Goal: Information Seeking & Learning: Learn about a topic

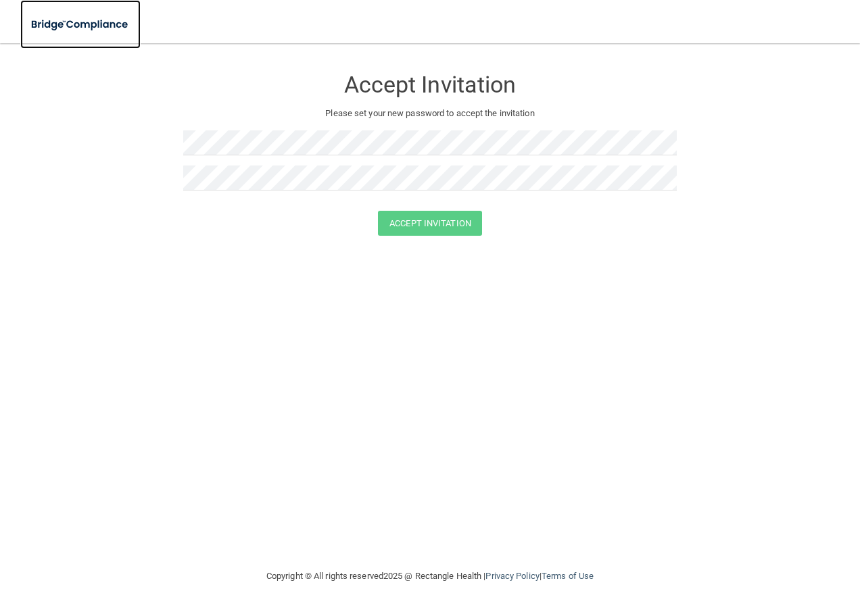
click at [82, 19] on img at bounding box center [80, 25] width 120 height 28
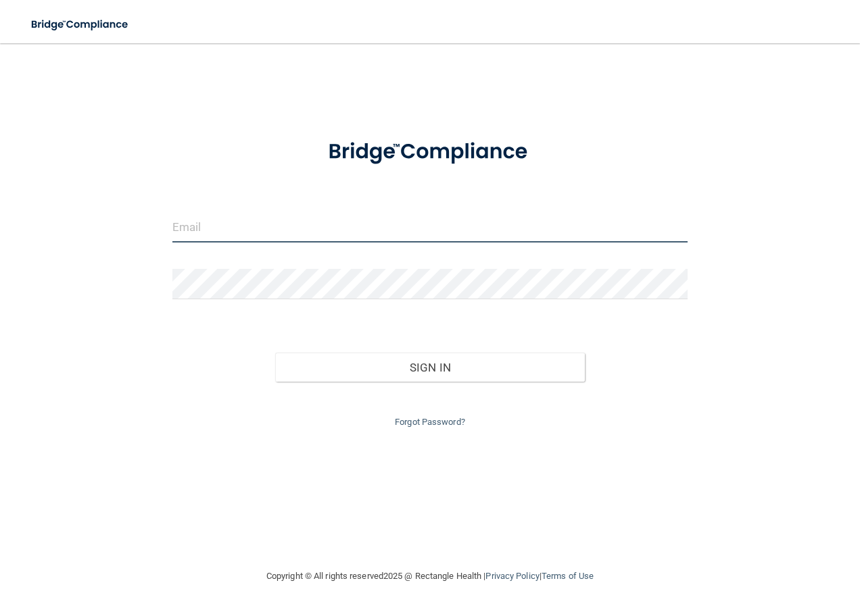
click at [191, 226] on input "email" at bounding box center [430, 227] width 516 height 30
type input "[EMAIL_ADDRESS][DOMAIN_NAME]"
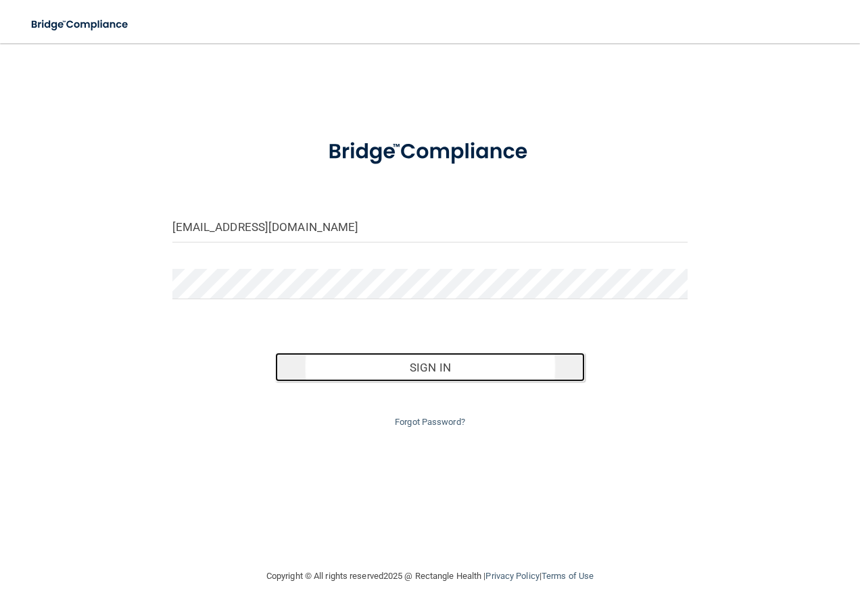
click at [390, 365] on button "Sign In" at bounding box center [430, 368] width 310 height 30
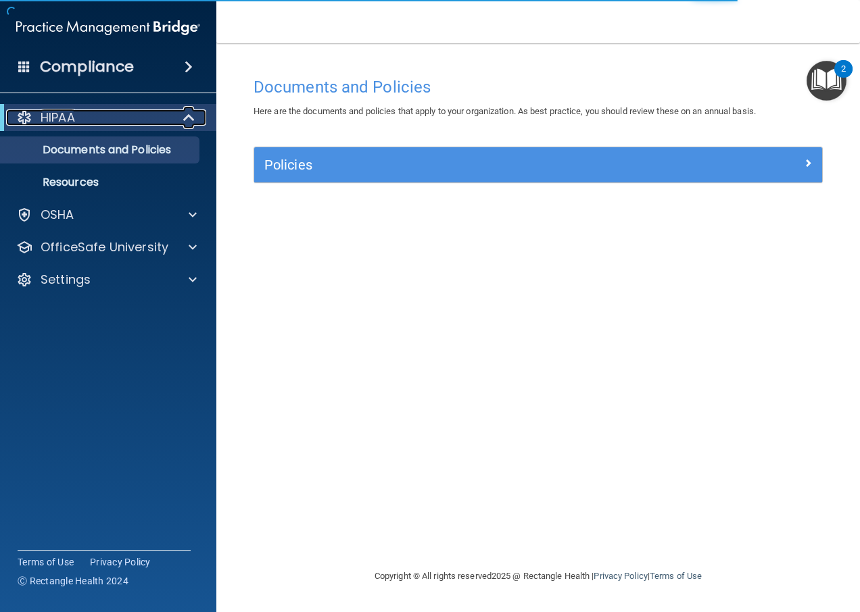
click at [53, 116] on p "HIPAA" at bounding box center [58, 117] width 34 height 16
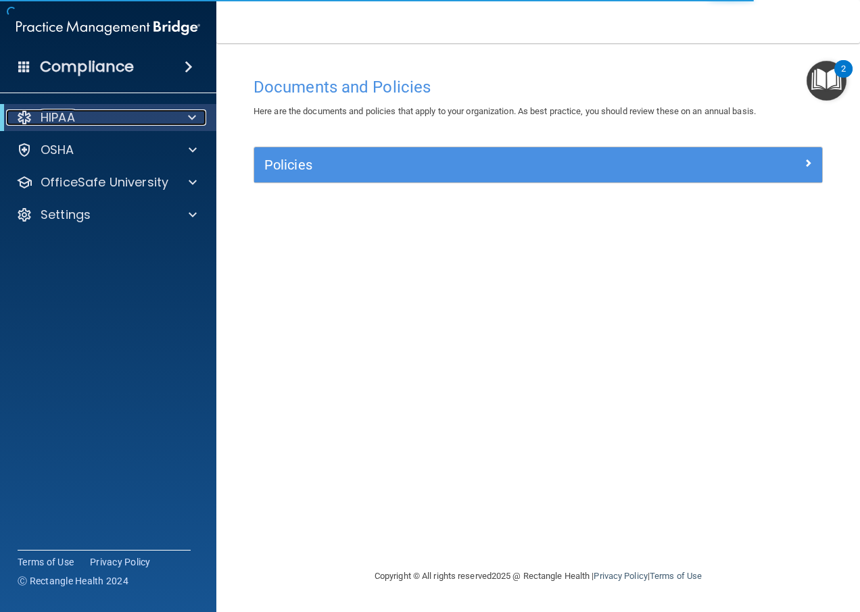
click at [53, 116] on p "HIPAA" at bounding box center [58, 117] width 34 height 16
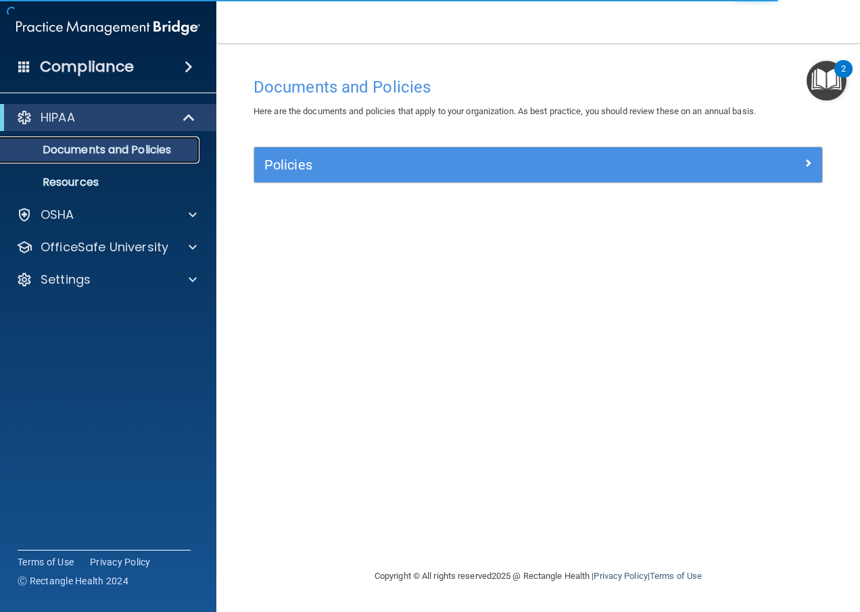
click at [62, 149] on p "Documents and Policies" at bounding box center [101, 150] width 185 height 14
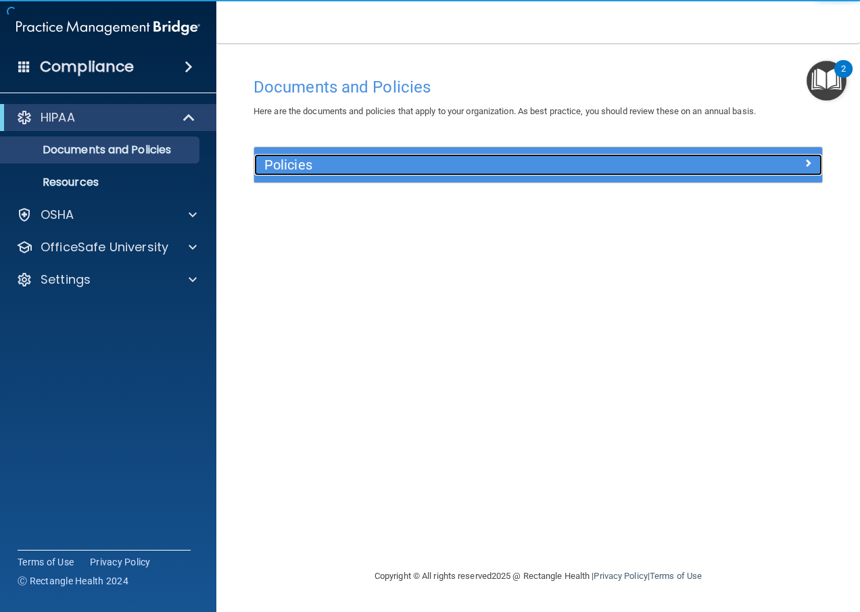
click at [363, 162] on h5 "Policies" at bounding box center [467, 164] width 406 height 15
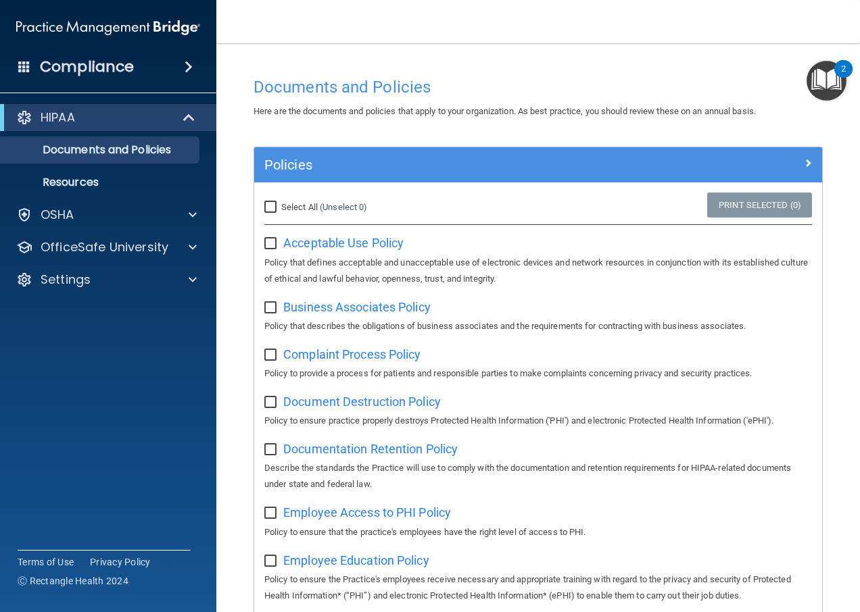
click at [276, 202] on input "Select All (Unselect 0) Unselect All" at bounding box center [272, 207] width 16 height 11
checkbox input "true"
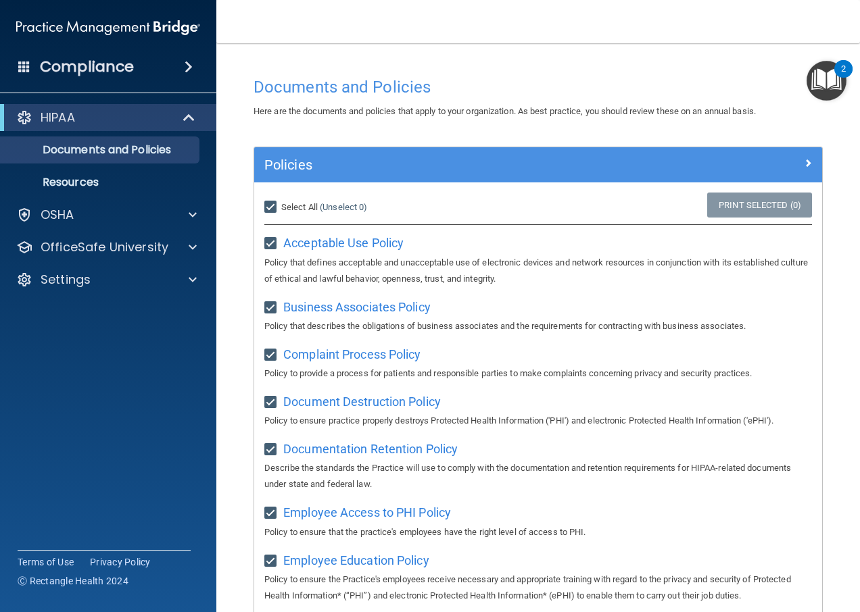
checkbox input "true"
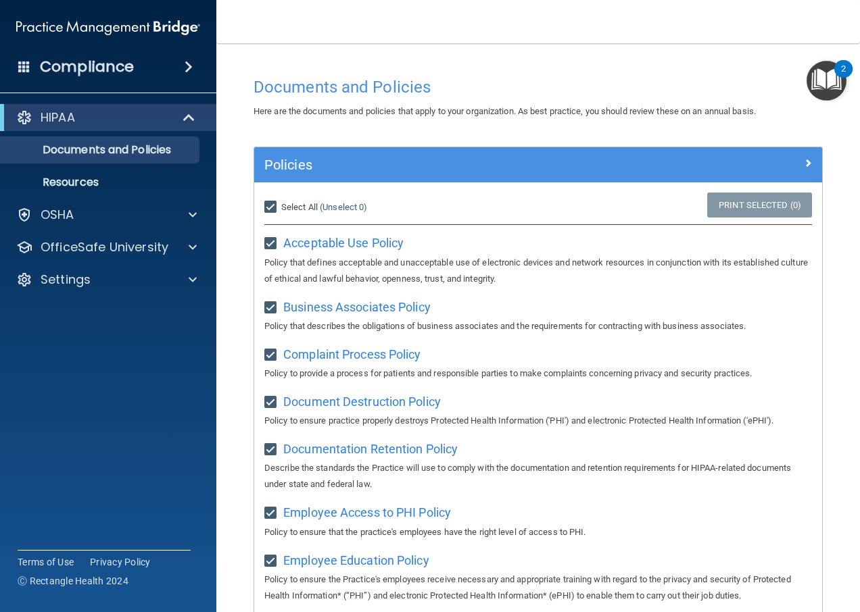
checkbox input "true"
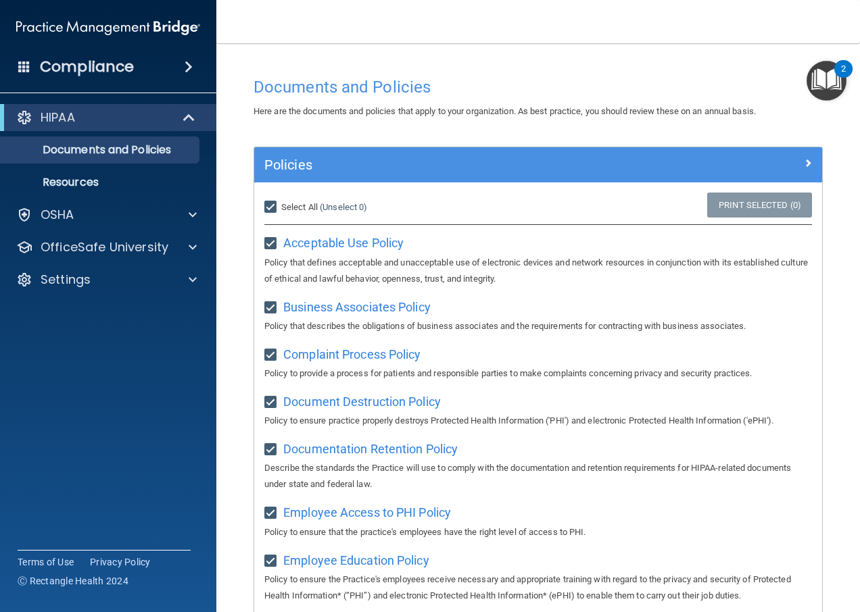
checkbox input "true"
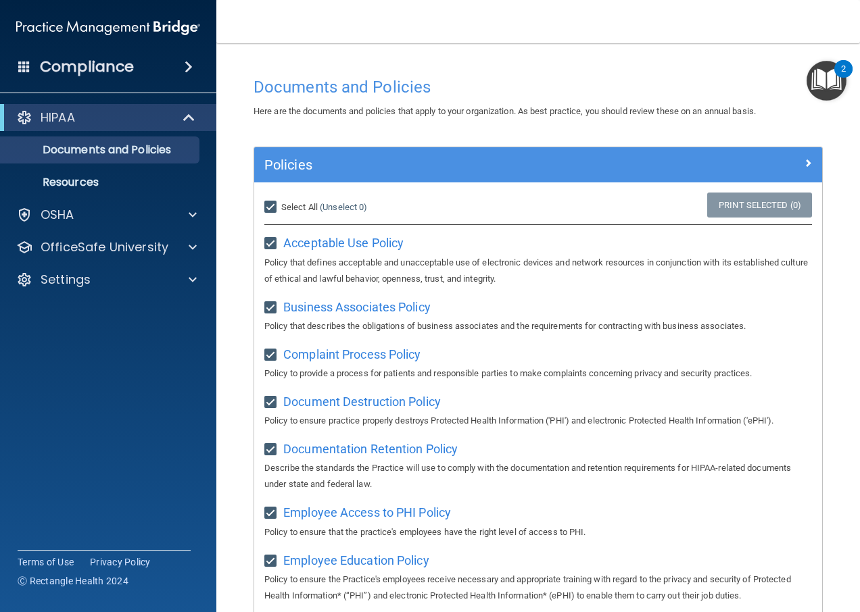
checkbox input "true"
click at [273, 211] on input "Select All (Unselect 21) Unselect All" at bounding box center [272, 207] width 16 height 11
checkbox input "false"
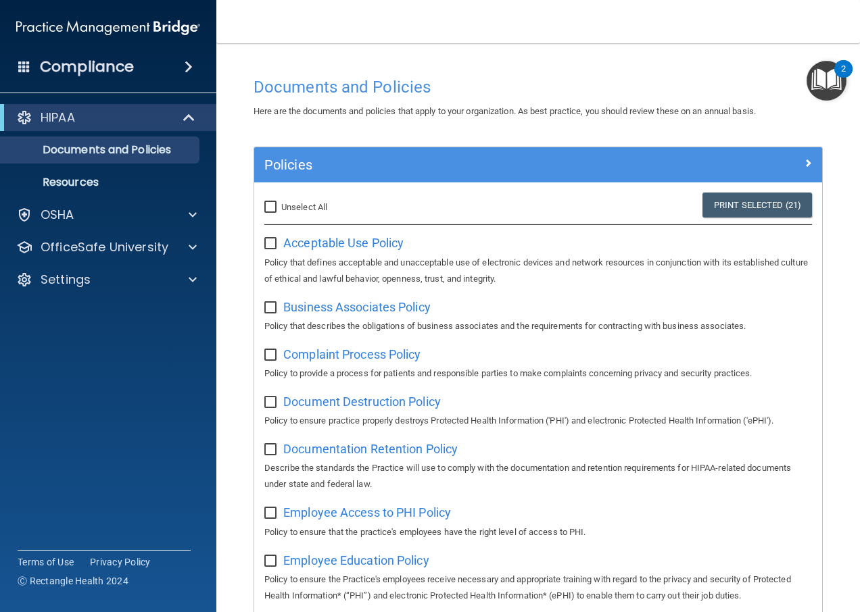
checkbox input "false"
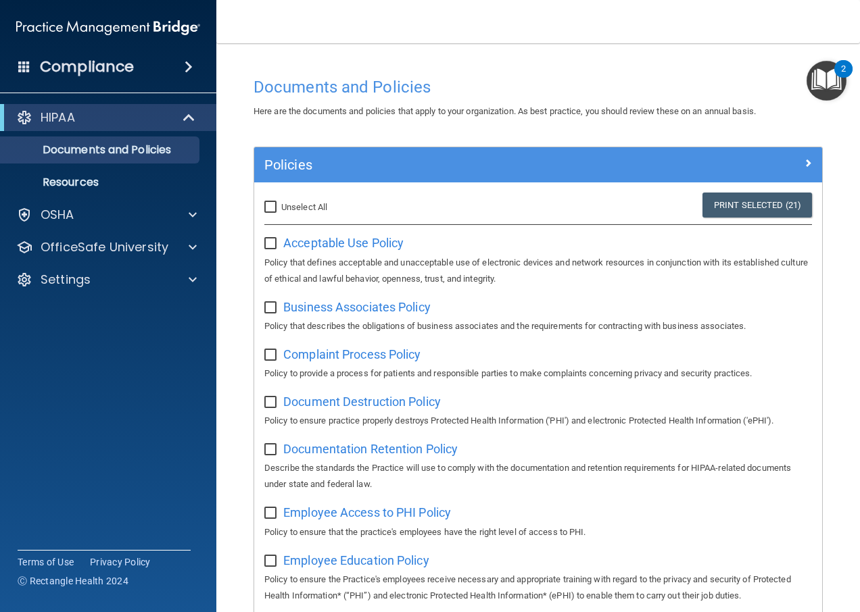
checkbox input "false"
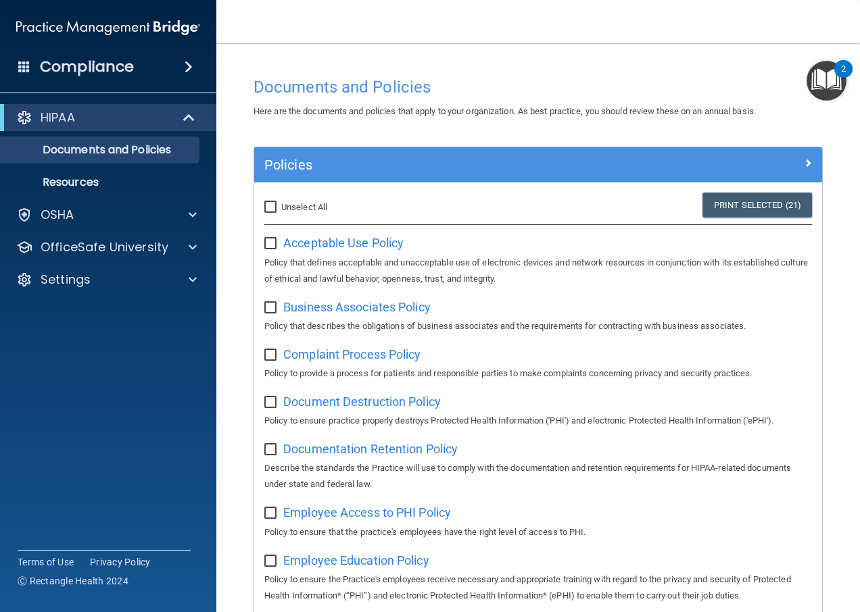
checkbox input "false"
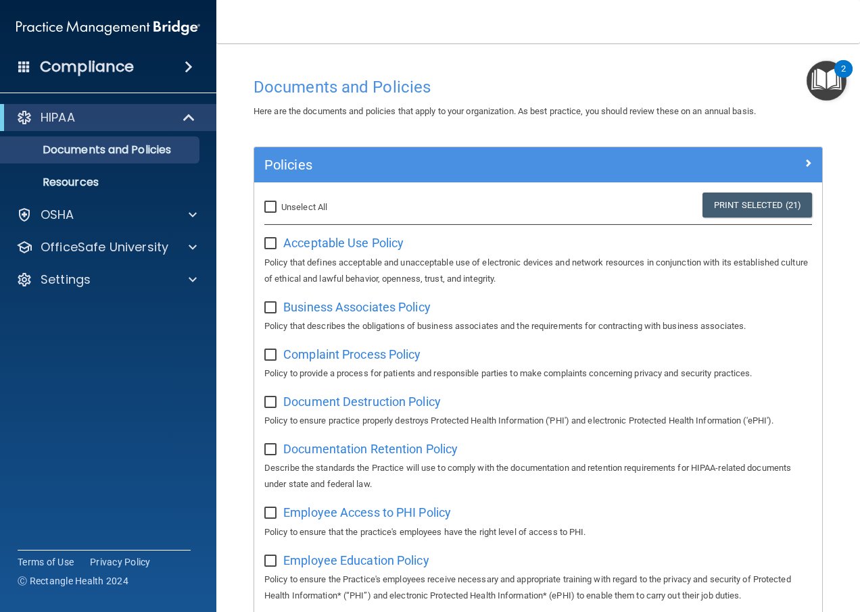
checkbox input "false"
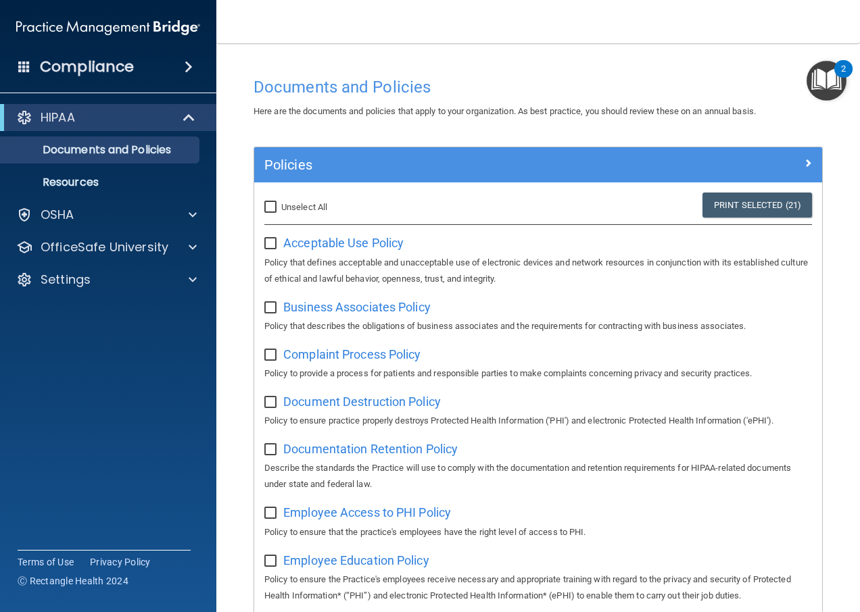
checkbox input "false"
click at [334, 247] on span "Acceptable Use Policy" at bounding box center [343, 243] width 120 height 14
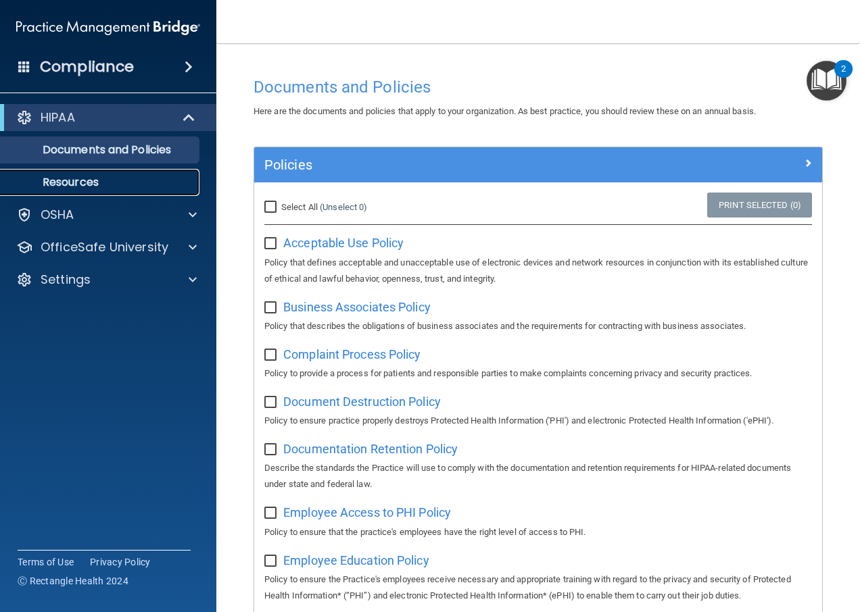
click at [89, 176] on p "Resources" at bounding box center [101, 183] width 185 height 14
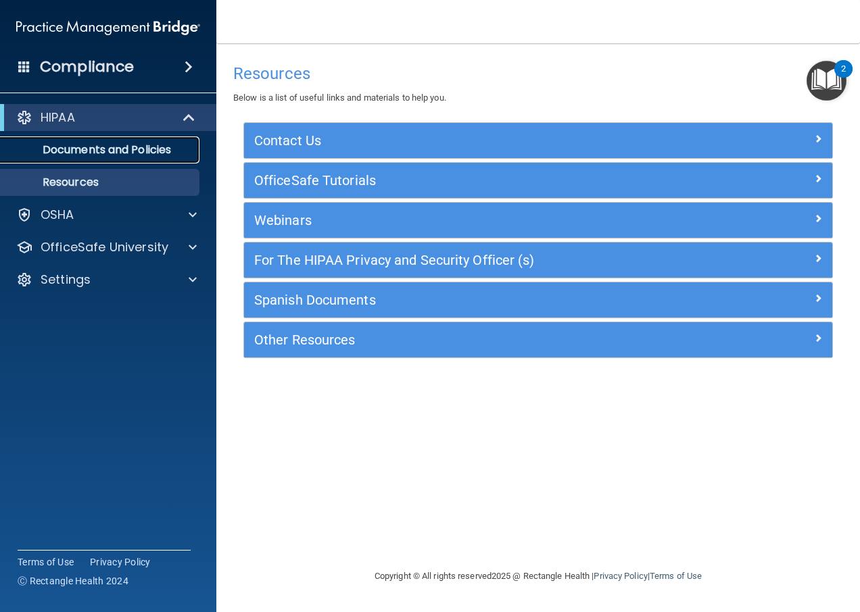
click at [84, 156] on p "Documents and Policies" at bounding box center [101, 150] width 185 height 14
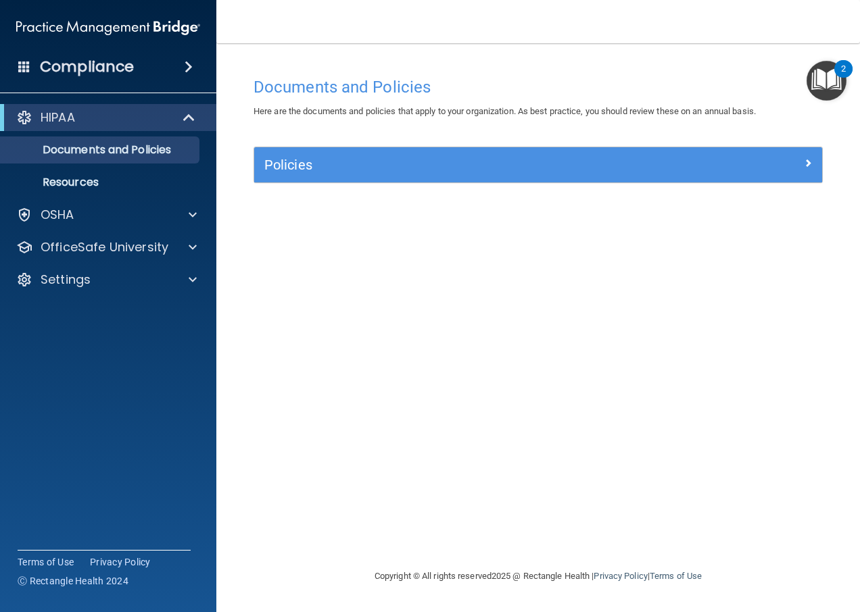
click at [118, 65] on h4 "Compliance" at bounding box center [87, 66] width 94 height 19
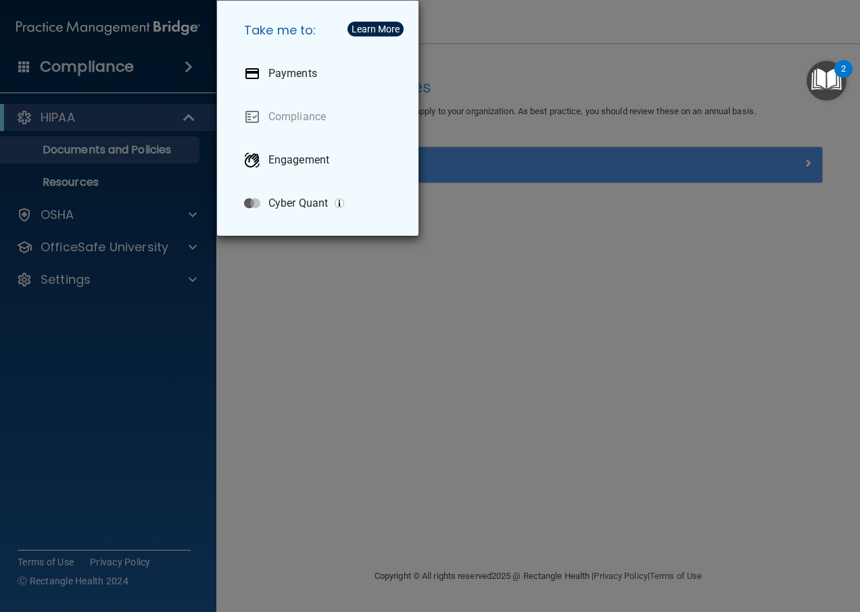
drag, startPoint x: 637, startPoint y: 38, endPoint x: 556, endPoint y: 41, distance: 81.2
click at [637, 40] on div "Take me to: Payments Compliance Engagement Cyber Quant" at bounding box center [430, 306] width 860 height 612
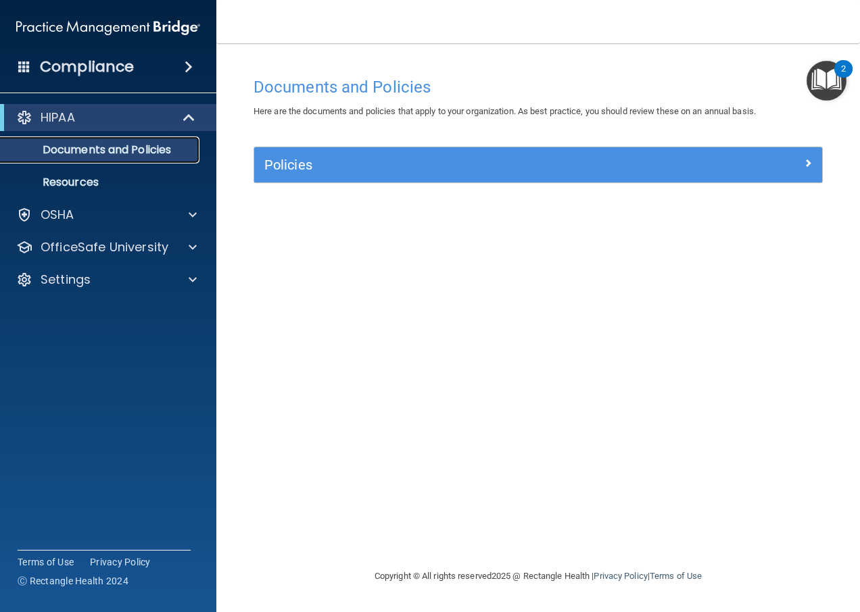
click at [74, 152] on p "Documents and Policies" at bounding box center [101, 150] width 185 height 14
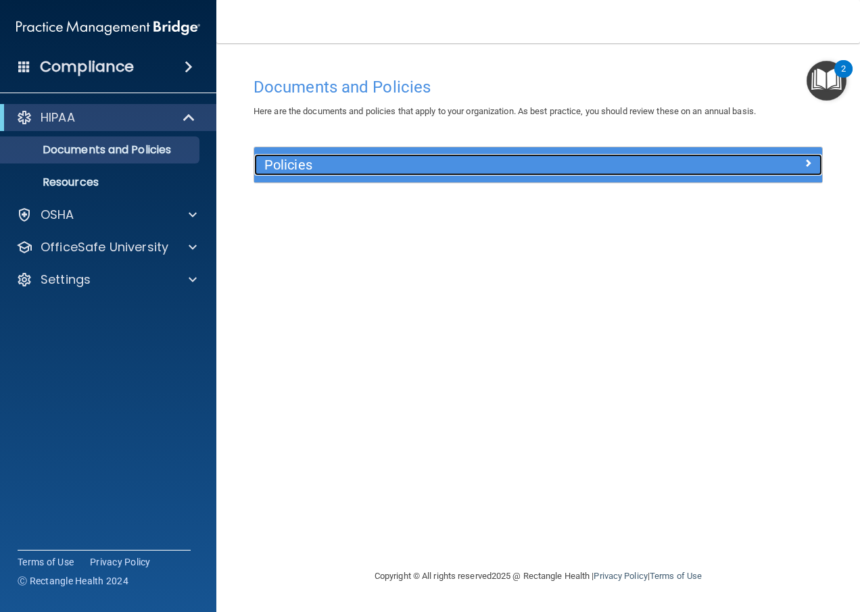
click at [341, 155] on div "Policies" at bounding box center [467, 165] width 426 height 22
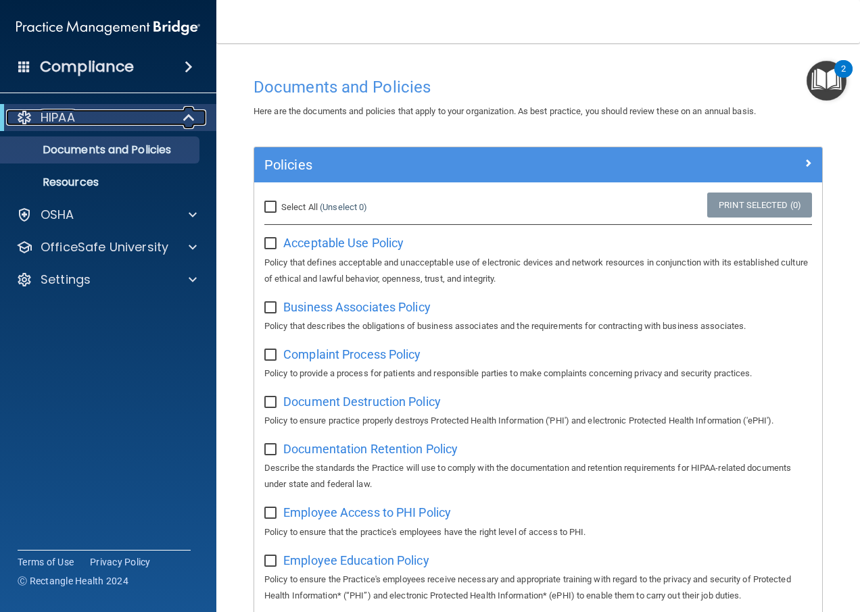
drag, startPoint x: 59, startPoint y: 117, endPoint x: 26, endPoint y: 112, distance: 33.5
click at [57, 117] on p "HIPAA" at bounding box center [58, 117] width 34 height 16
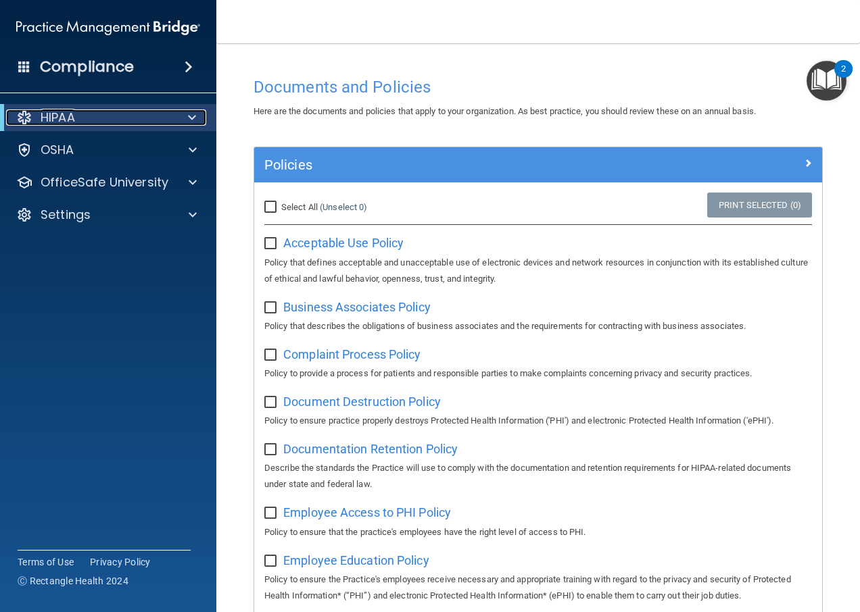
click at [14, 113] on div "HIPAA" at bounding box center [89, 117] width 167 height 16
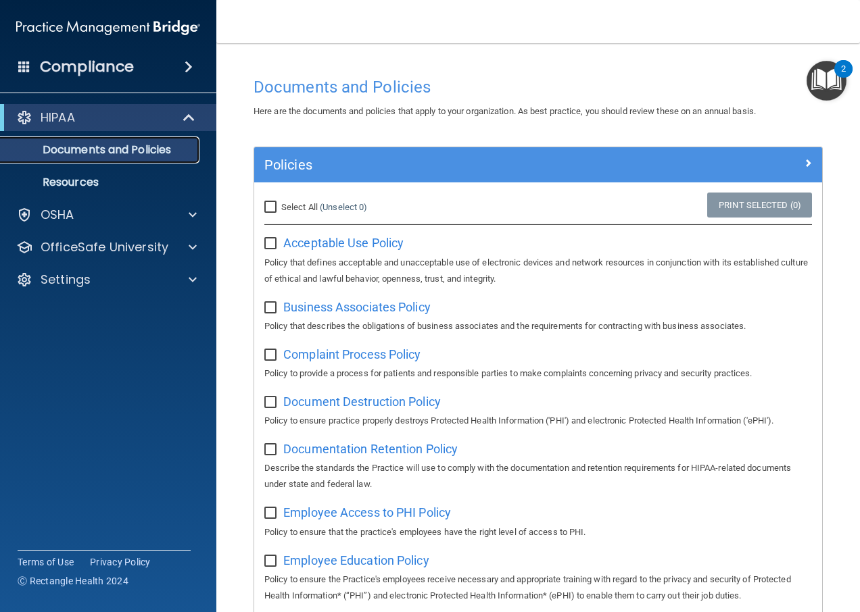
click at [93, 151] on p "Documents and Policies" at bounding box center [101, 150] width 185 height 14
click at [83, 180] on p "Resources" at bounding box center [101, 183] width 185 height 14
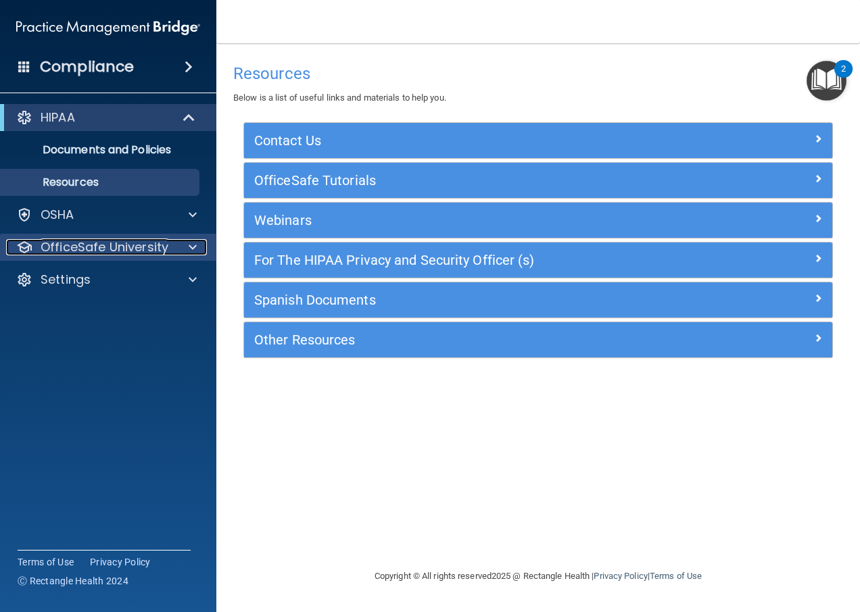
click at [89, 250] on p "OfficeSafe University" at bounding box center [105, 247] width 128 height 16
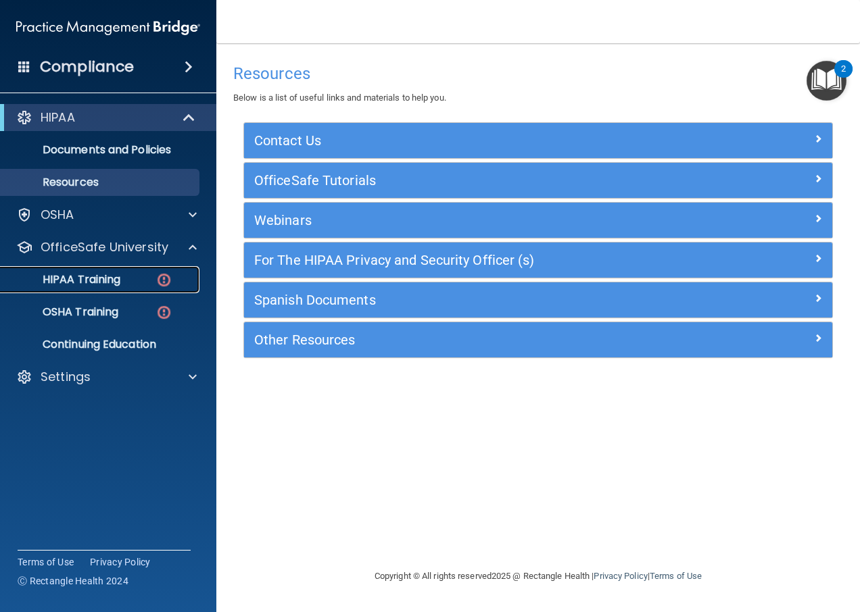
click at [91, 270] on link "HIPAA Training" at bounding box center [92, 279] width 213 height 27
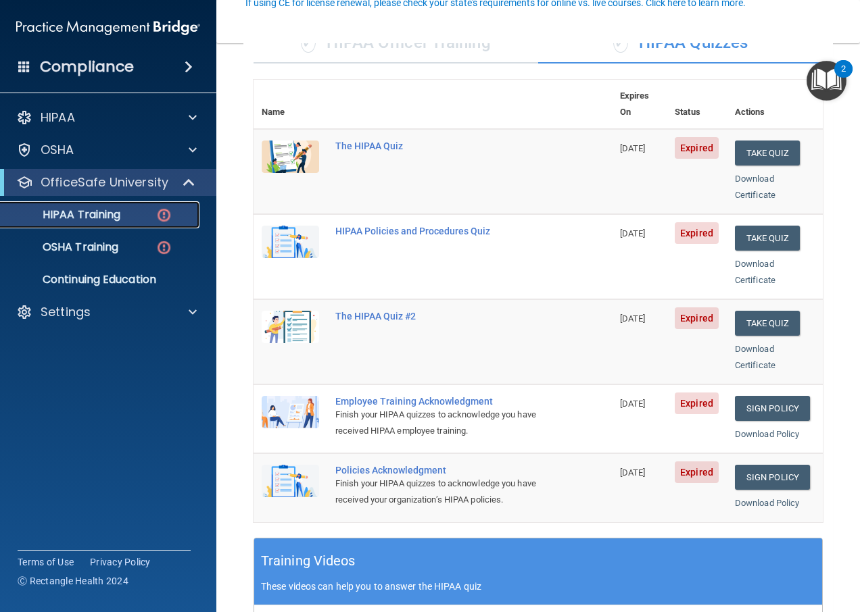
scroll to position [135, 0]
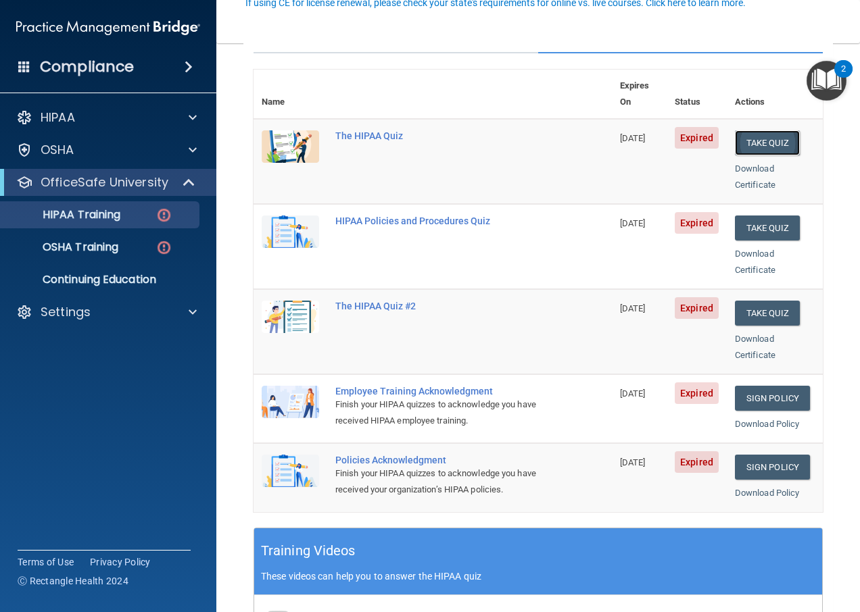
click at [758, 130] on button "Take Quiz" at bounding box center [767, 142] width 65 height 25
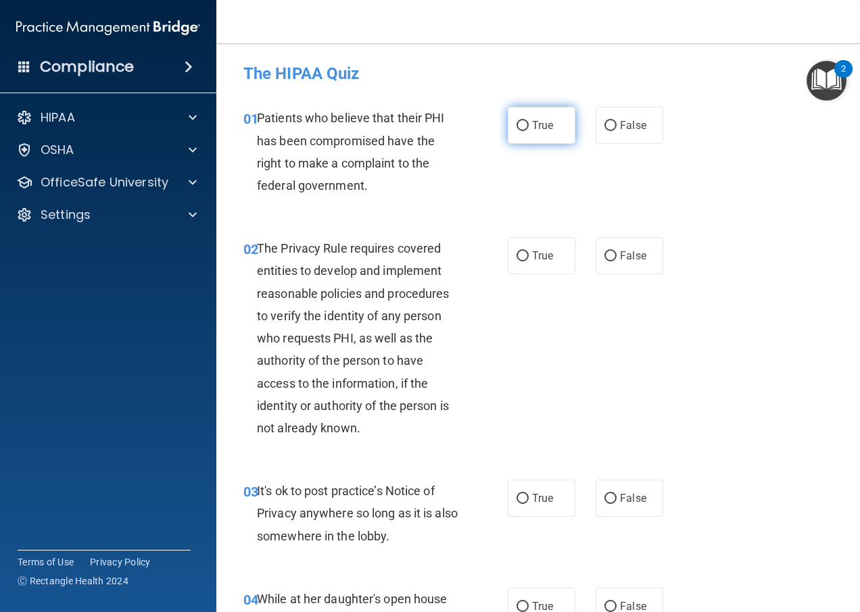
click at [520, 123] on input "True" at bounding box center [522, 126] width 12 height 10
radio input "true"
click at [518, 251] on input "True" at bounding box center [522, 256] width 12 height 10
radio input "true"
click at [606, 497] on input "False" at bounding box center [610, 499] width 12 height 10
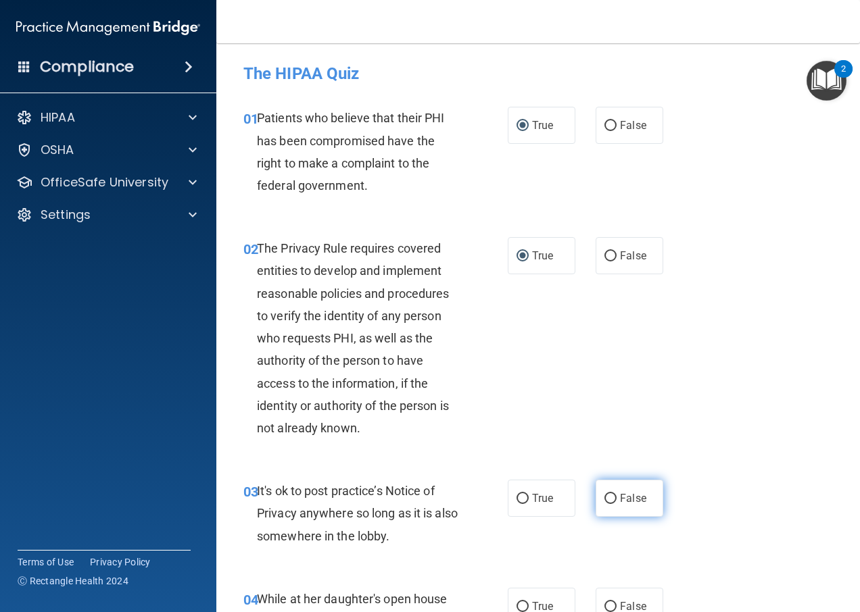
radio input "true"
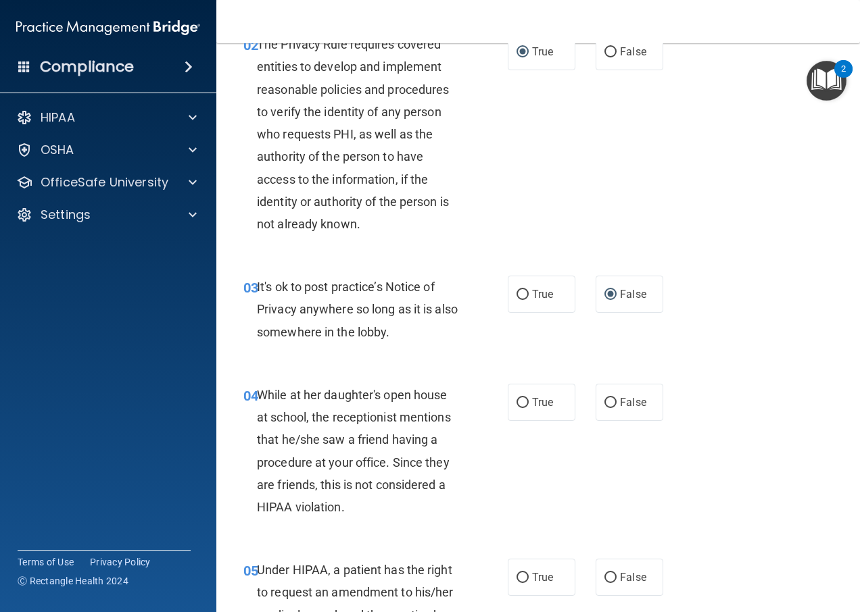
scroll to position [270, 0]
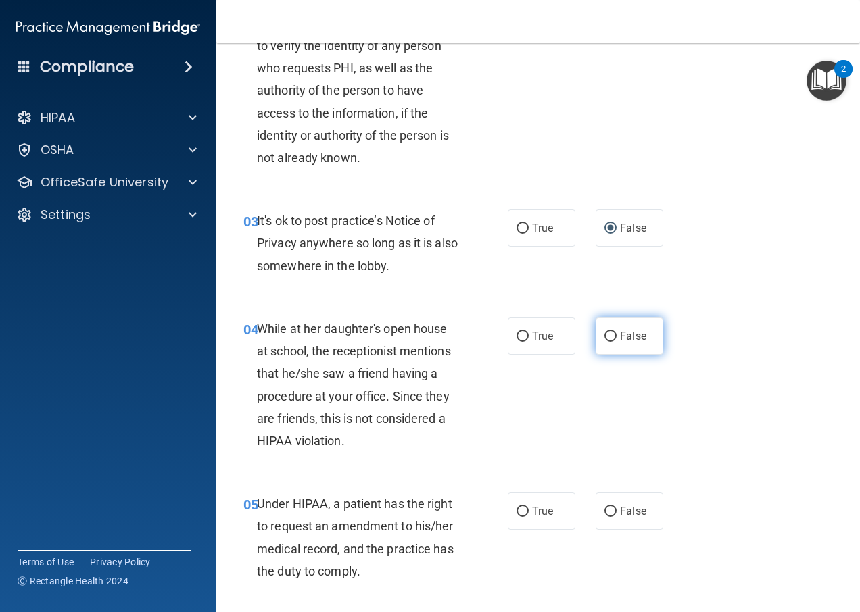
click at [604, 335] on input "False" at bounding box center [610, 337] width 12 height 10
radio input "true"
click at [604, 514] on input "False" at bounding box center [610, 512] width 12 height 10
radio input "true"
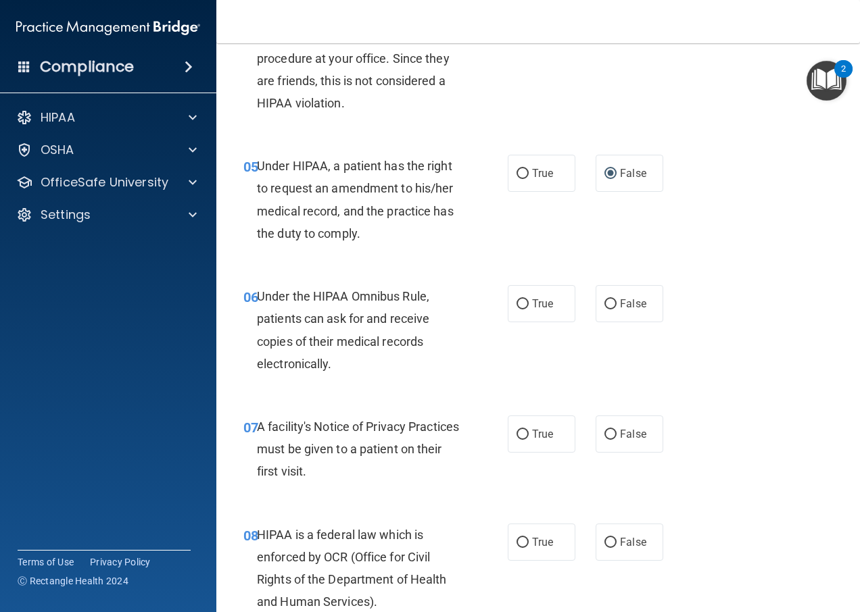
scroll to position [676, 0]
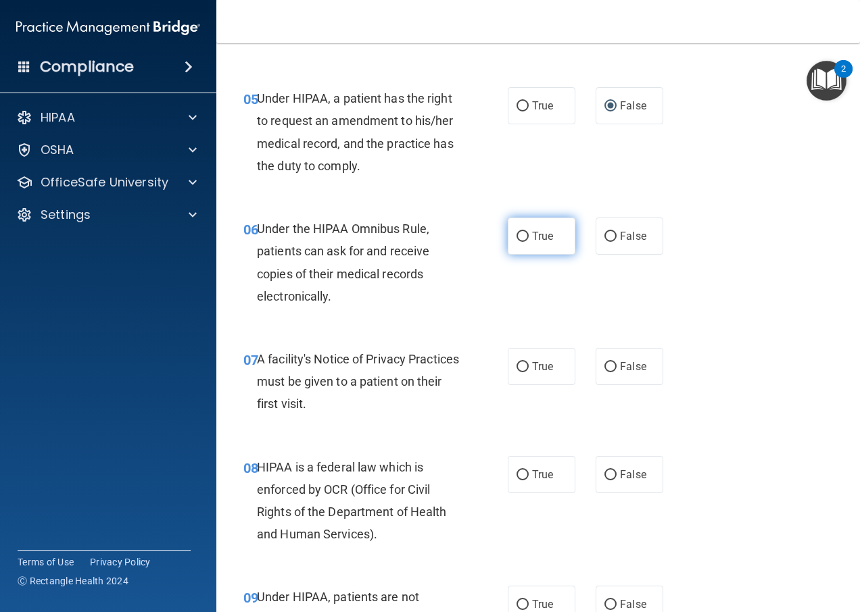
click at [519, 235] on input "True" at bounding box center [522, 237] width 12 height 10
radio input "true"
click at [520, 368] on input "True" at bounding box center [522, 367] width 12 height 10
radio input "true"
click at [516, 470] on input "True" at bounding box center [522, 475] width 12 height 10
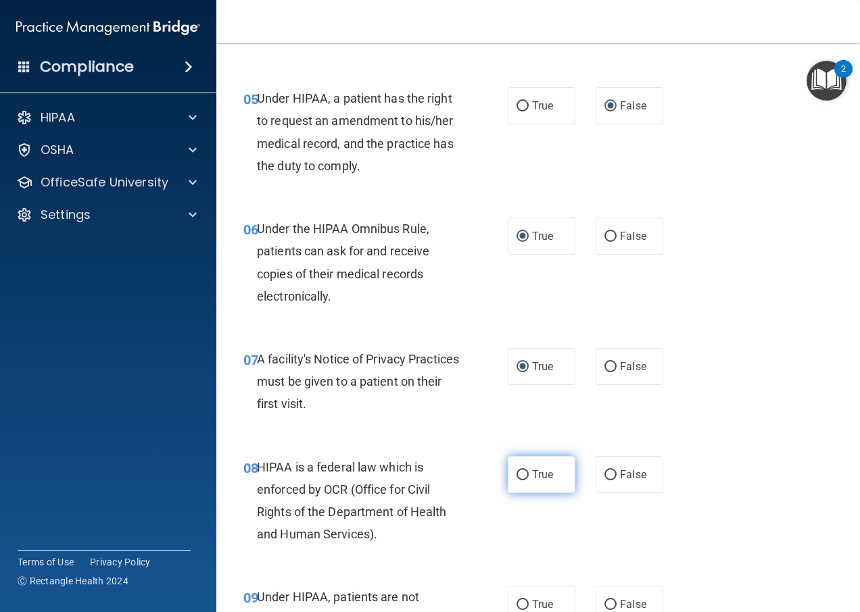
radio input "true"
click at [604, 605] on input "False" at bounding box center [610, 605] width 12 height 10
radio input "true"
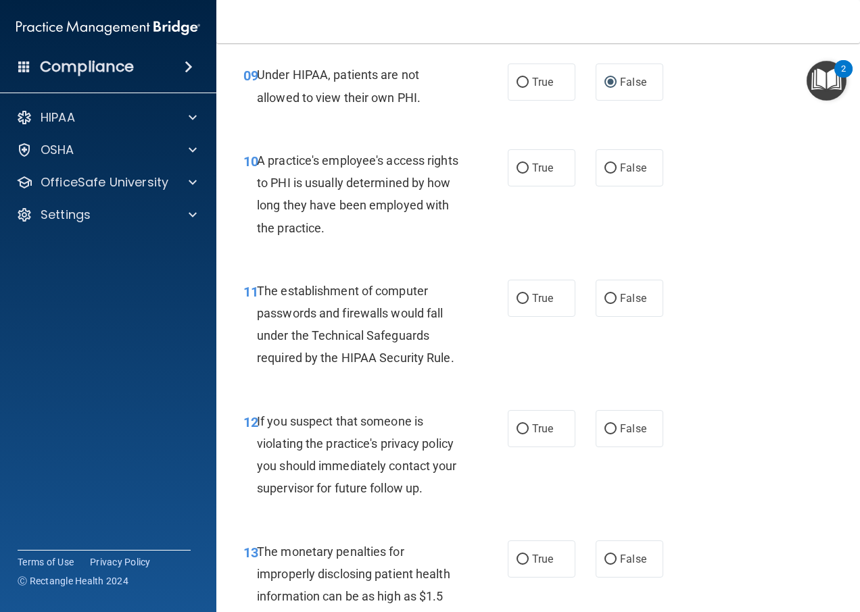
scroll to position [1217, 0]
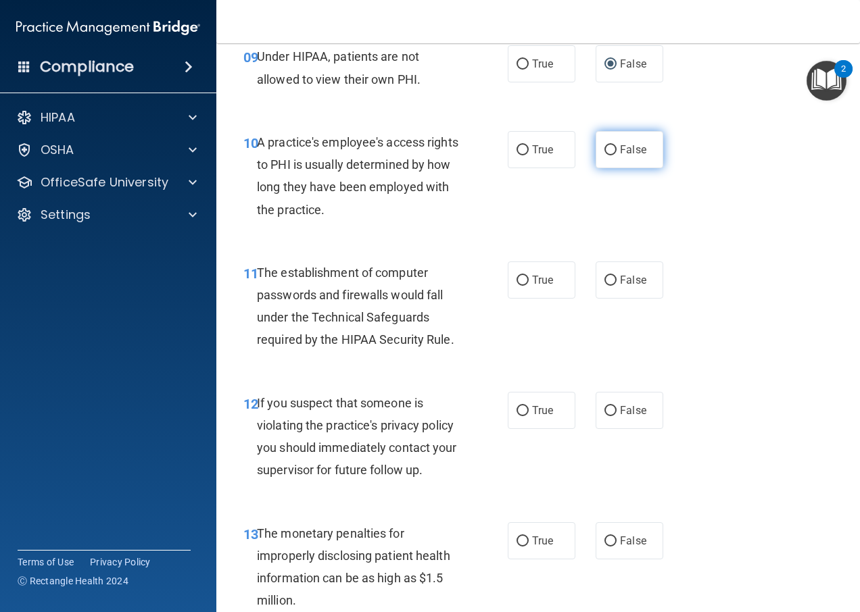
click at [606, 150] on input "False" at bounding box center [610, 150] width 12 height 10
radio input "true"
click at [518, 277] on input "True" at bounding box center [522, 281] width 12 height 10
radio input "true"
click at [516, 413] on input "True" at bounding box center [522, 411] width 12 height 10
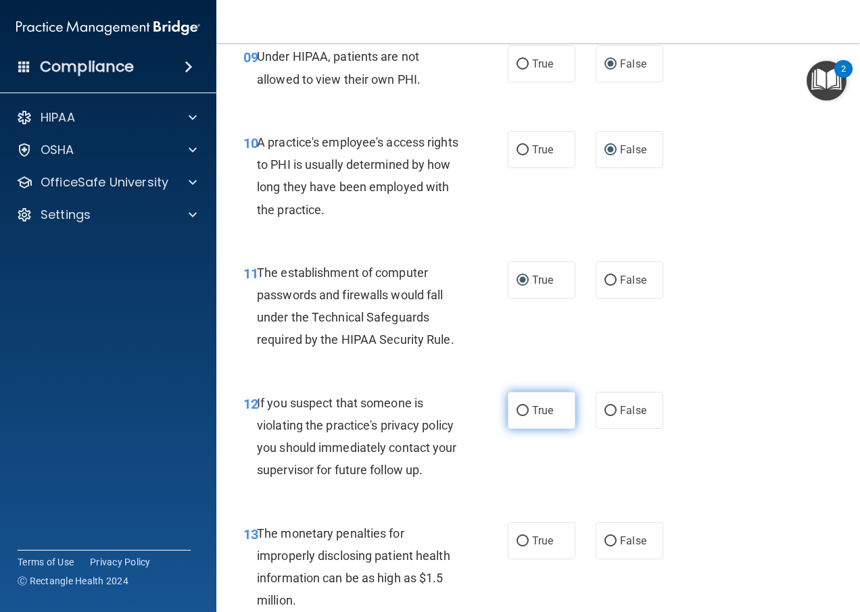
radio input "true"
click at [516, 542] on input "True" at bounding box center [522, 542] width 12 height 10
radio input "true"
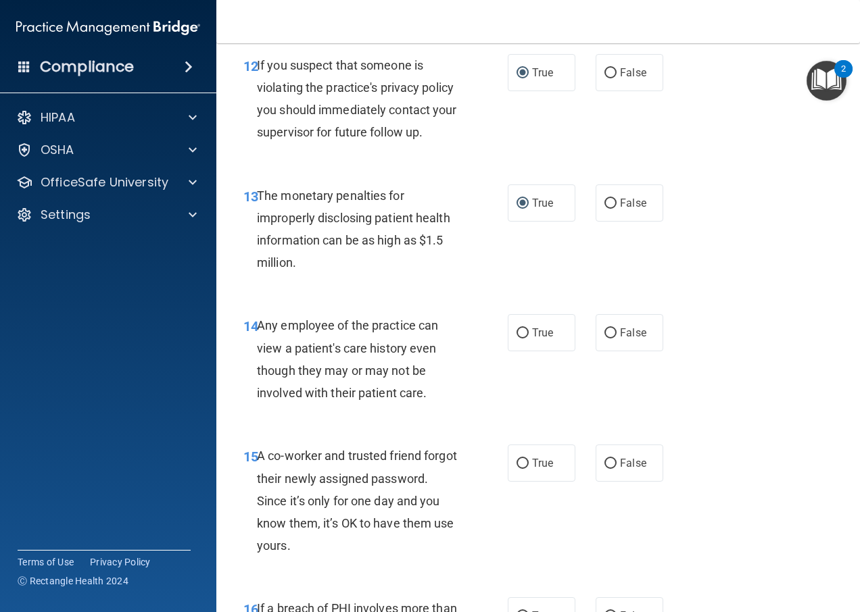
scroll to position [1622, 0]
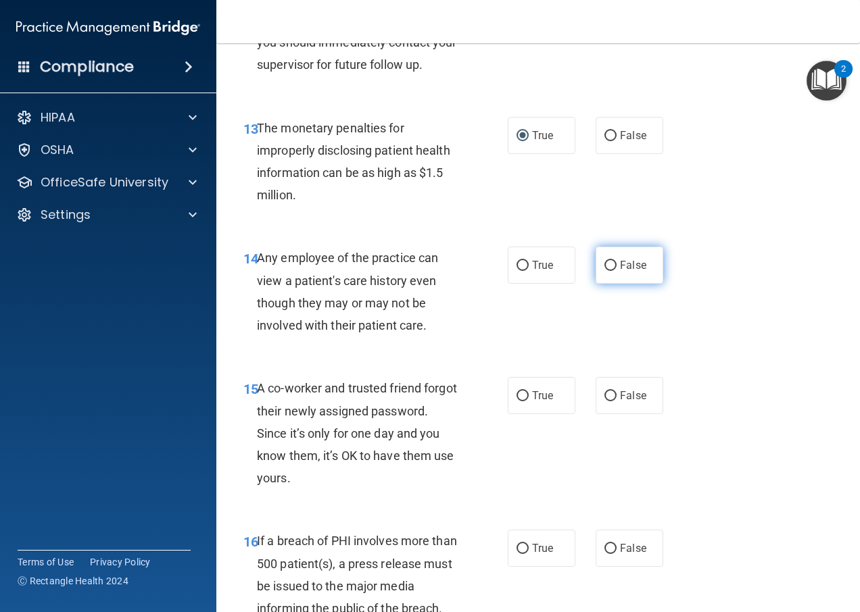
click at [604, 270] on input "False" at bounding box center [610, 266] width 12 height 10
radio input "true"
click at [605, 395] on input "False" at bounding box center [610, 396] width 12 height 10
radio input "true"
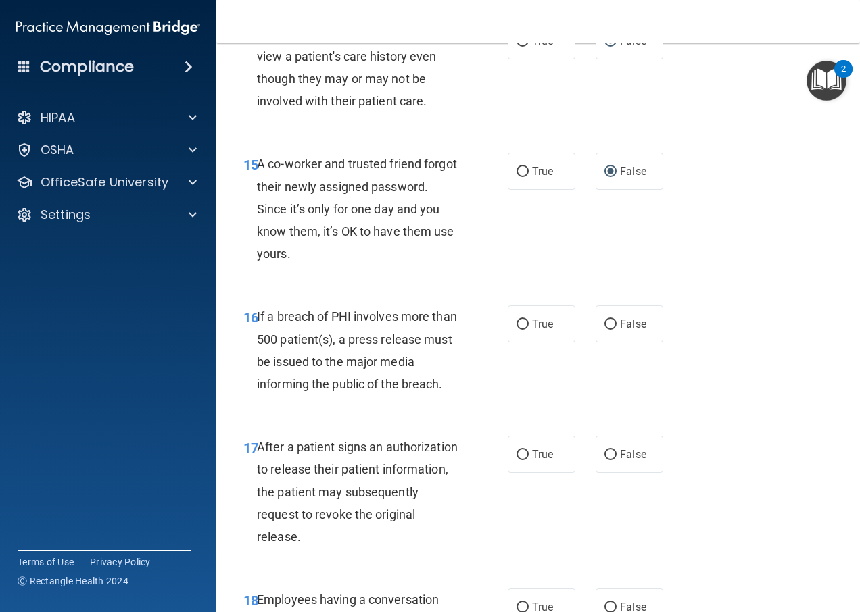
scroll to position [1960, 0]
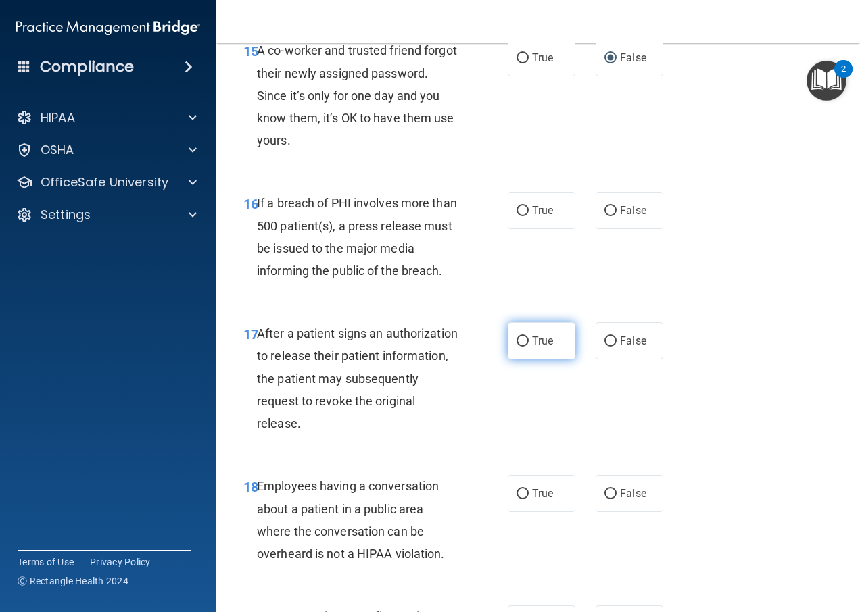
click at [516, 340] on input "True" at bounding box center [522, 342] width 12 height 10
radio input "true"
click at [518, 211] on input "True" at bounding box center [522, 211] width 12 height 10
radio input "true"
click at [604, 494] on input "False" at bounding box center [610, 494] width 12 height 10
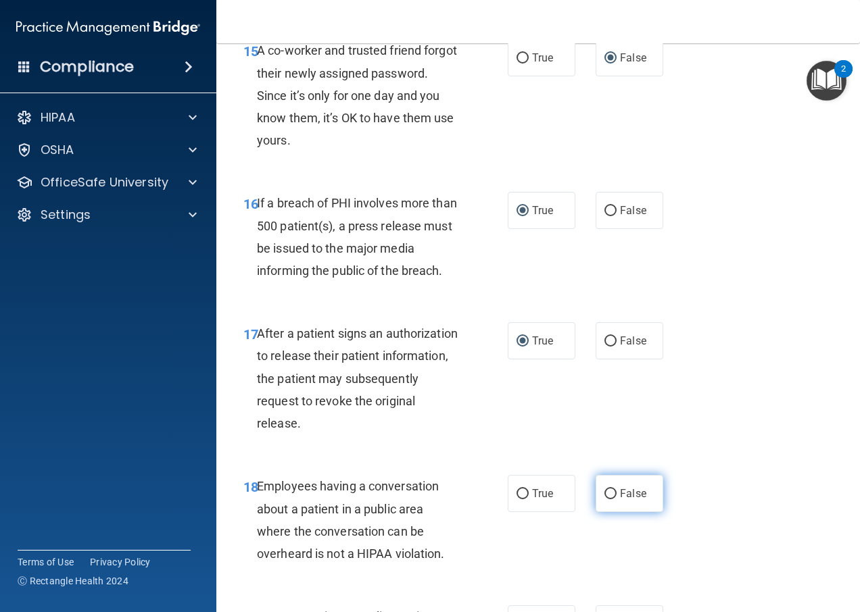
radio input "true"
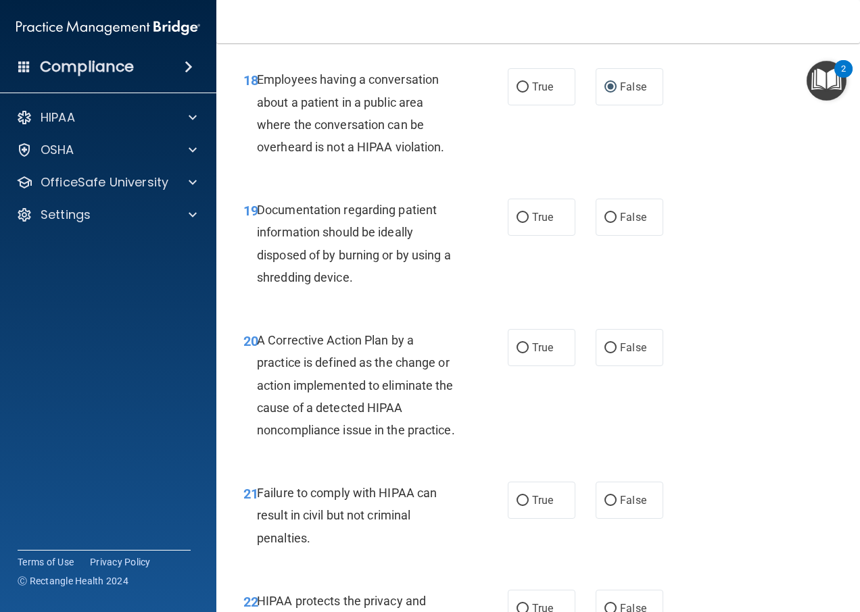
scroll to position [2433, 0]
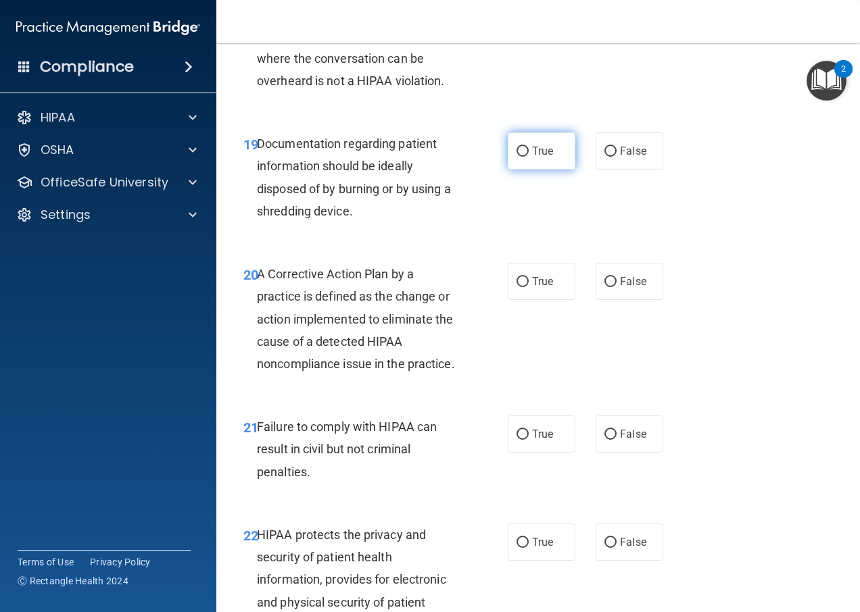
click at [518, 147] on input "True" at bounding box center [522, 152] width 12 height 10
radio input "true"
click at [516, 277] on input "True" at bounding box center [522, 282] width 12 height 10
radio input "true"
click at [604, 440] on input "False" at bounding box center [610, 435] width 12 height 10
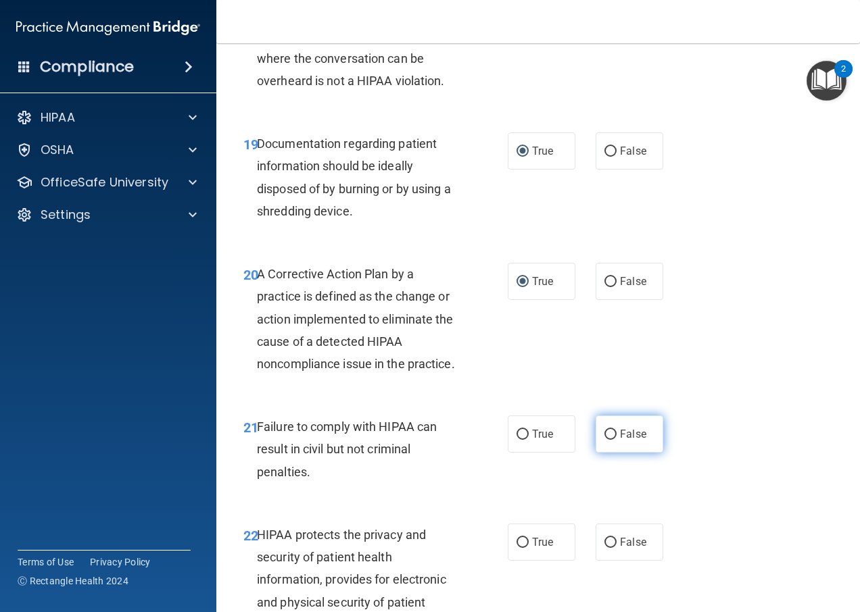
radio input "true"
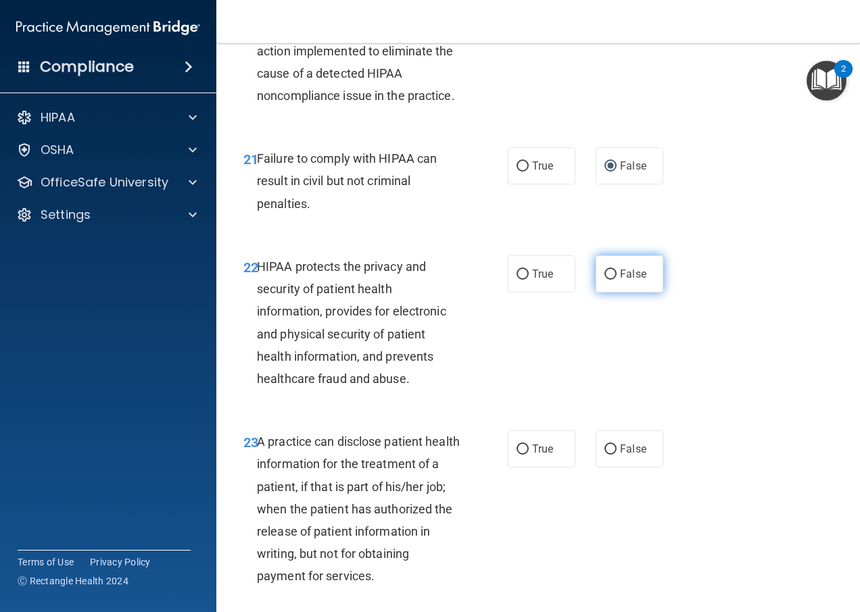
scroll to position [2704, 0]
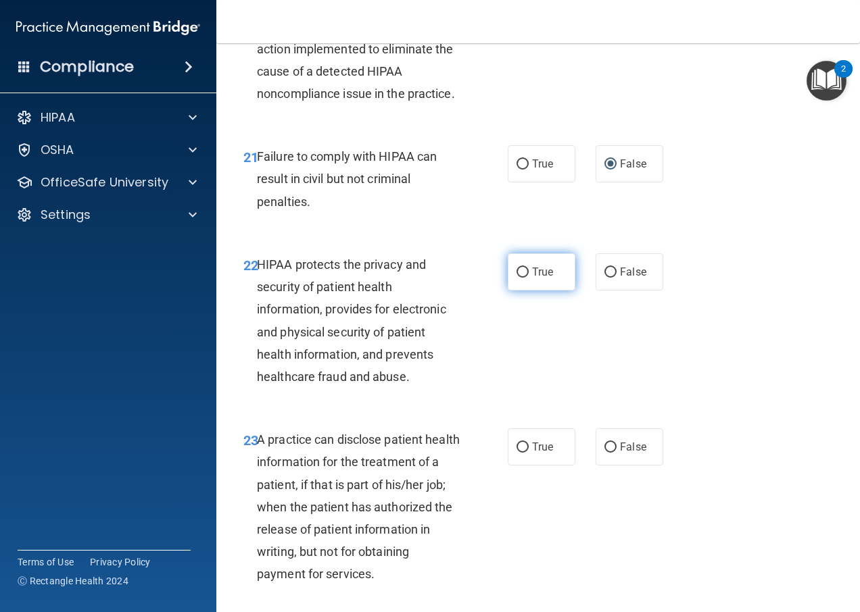
click at [516, 278] on input "True" at bounding box center [522, 273] width 12 height 10
radio input "true"
click at [604, 453] on input "False" at bounding box center [610, 448] width 12 height 10
radio input "true"
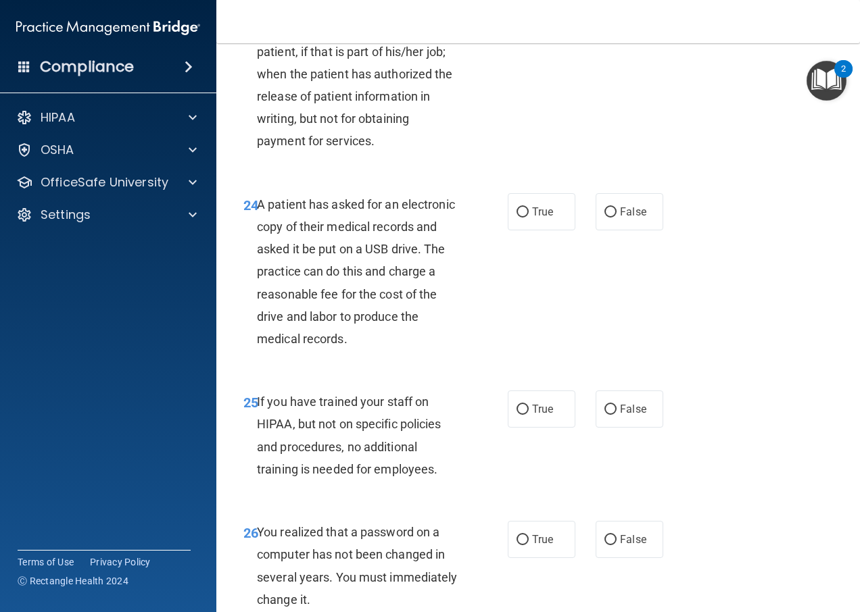
scroll to position [3177, 0]
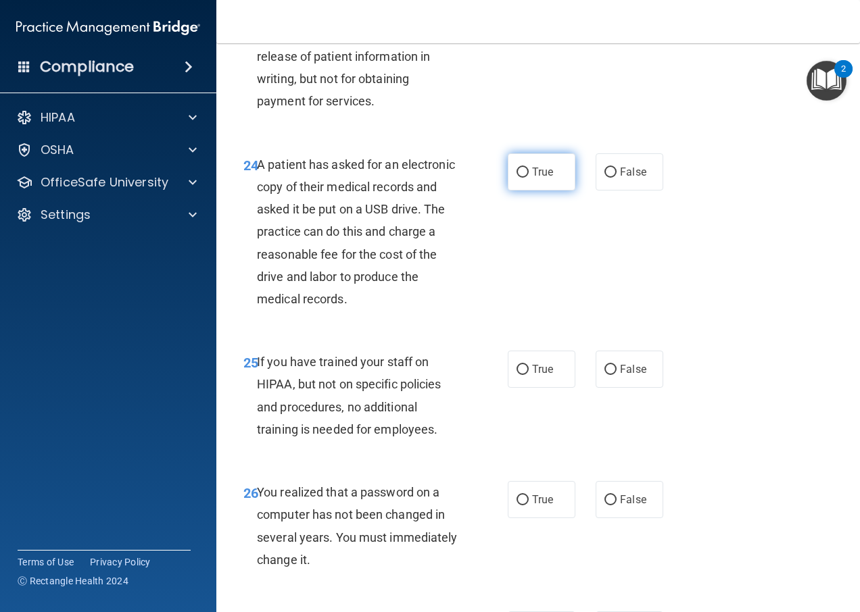
click at [516, 178] on input "True" at bounding box center [522, 173] width 12 height 10
radio input "true"
click at [604, 375] on input "False" at bounding box center [610, 370] width 12 height 10
radio input "true"
click at [519, 506] on input "True" at bounding box center [522, 500] width 12 height 10
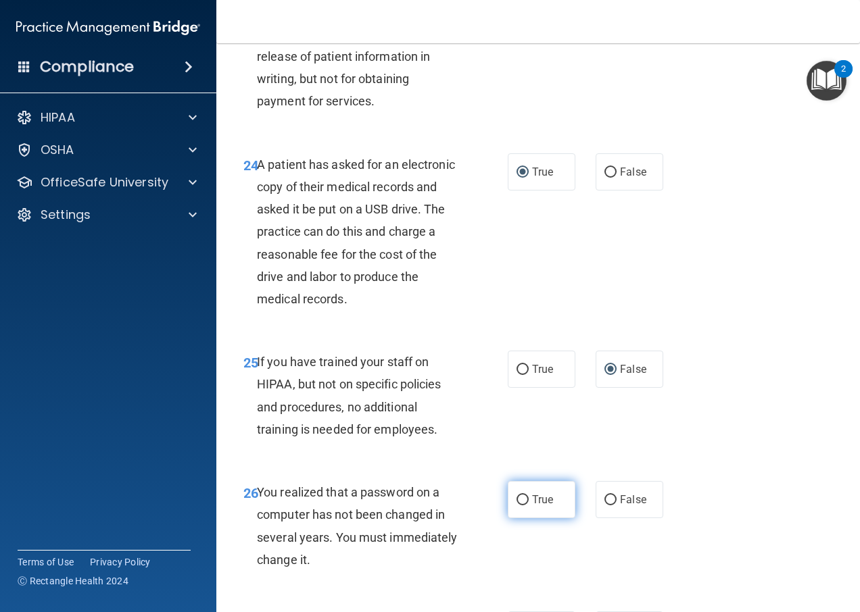
radio input "true"
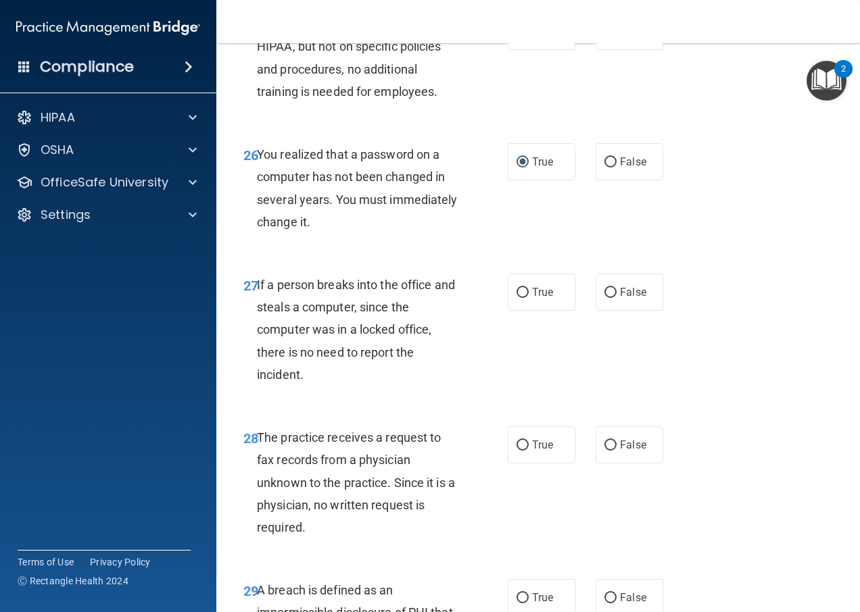
scroll to position [3582, 0]
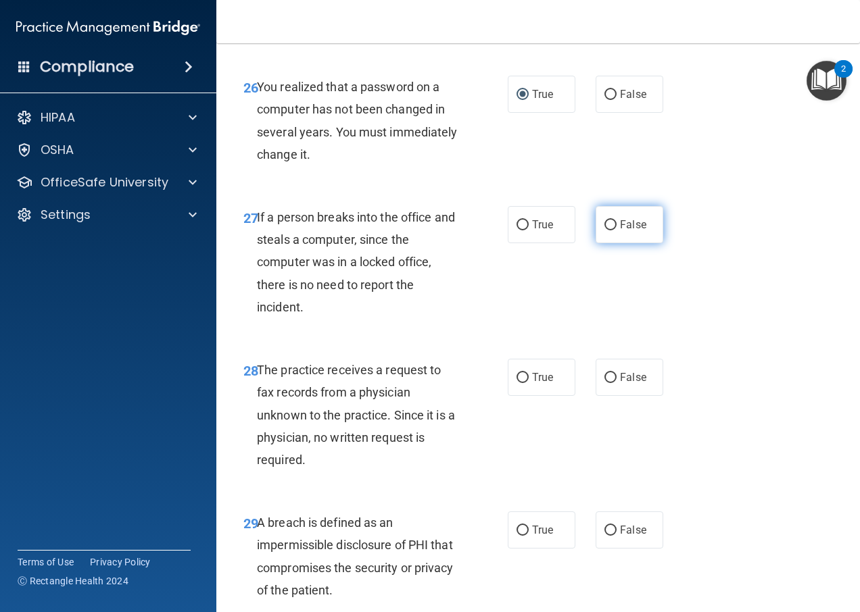
click at [606, 230] on input "False" at bounding box center [610, 225] width 12 height 10
radio input "true"
click at [606, 383] on input "False" at bounding box center [610, 378] width 12 height 10
radio input "true"
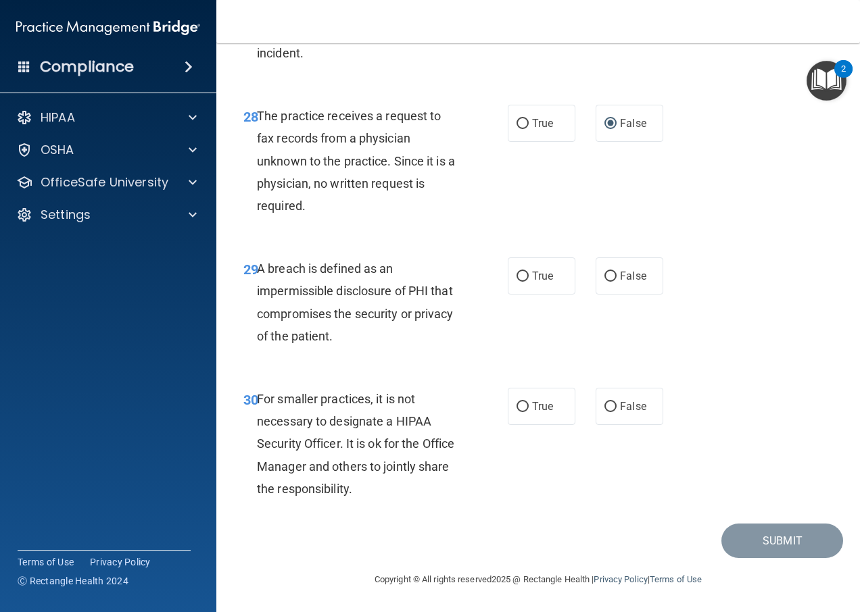
scroll to position [3853, 0]
click at [518, 278] on input "True" at bounding box center [522, 277] width 12 height 10
radio input "true"
click at [605, 411] on input "False" at bounding box center [610, 407] width 12 height 10
radio input "true"
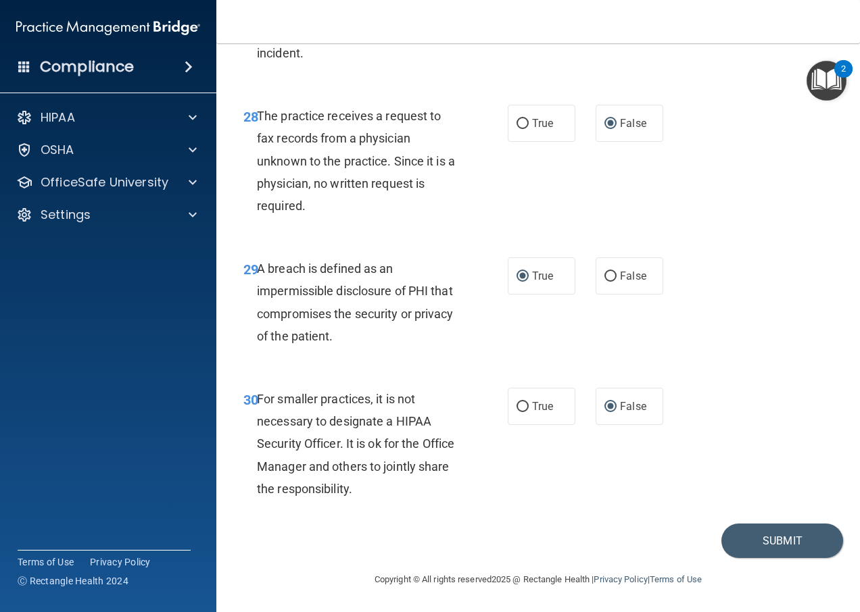
scroll to position [3859, 0]
click at [753, 537] on button "Submit" at bounding box center [782, 541] width 122 height 34
click at [748, 545] on button "Submit" at bounding box center [782, 541] width 122 height 34
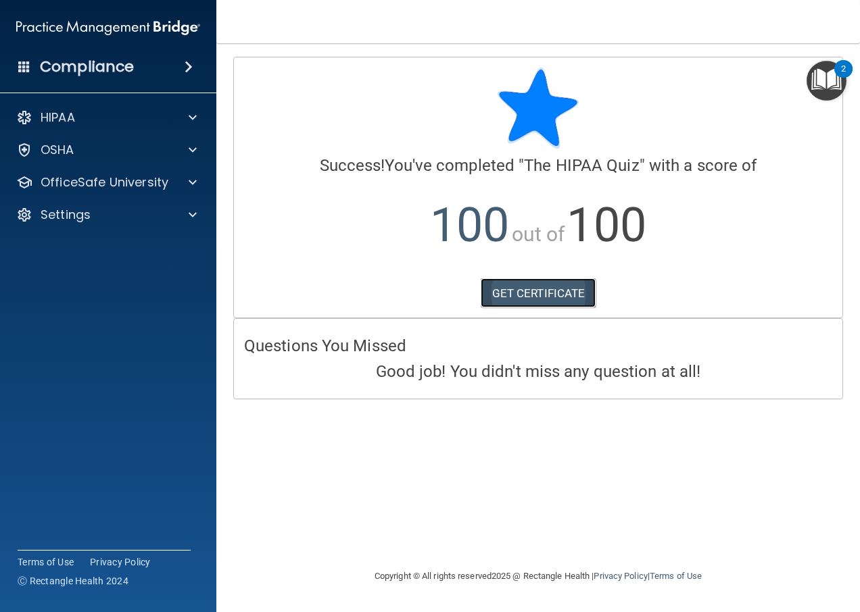
click at [572, 297] on link "GET CERTIFICATE" at bounding box center [539, 293] width 116 height 30
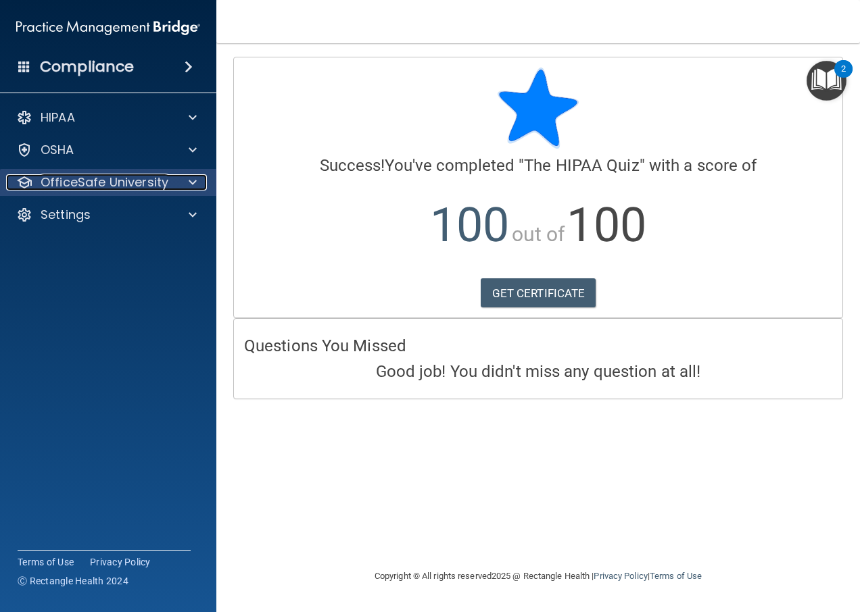
click at [64, 180] on p "OfficeSafe University" at bounding box center [105, 182] width 128 height 16
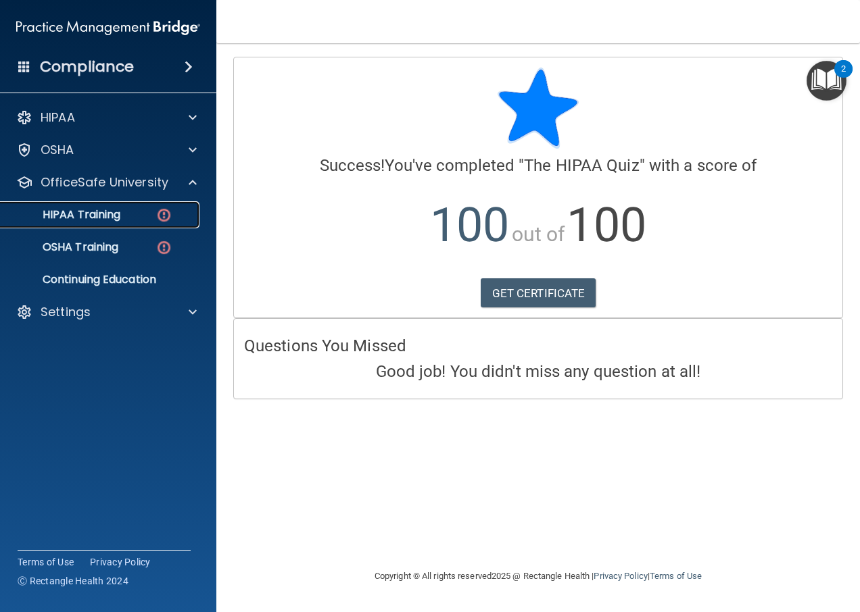
click at [72, 212] on p "HIPAA Training" at bounding box center [65, 215] width 112 height 14
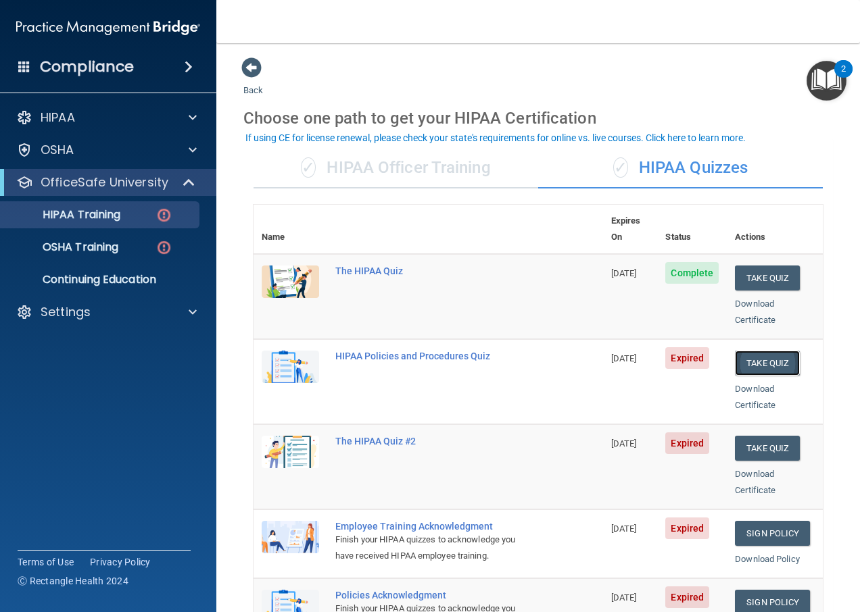
click at [771, 351] on button "Take Quiz" at bounding box center [767, 363] width 65 height 25
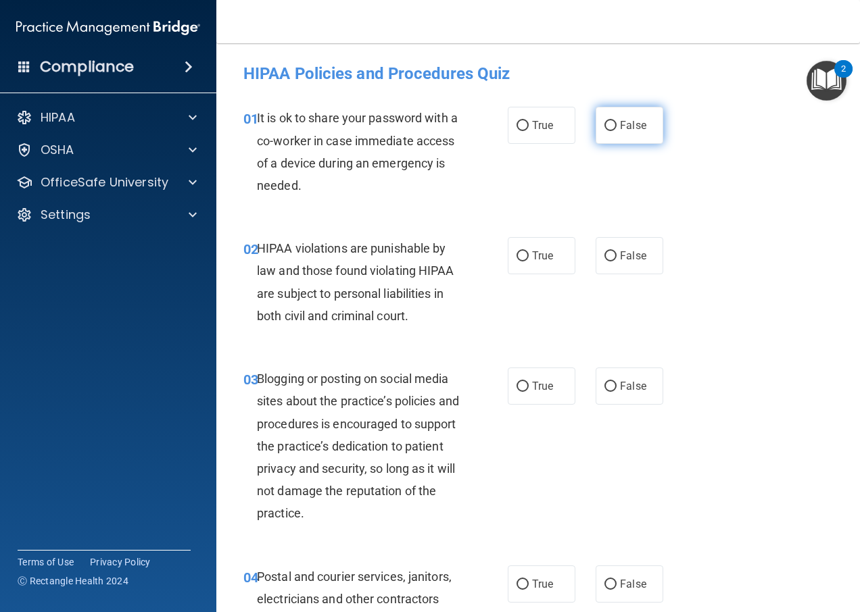
click at [606, 123] on input "False" at bounding box center [610, 126] width 12 height 10
radio input "true"
click at [517, 254] on input "True" at bounding box center [522, 256] width 12 height 10
radio input "true"
click at [604, 387] on input "False" at bounding box center [610, 387] width 12 height 10
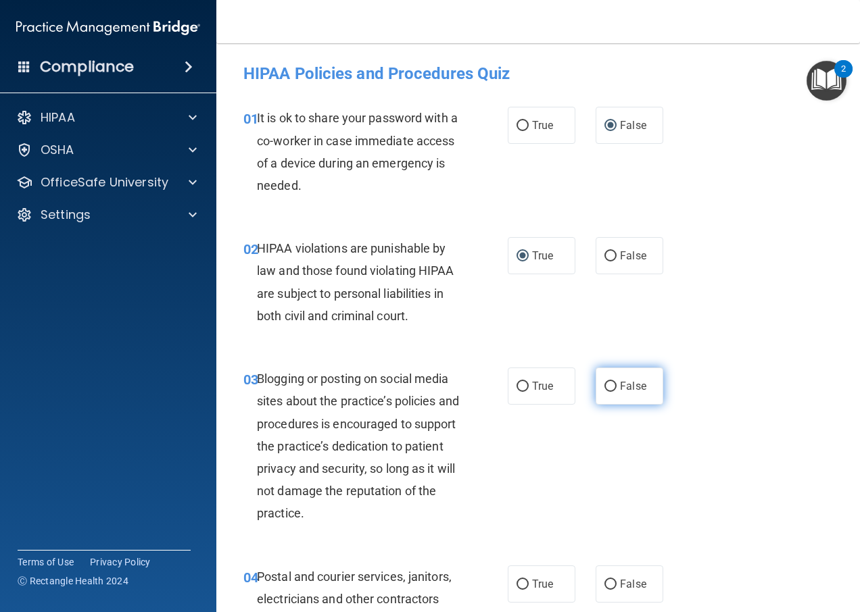
radio input "true"
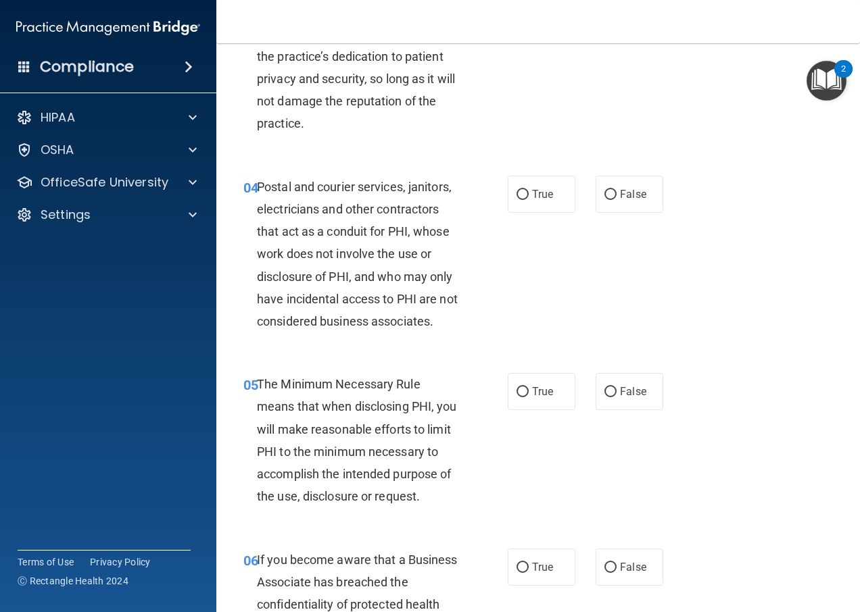
scroll to position [406, 0]
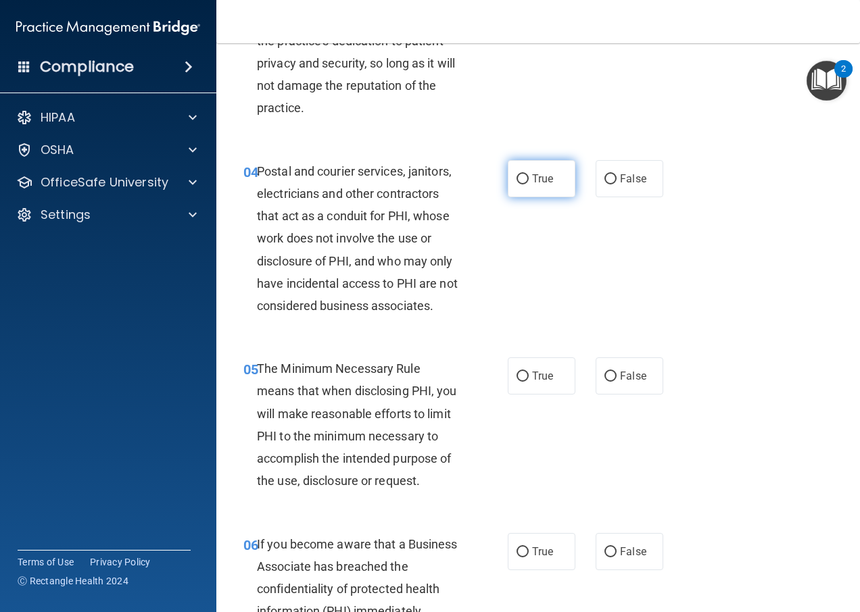
click at [518, 178] on input "True" at bounding box center [522, 179] width 12 height 10
radio input "true"
click at [516, 375] on input "True" at bounding box center [522, 377] width 12 height 10
radio input "true"
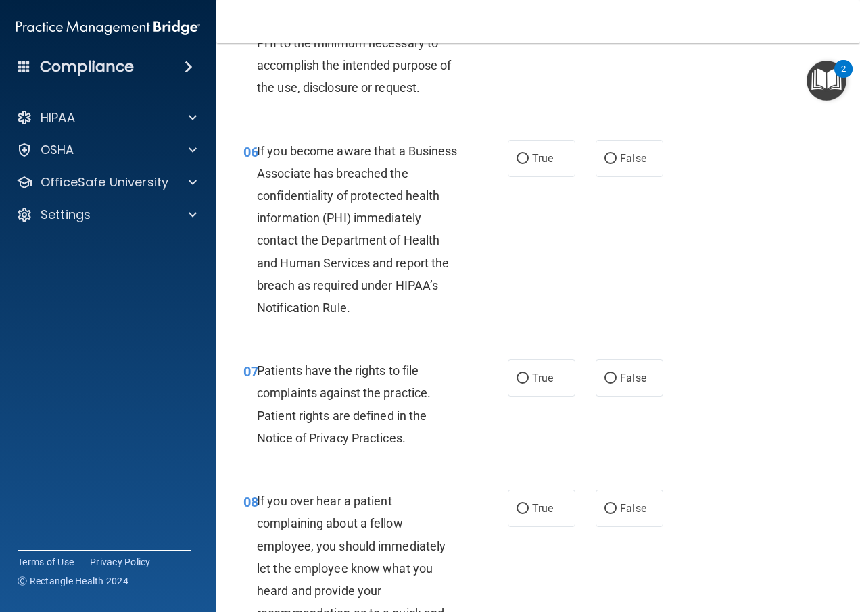
scroll to position [811, 0]
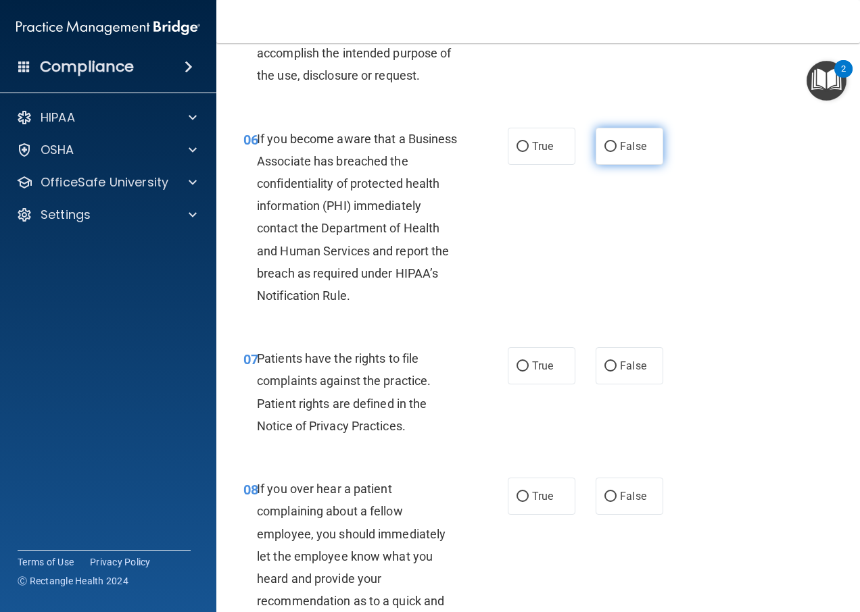
click at [604, 145] on input "False" at bounding box center [610, 147] width 12 height 10
radio input "true"
click at [522, 372] on input "True" at bounding box center [522, 367] width 12 height 10
radio input "true"
click at [604, 502] on input "False" at bounding box center [610, 497] width 12 height 10
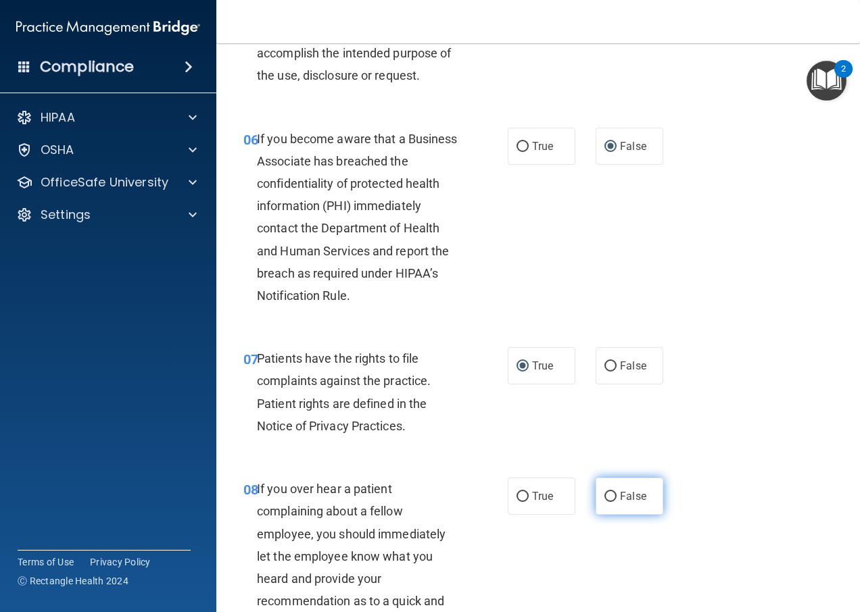
radio input "true"
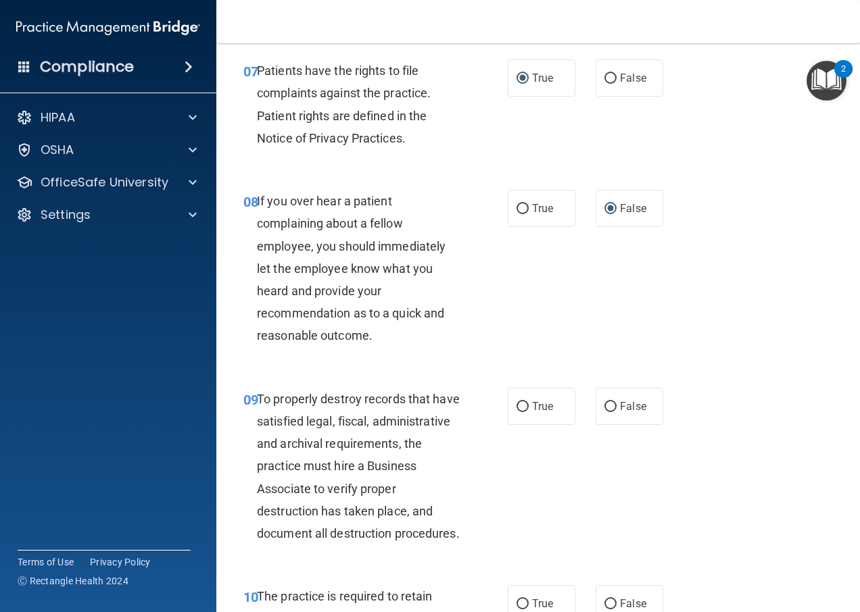
scroll to position [1217, 0]
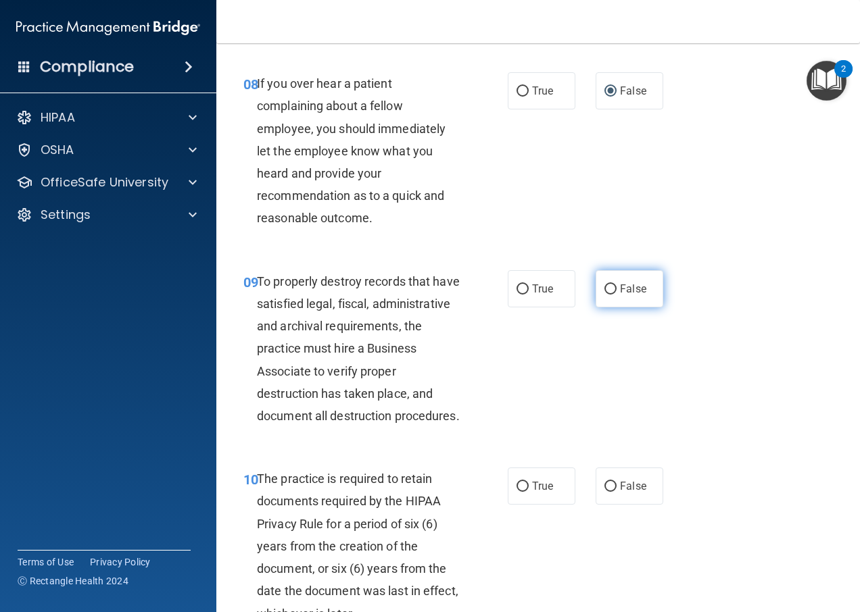
click at [604, 295] on input "False" at bounding box center [610, 290] width 12 height 10
radio input "true"
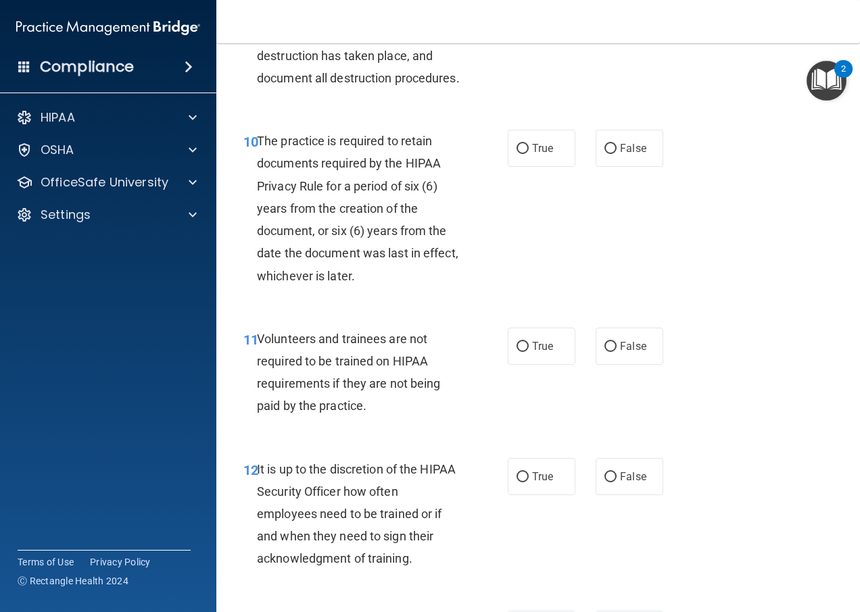
scroll to position [1622, 0]
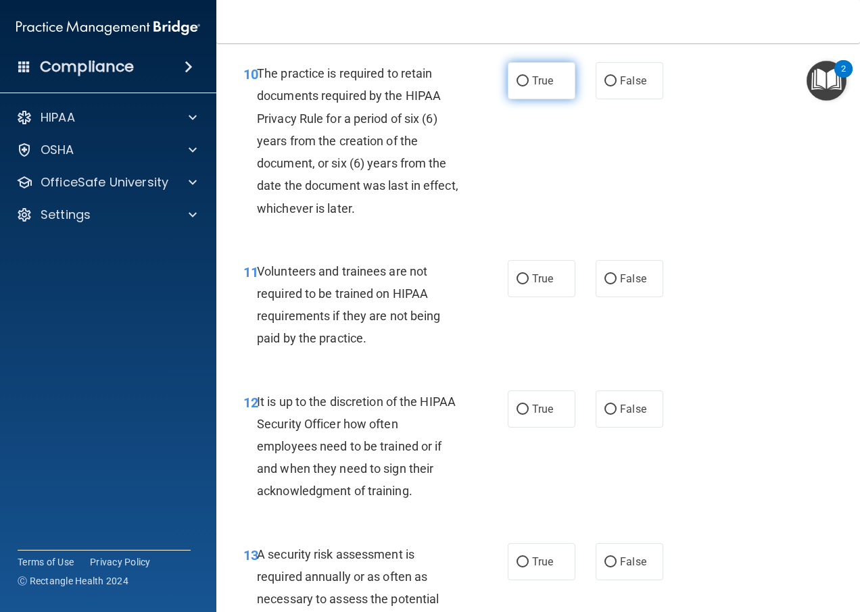
click at [517, 87] on input "True" at bounding box center [522, 81] width 12 height 10
radio input "true"
click at [604, 285] on input "False" at bounding box center [610, 279] width 12 height 10
radio input "true"
click at [605, 415] on input "False" at bounding box center [610, 410] width 12 height 10
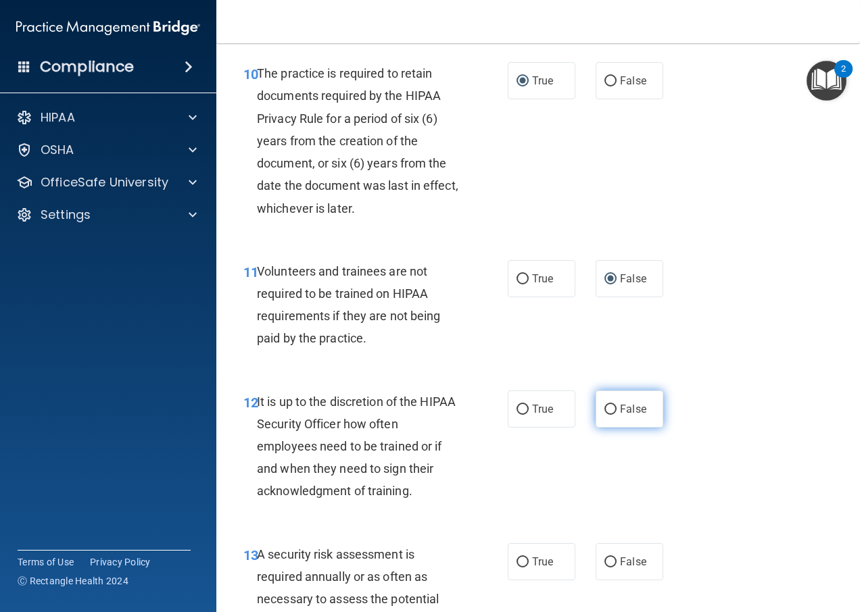
radio input "true"
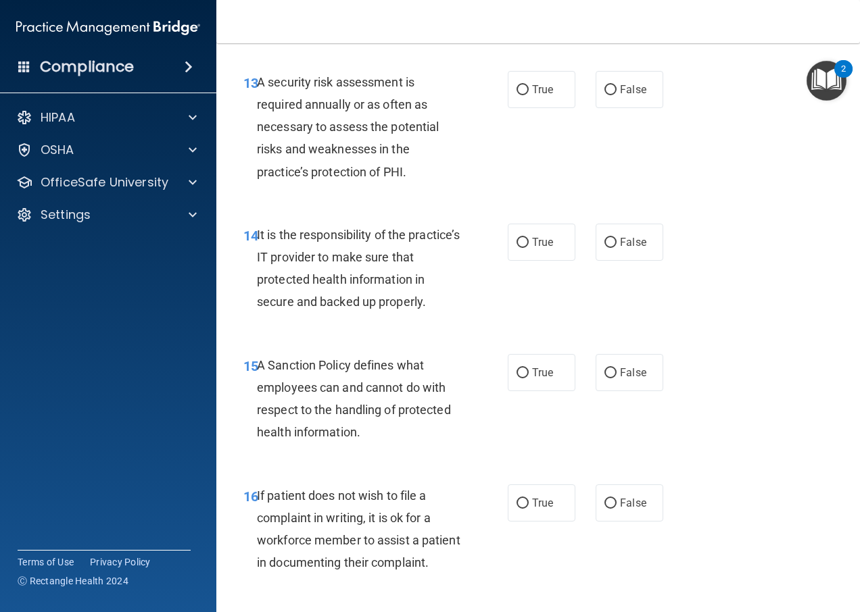
scroll to position [2095, 0]
click at [520, 95] on input "True" at bounding box center [522, 89] width 12 height 10
radio input "true"
click at [604, 247] on input "False" at bounding box center [610, 242] width 12 height 10
radio input "true"
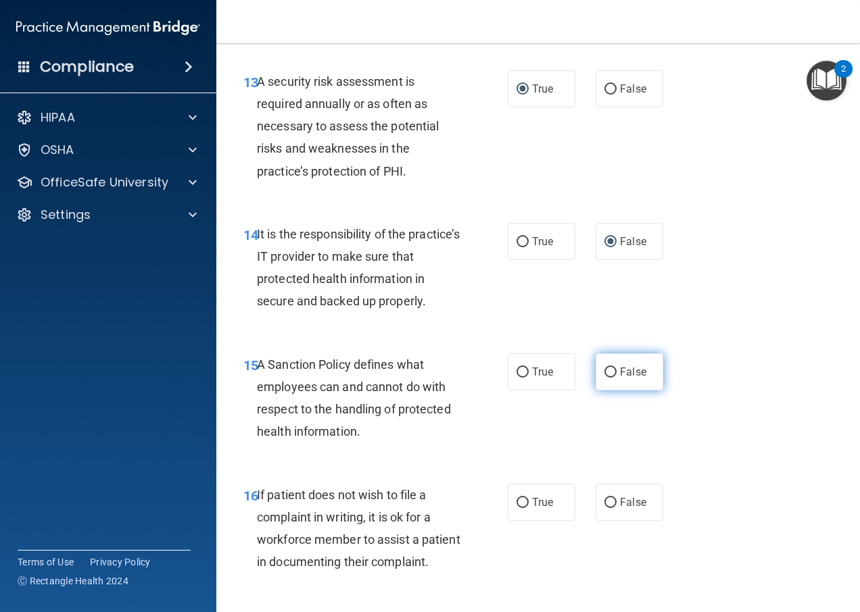
click at [604, 378] on input "False" at bounding box center [610, 373] width 12 height 10
radio input "true"
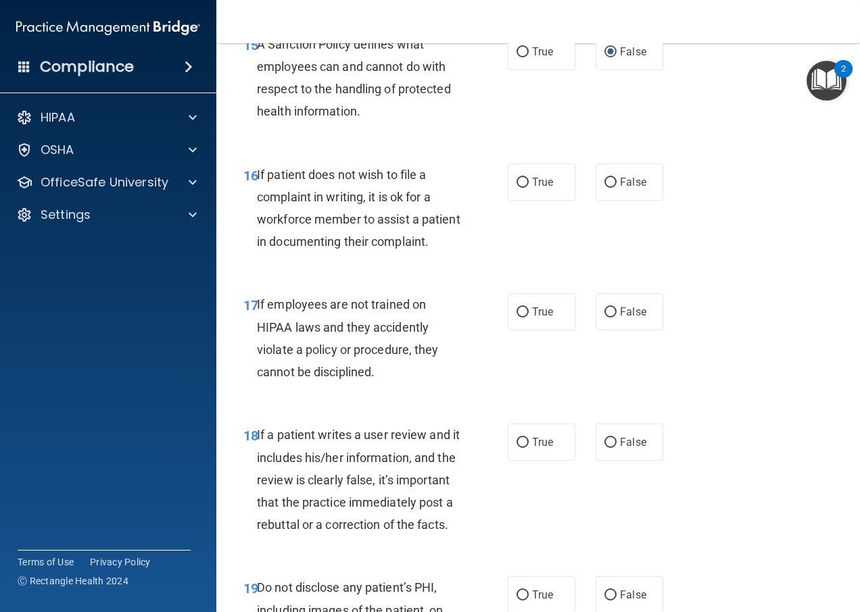
scroll to position [2433, 0]
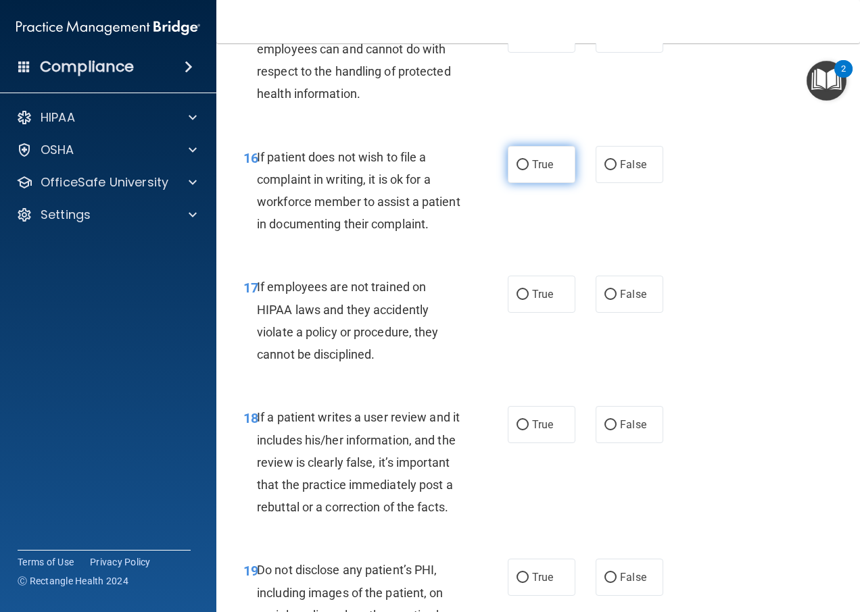
click at [518, 170] on input "True" at bounding box center [522, 165] width 12 height 10
radio input "true"
click at [604, 300] on input "False" at bounding box center [610, 295] width 12 height 10
radio input "true"
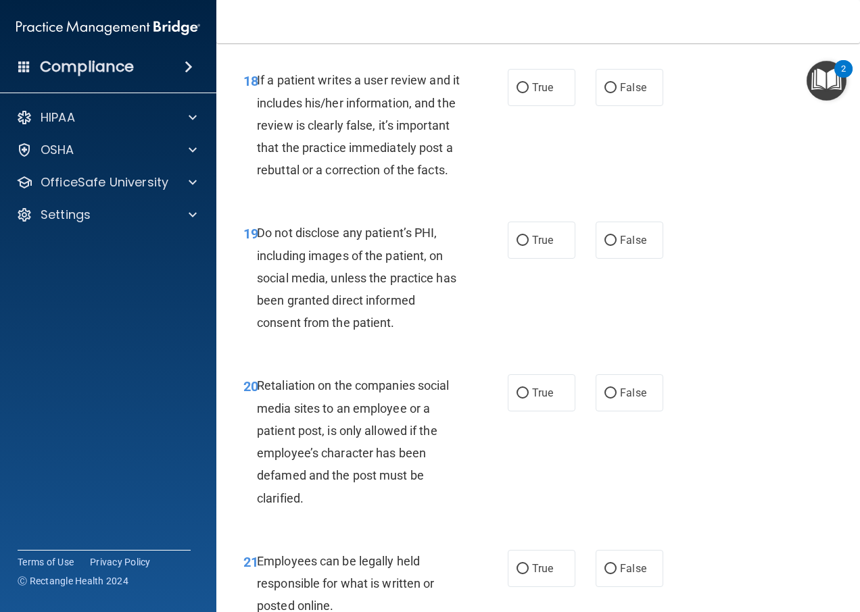
scroll to position [2771, 0]
click at [604, 93] on input "False" at bounding box center [610, 87] width 12 height 10
radio input "true"
click at [518, 245] on input "True" at bounding box center [522, 240] width 12 height 10
radio input "true"
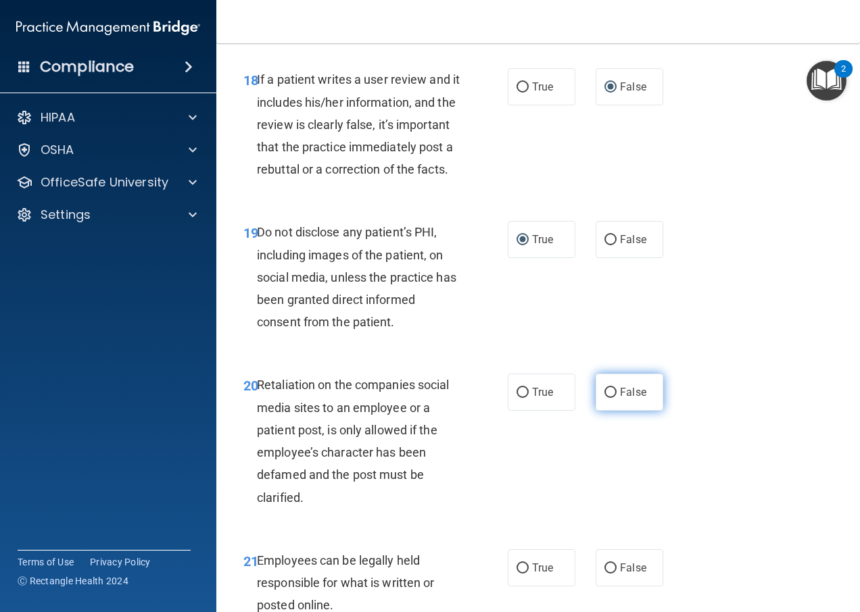
click at [604, 398] on input "False" at bounding box center [610, 393] width 12 height 10
radio input "true"
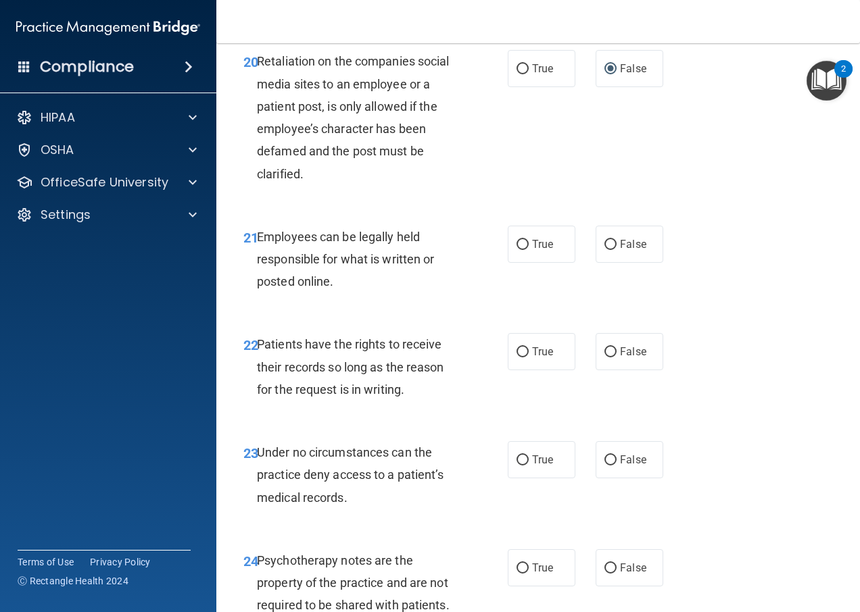
scroll to position [3109, 0]
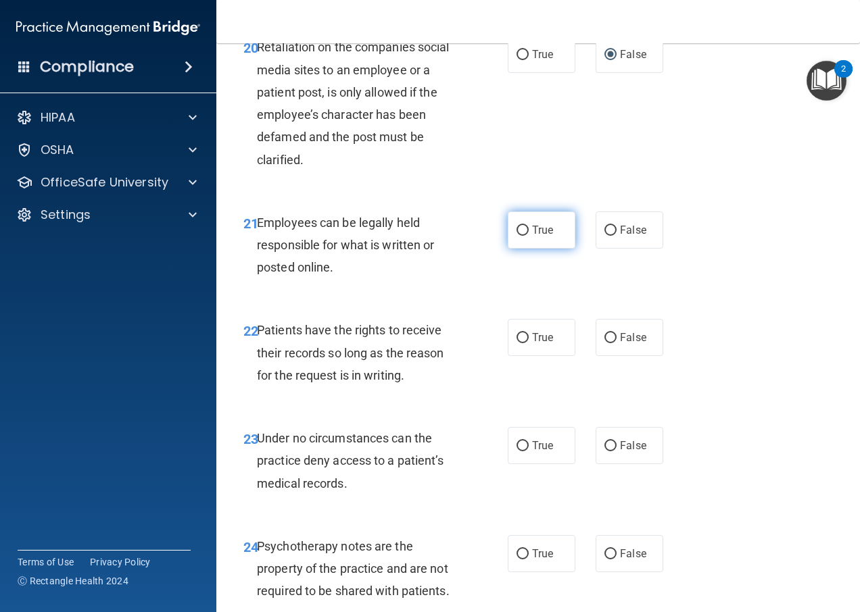
click at [516, 236] on input "True" at bounding box center [522, 231] width 12 height 10
radio input "true"
click at [604, 343] on input "False" at bounding box center [610, 338] width 12 height 10
radio input "true"
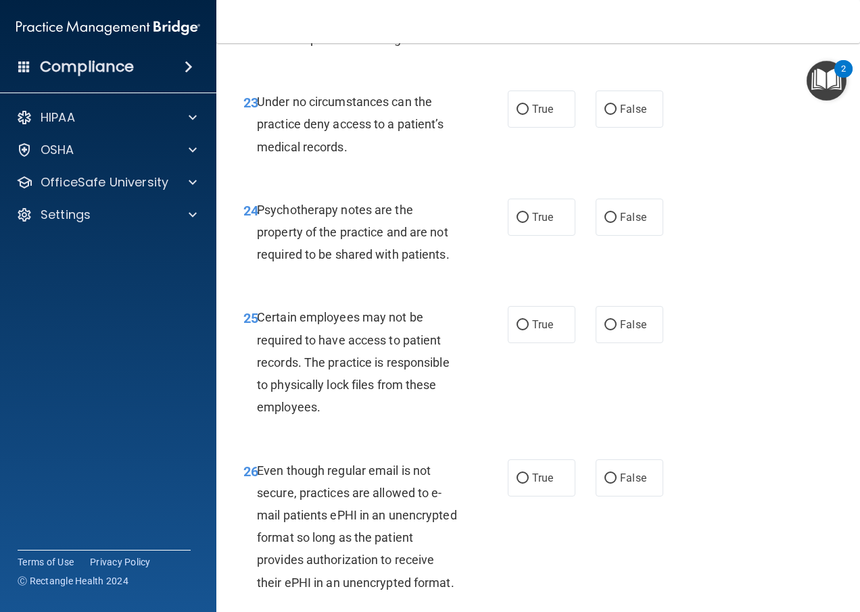
scroll to position [3447, 0]
drag, startPoint x: 602, startPoint y: 197, endPoint x: 597, endPoint y: 207, distance: 10.6
click at [604, 114] on input "False" at bounding box center [610, 108] width 12 height 10
radio input "true"
click at [518, 222] on input "True" at bounding box center [522, 217] width 12 height 10
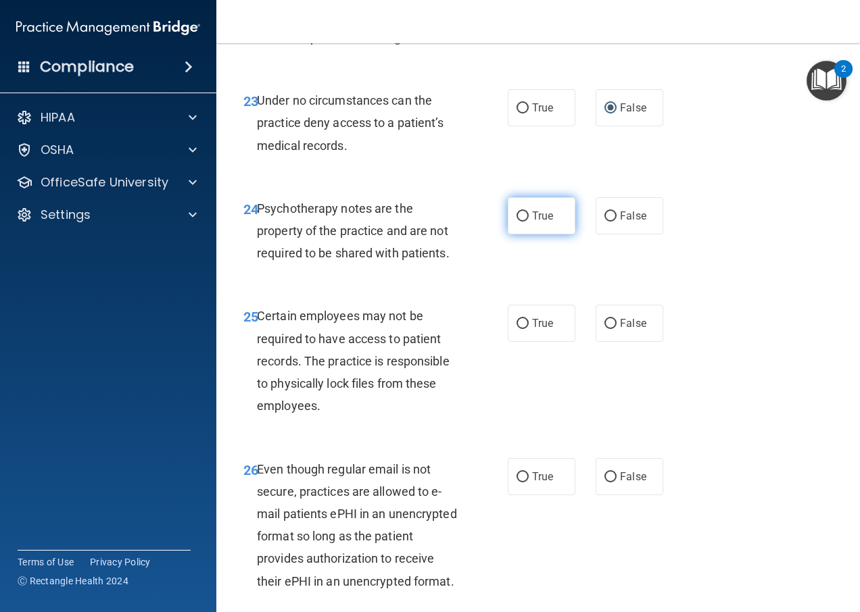
radio input "true"
click at [517, 329] on input "True" at bounding box center [522, 324] width 12 height 10
radio input "true"
click at [518, 483] on input "True" at bounding box center [522, 477] width 12 height 10
radio input "true"
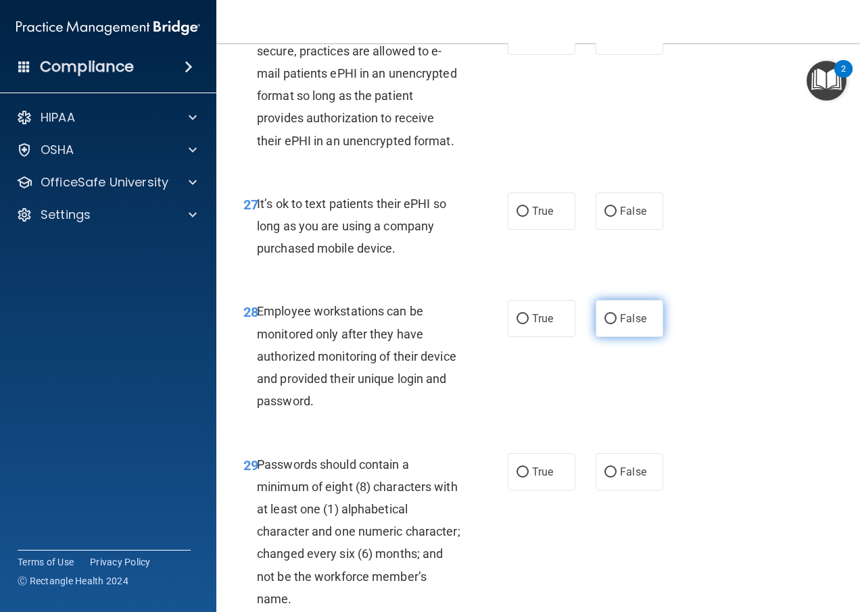
scroll to position [3920, 0]
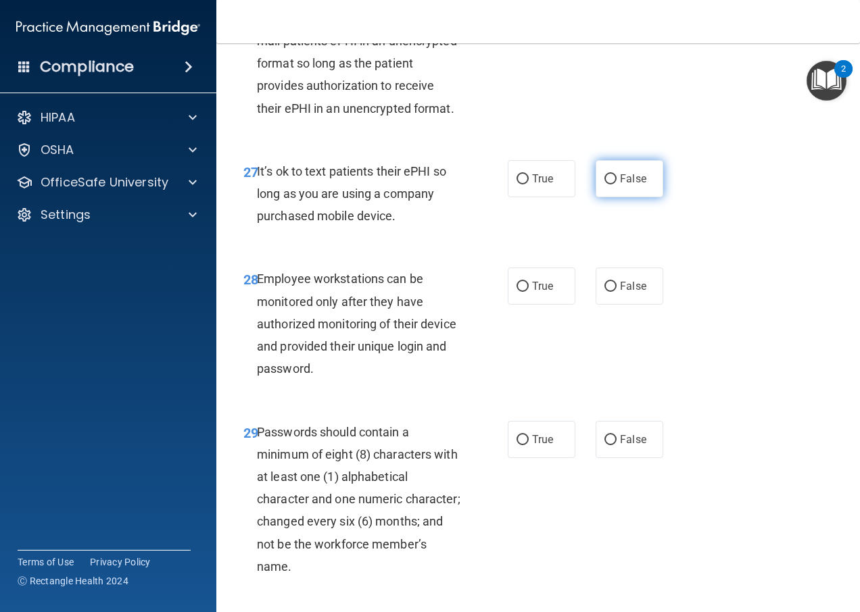
click at [604, 185] on input "False" at bounding box center [610, 179] width 12 height 10
radio input "true"
click at [605, 292] on input "False" at bounding box center [610, 287] width 12 height 10
radio input "true"
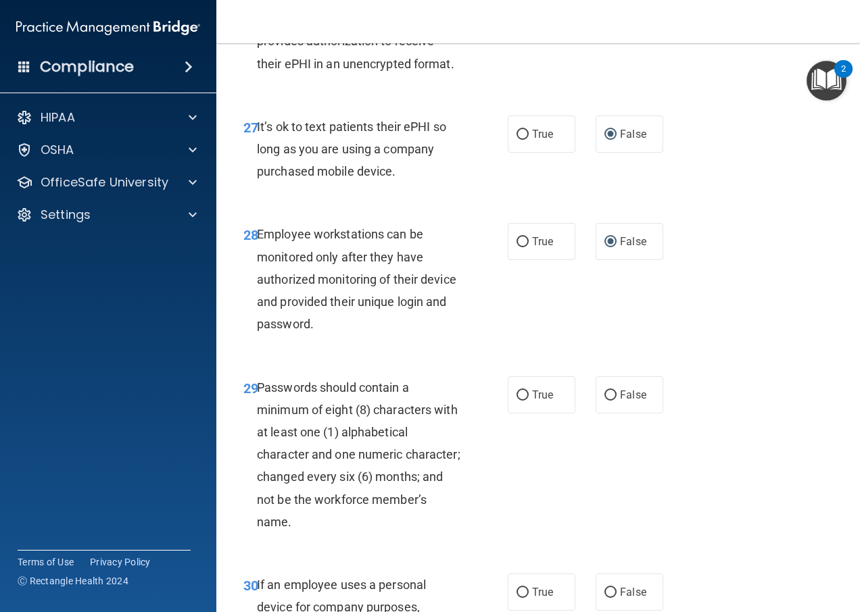
scroll to position [4258, 0]
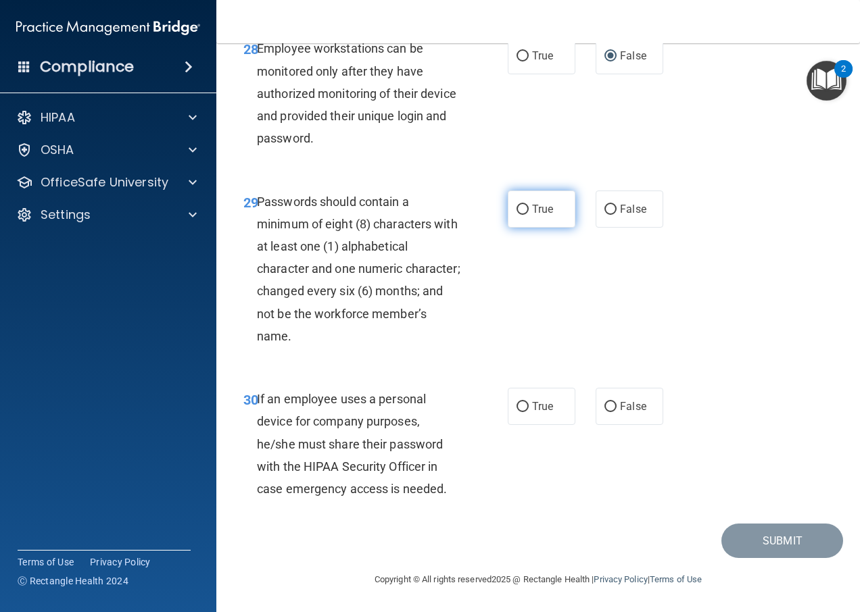
click at [518, 214] on input "True" at bounding box center [522, 210] width 12 height 10
radio input "true"
click at [604, 409] on input "False" at bounding box center [610, 407] width 12 height 10
radio input "true"
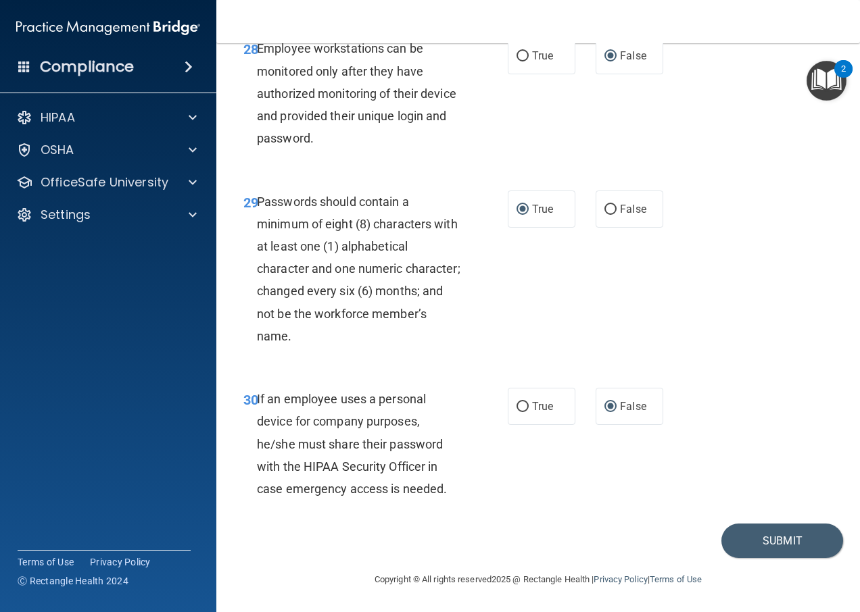
scroll to position [4263, 0]
click at [737, 532] on button "Submit" at bounding box center [782, 541] width 122 height 34
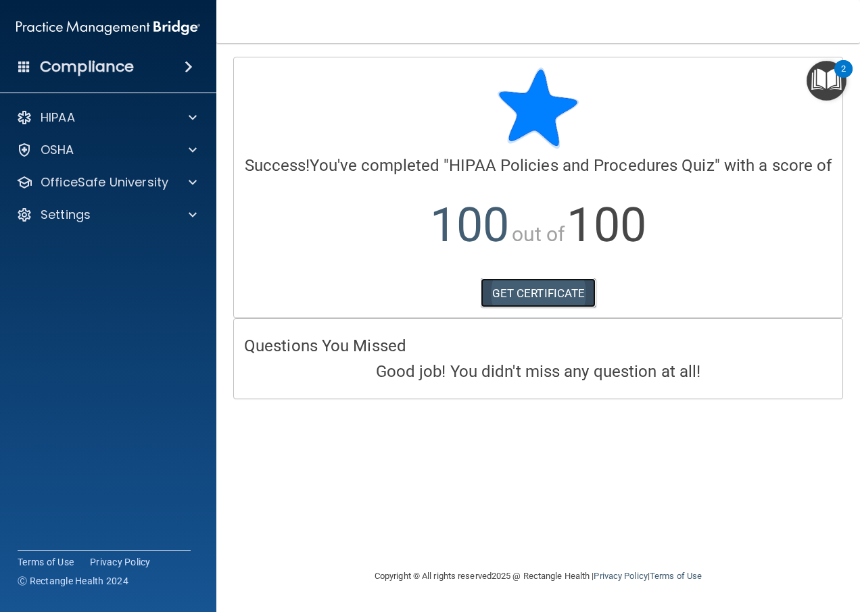
click at [522, 288] on link "GET CERTIFICATE" at bounding box center [539, 293] width 116 height 30
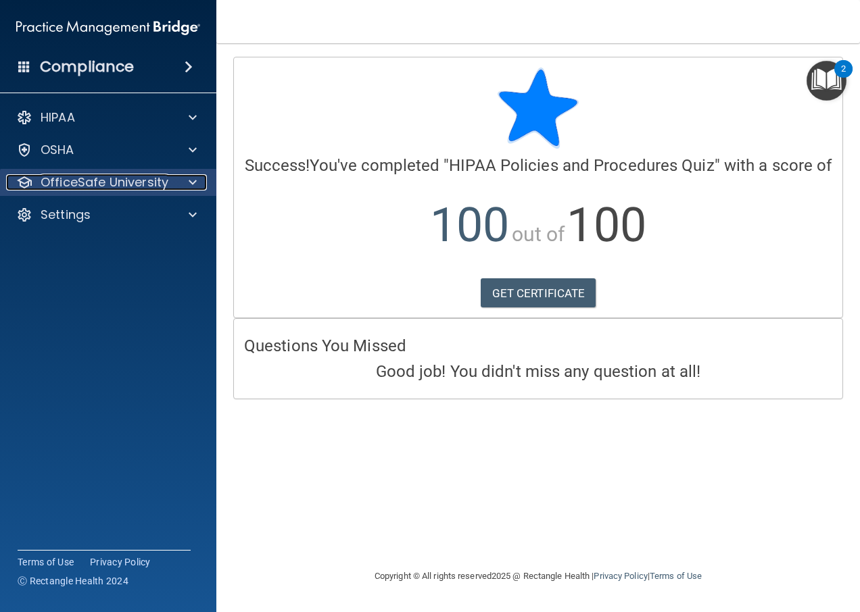
click at [80, 175] on p "OfficeSafe University" at bounding box center [105, 182] width 128 height 16
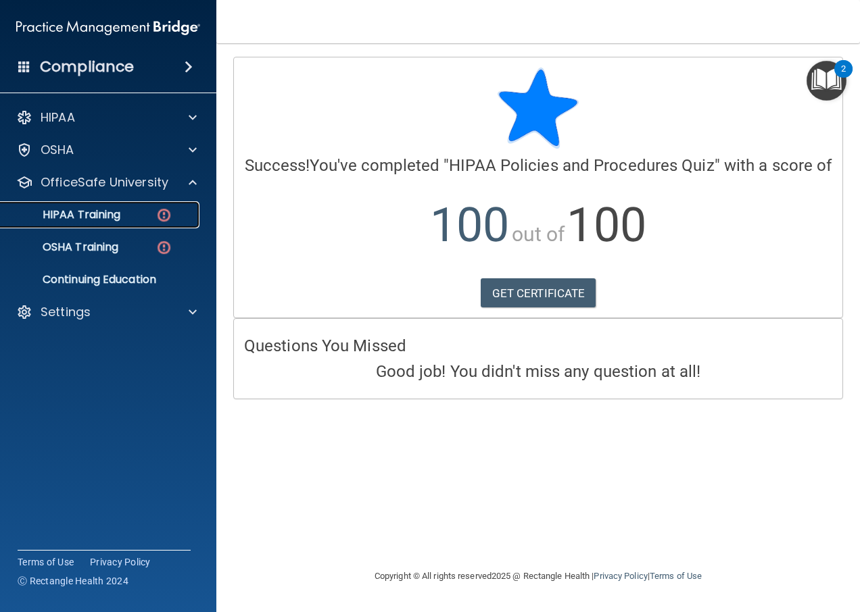
click at [141, 218] on div "HIPAA Training" at bounding box center [101, 215] width 185 height 14
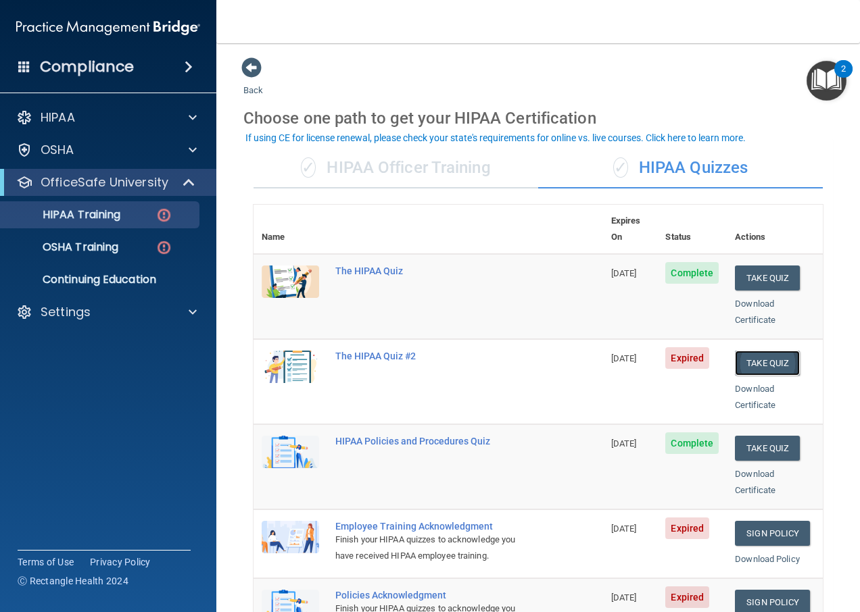
click at [753, 351] on button "Take Quiz" at bounding box center [767, 363] width 65 height 25
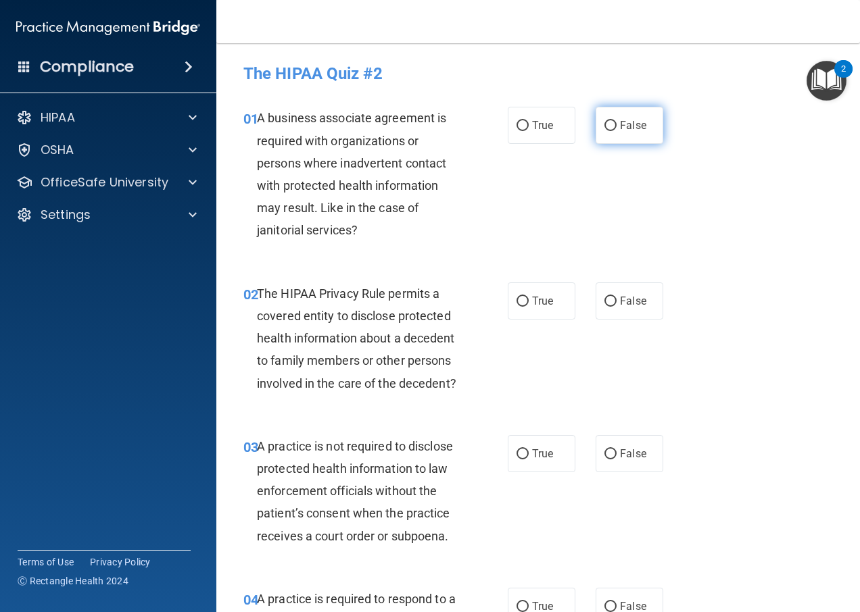
click at [604, 126] on input "False" at bounding box center [610, 126] width 12 height 10
radio input "true"
click at [516, 300] on input "True" at bounding box center [522, 302] width 12 height 10
radio input "true"
click at [605, 460] on input "False" at bounding box center [610, 454] width 12 height 10
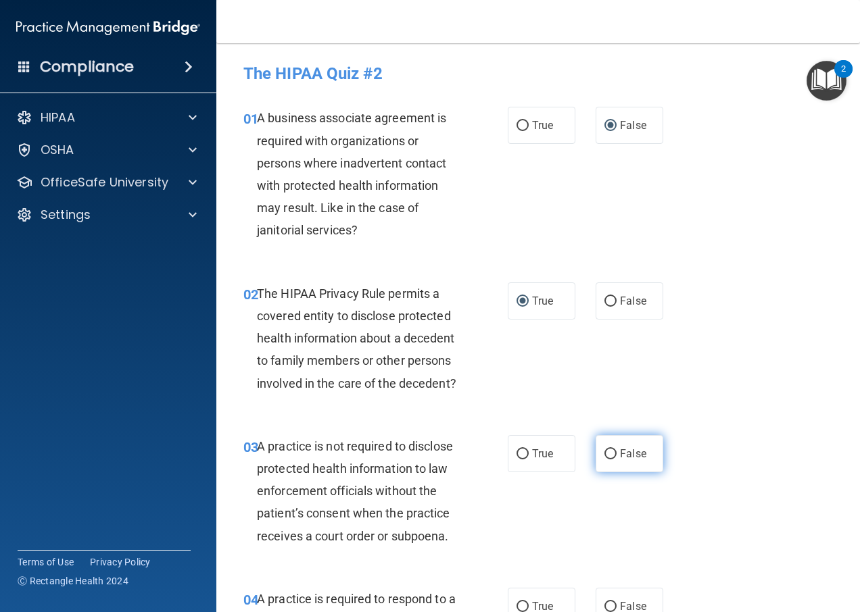
radio input "true"
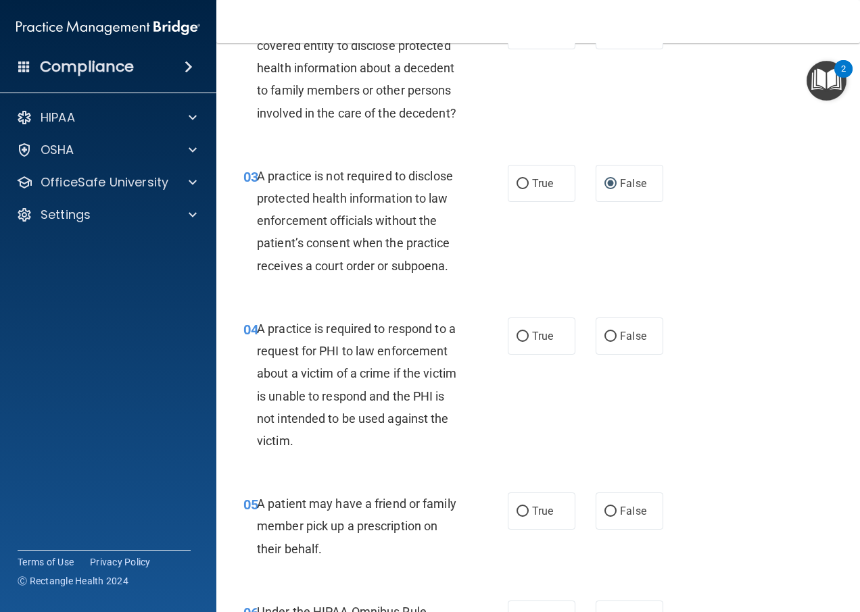
scroll to position [338, 0]
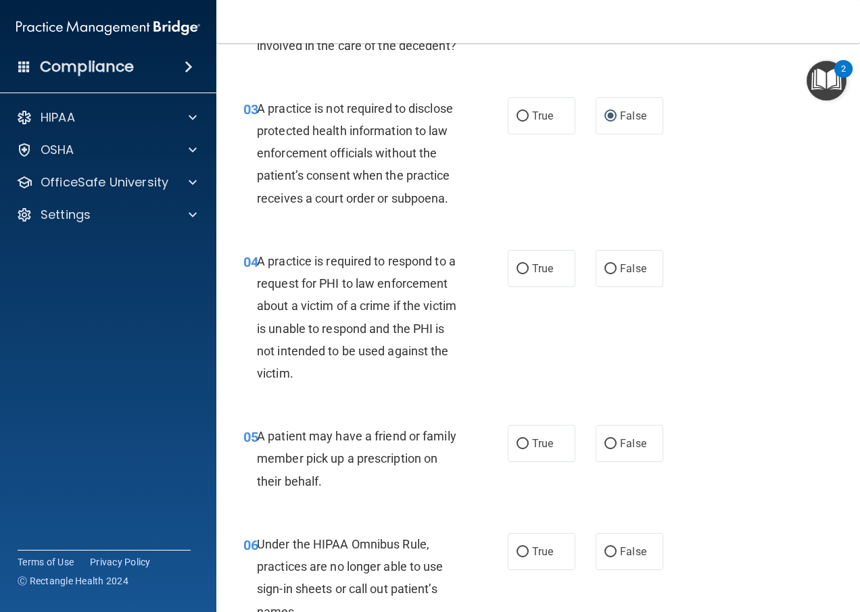
drag, startPoint x: 518, startPoint y: 292, endPoint x: 515, endPoint y: 376, distance: 84.6
click at [518, 274] on input "True" at bounding box center [522, 269] width 12 height 10
radio input "true"
click at [519, 449] on input "True" at bounding box center [522, 444] width 12 height 10
radio input "true"
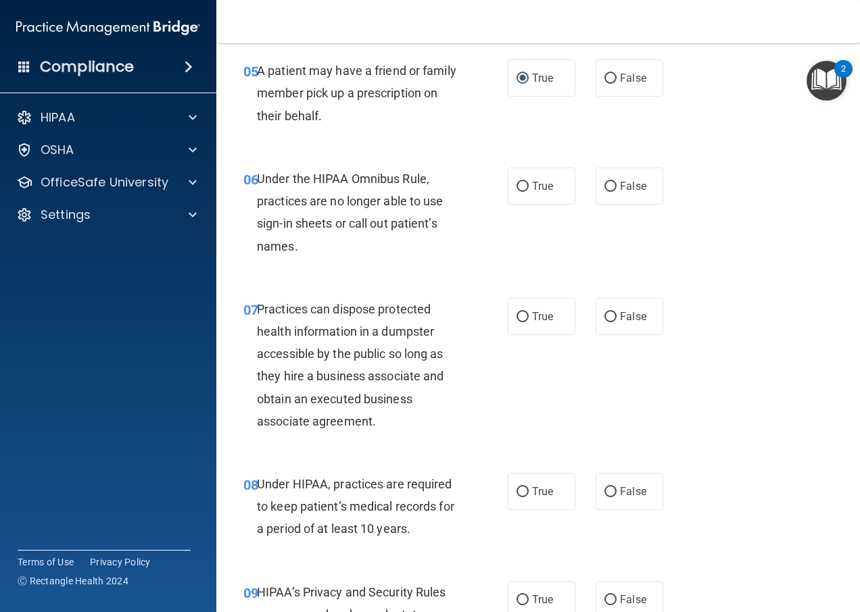
scroll to position [743, 0]
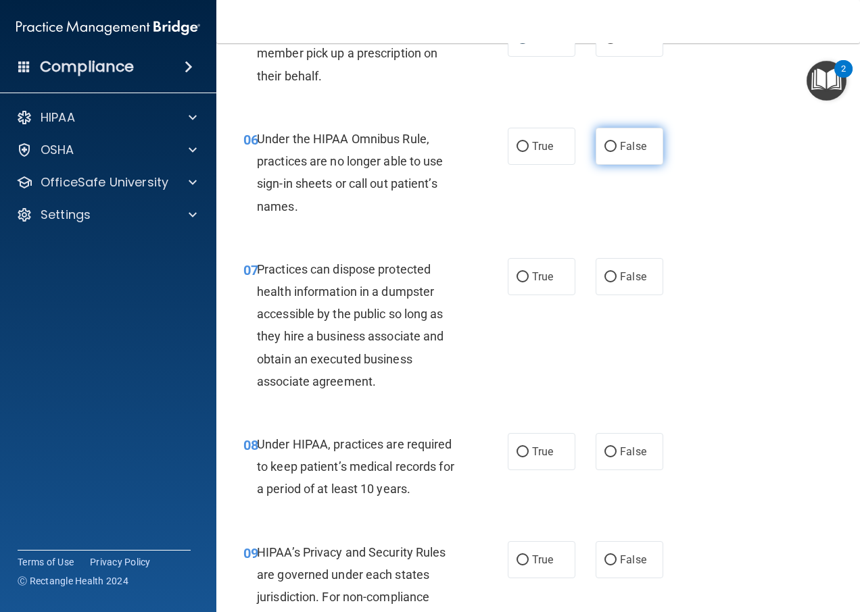
click at [604, 152] on input "False" at bounding box center [610, 147] width 12 height 10
radio input "true"
click at [604, 283] on input "False" at bounding box center [610, 277] width 12 height 10
radio input "true"
click at [604, 458] on input "False" at bounding box center [610, 452] width 12 height 10
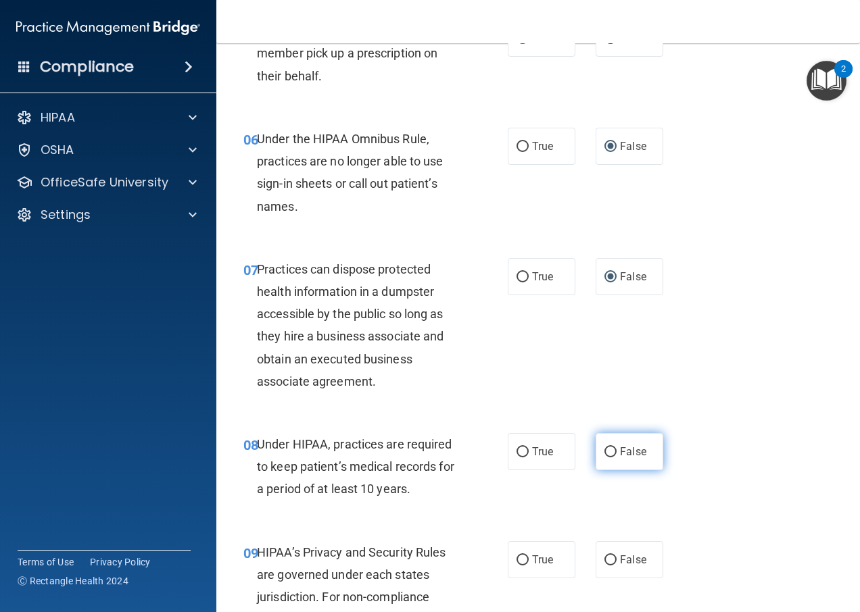
radio input "true"
click at [606, 566] on input "False" at bounding box center [610, 561] width 12 height 10
radio input "true"
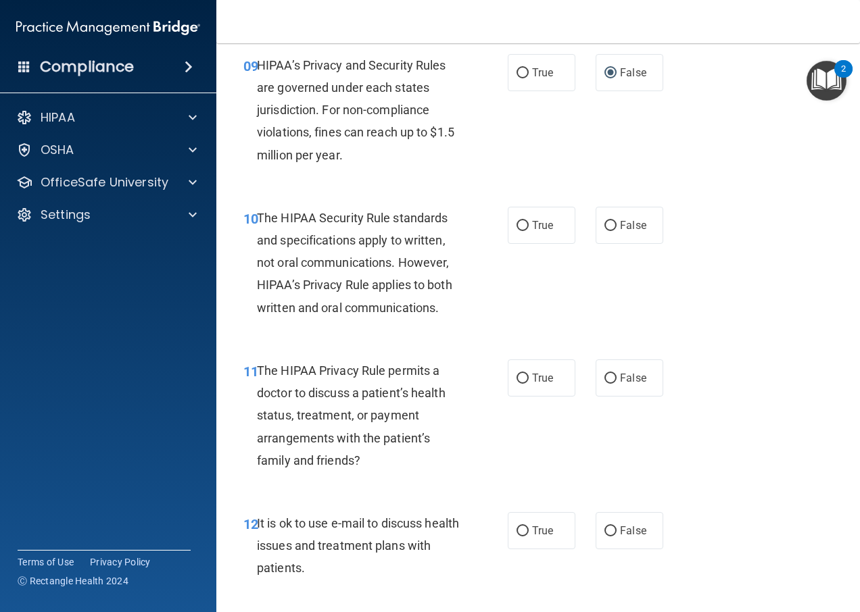
scroll to position [1284, 0]
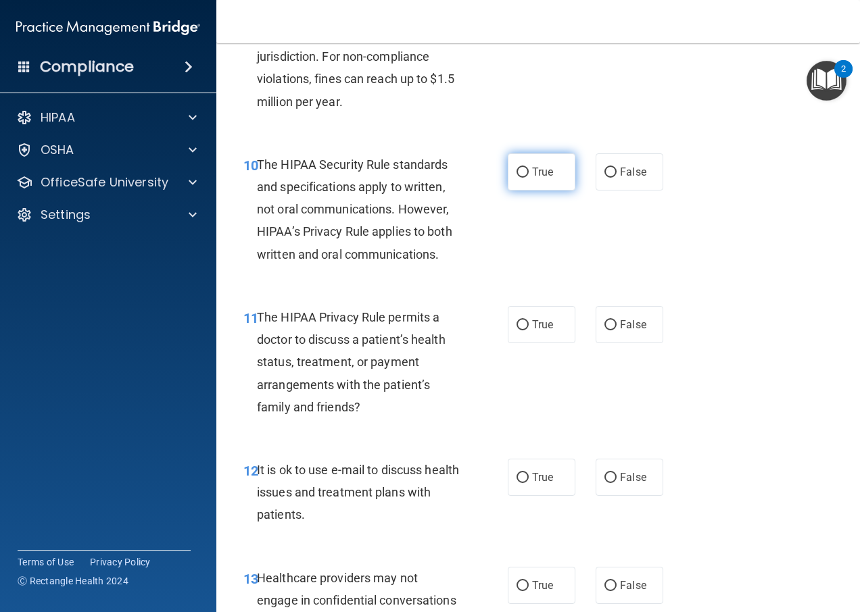
click at [518, 178] on input "True" at bounding box center [522, 173] width 12 height 10
radio input "true"
click at [516, 331] on input "True" at bounding box center [522, 325] width 12 height 10
radio input "true"
click at [516, 483] on input "True" at bounding box center [522, 478] width 12 height 10
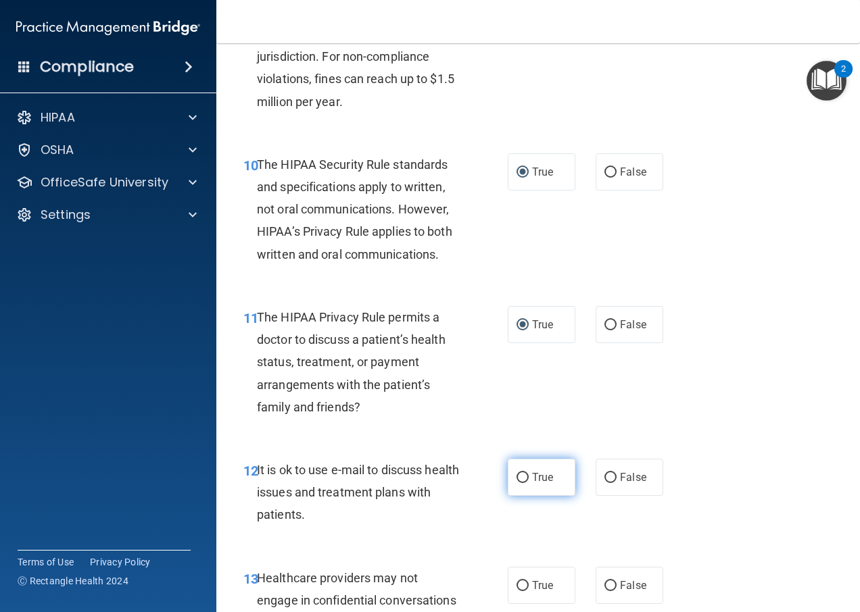
radio input "true"
click at [604, 591] on input "False" at bounding box center [610, 586] width 12 height 10
radio input "true"
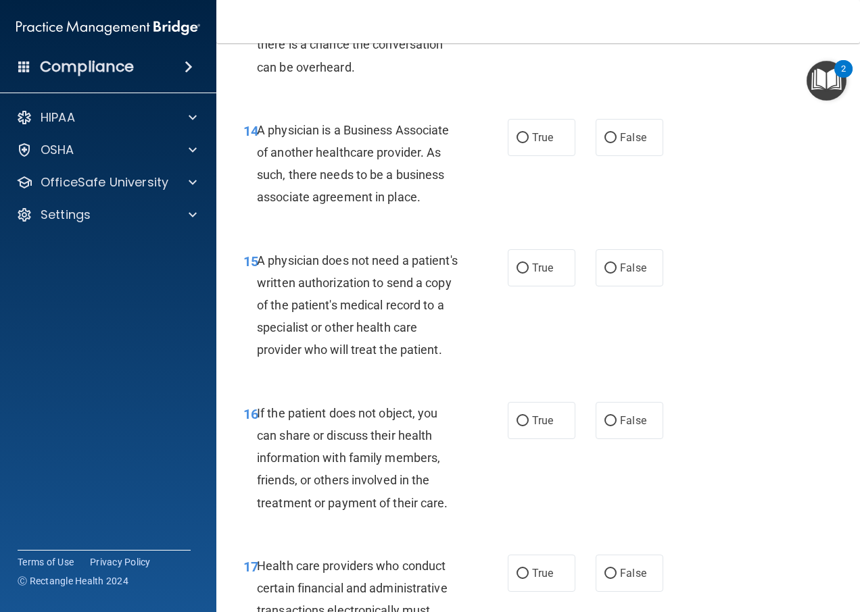
scroll to position [1893, 0]
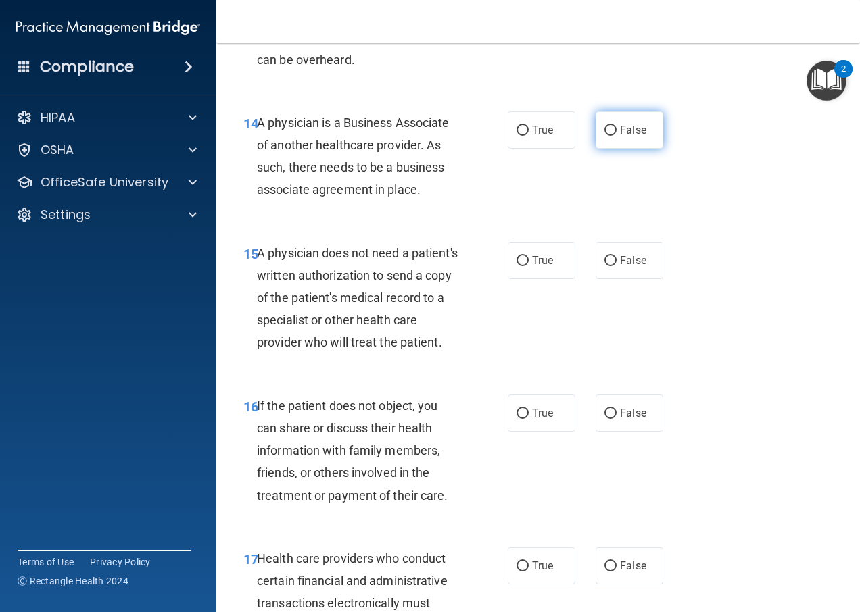
click at [604, 136] on input "False" at bounding box center [610, 131] width 12 height 10
radio input "true"
click at [516, 266] on input "True" at bounding box center [522, 261] width 12 height 10
radio input "true"
click at [518, 432] on label "True" at bounding box center [542, 413] width 68 height 37
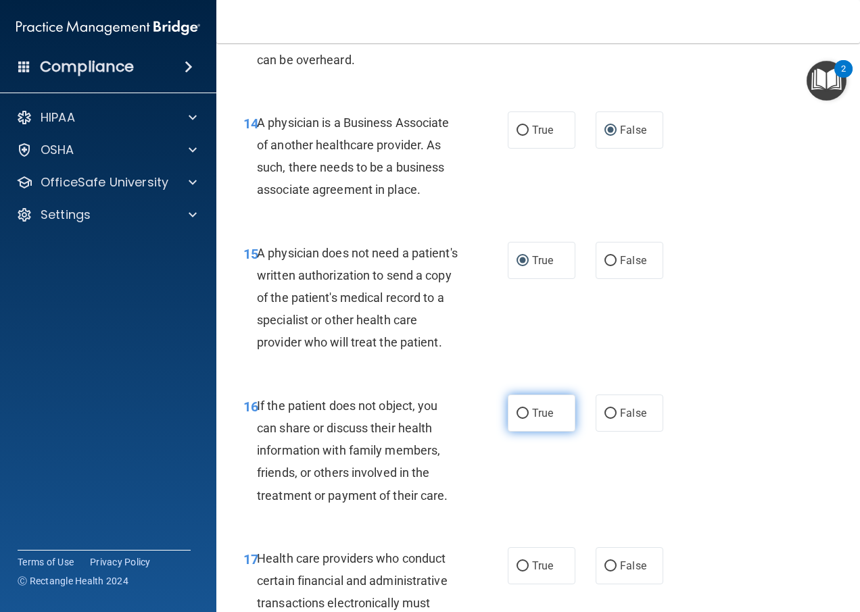
click at [518, 419] on input "True" at bounding box center [522, 414] width 12 height 10
radio input "true"
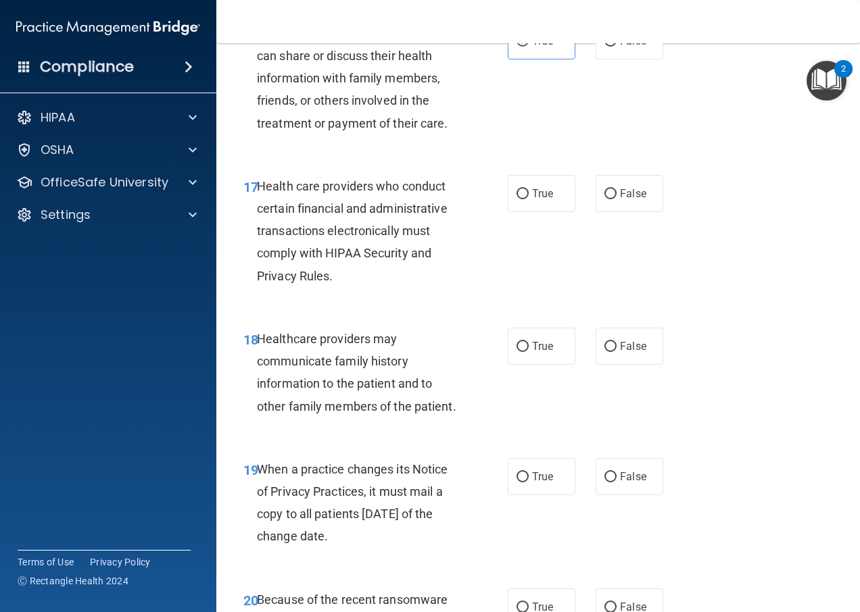
scroll to position [2298, 0]
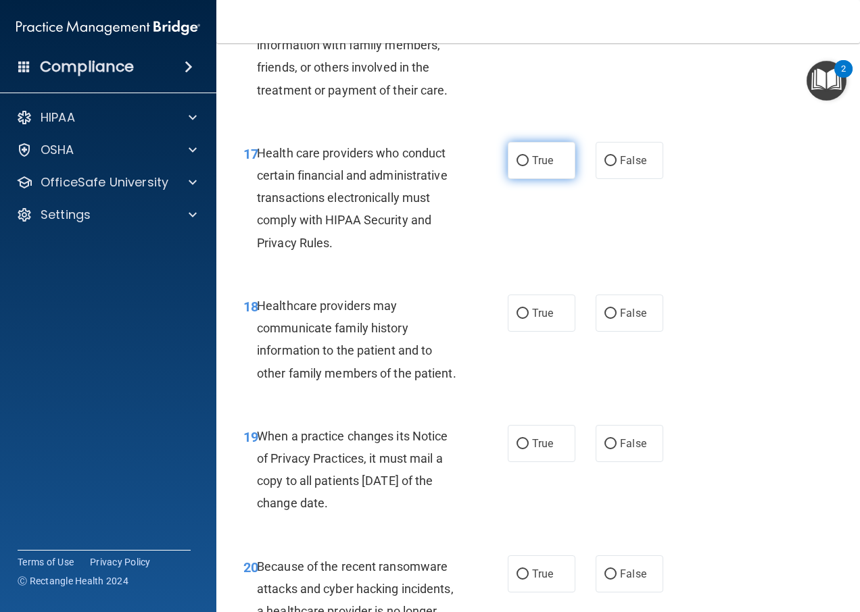
click at [521, 166] on input "True" at bounding box center [522, 161] width 12 height 10
radio input "true"
click at [604, 319] on input "False" at bounding box center [610, 314] width 12 height 10
radio input "true"
click at [605, 449] on input "False" at bounding box center [610, 444] width 12 height 10
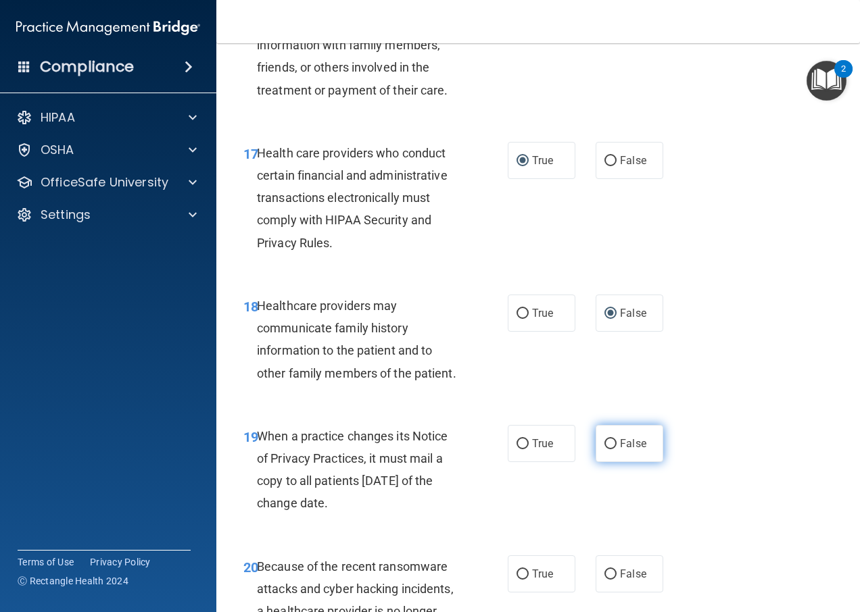
radio input "true"
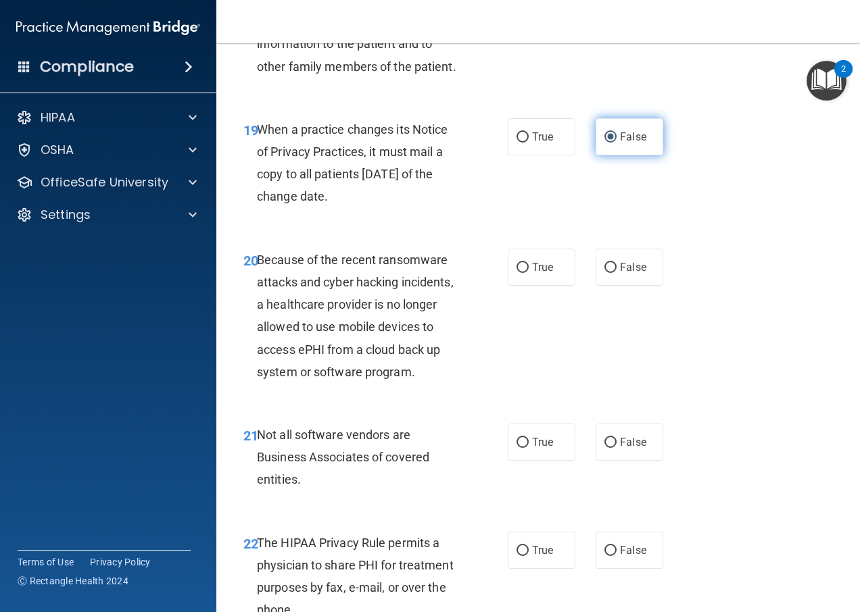
scroll to position [2636, 0]
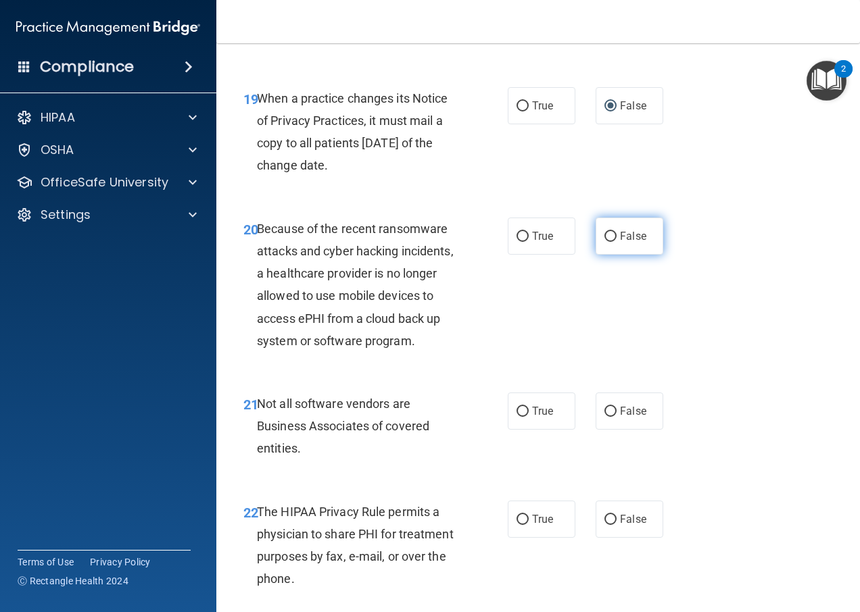
click at [604, 242] on input "False" at bounding box center [610, 237] width 12 height 10
radio input "true"
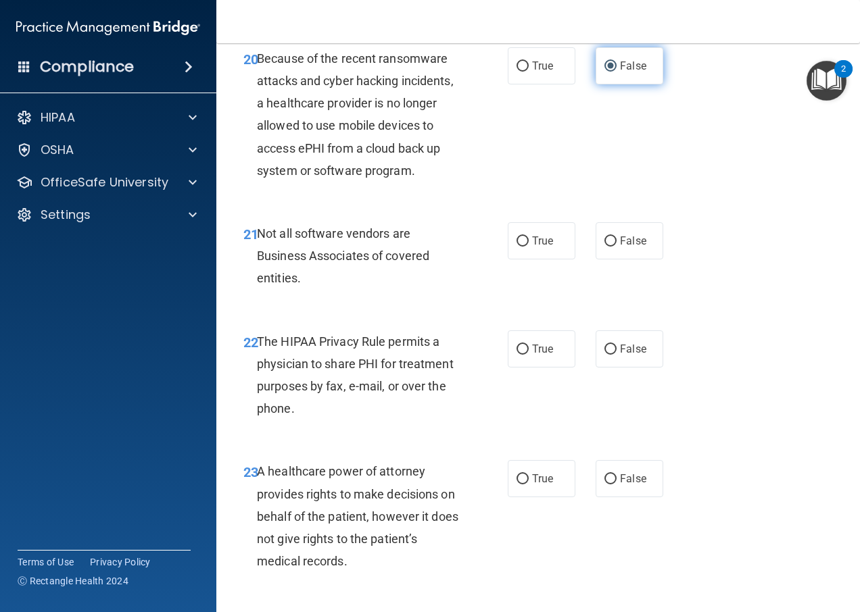
scroll to position [2839, 0]
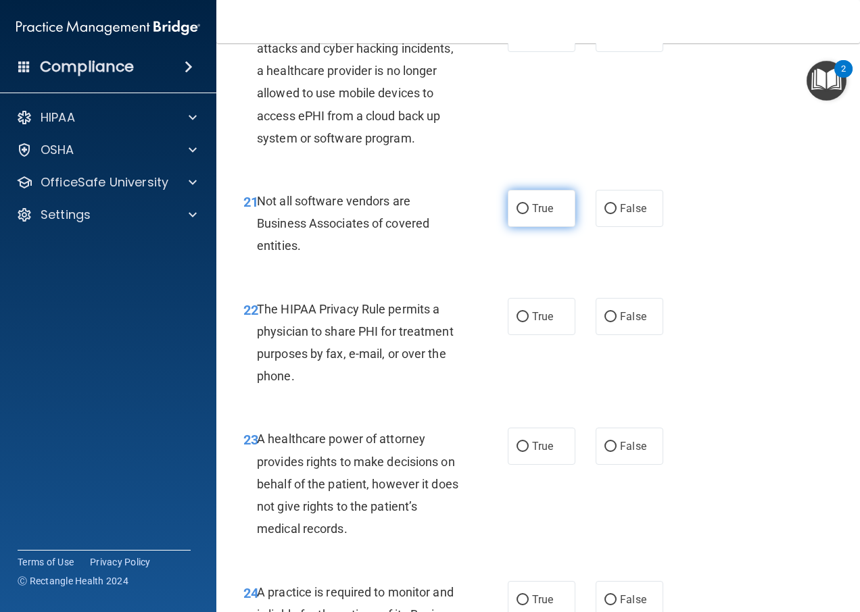
click at [520, 214] on input "True" at bounding box center [522, 209] width 12 height 10
radio input "true"
click at [516, 322] on input "True" at bounding box center [522, 317] width 12 height 10
radio input "true"
click at [604, 452] on input "False" at bounding box center [610, 447] width 12 height 10
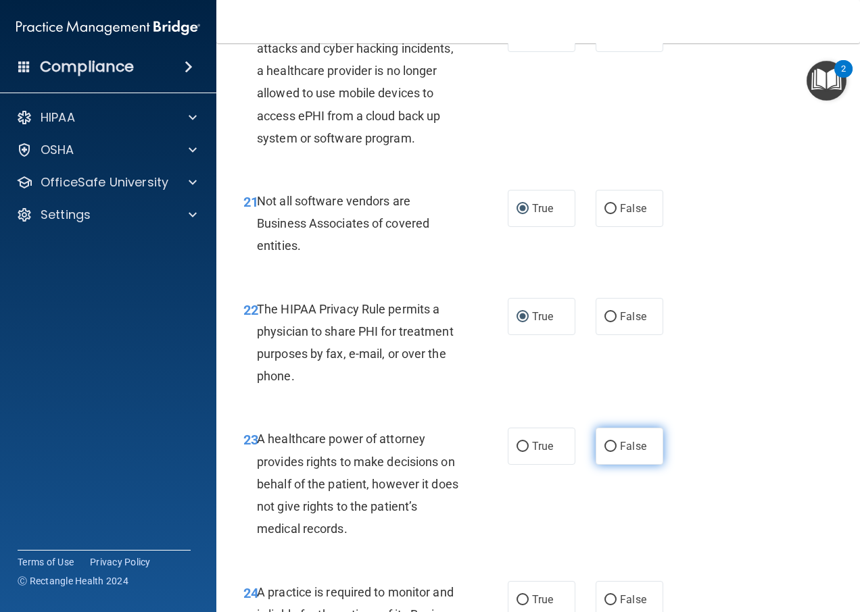
radio input "true"
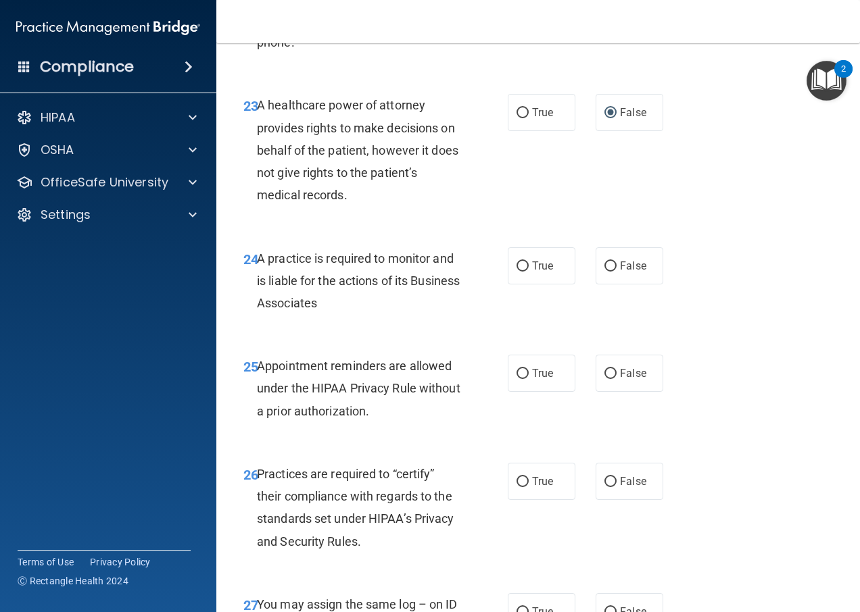
scroll to position [3177, 0]
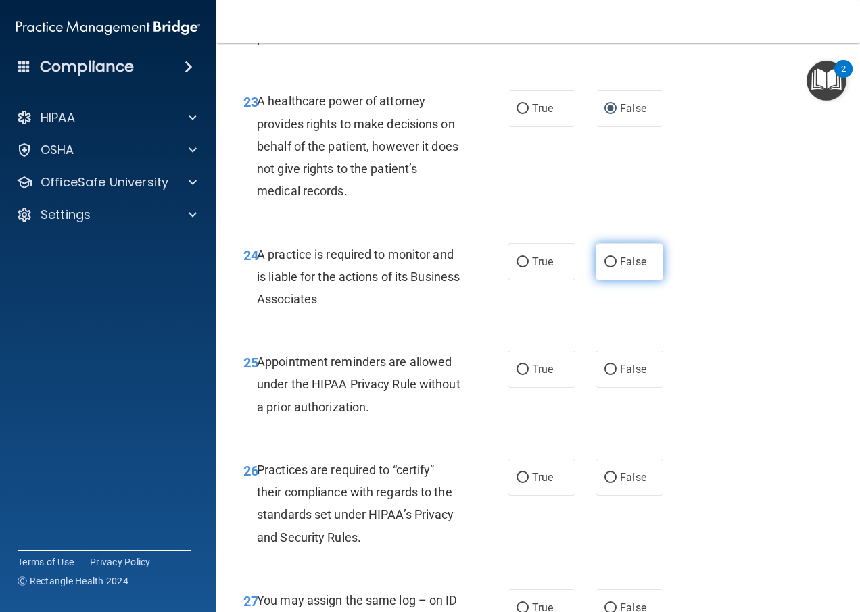
click at [604, 268] on input "False" at bounding box center [610, 263] width 12 height 10
radio input "true"
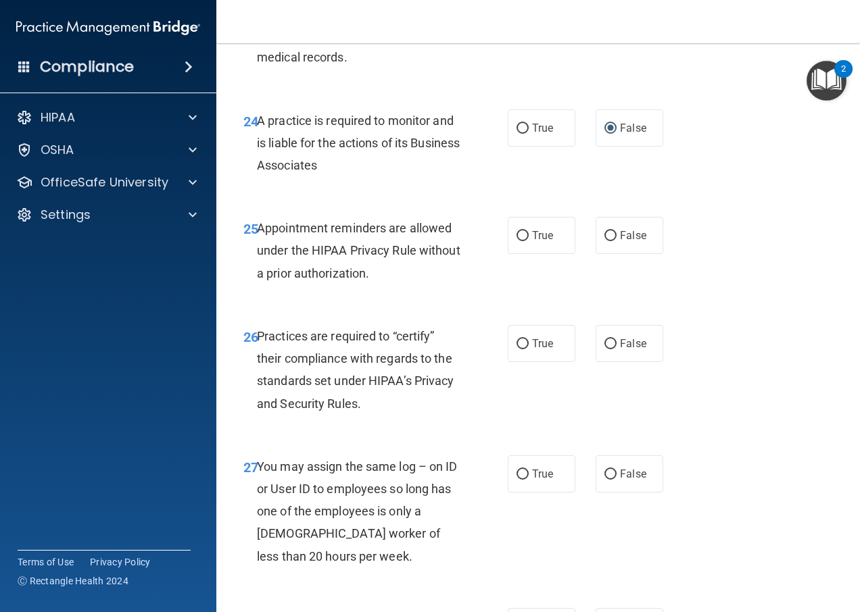
scroll to position [3312, 0]
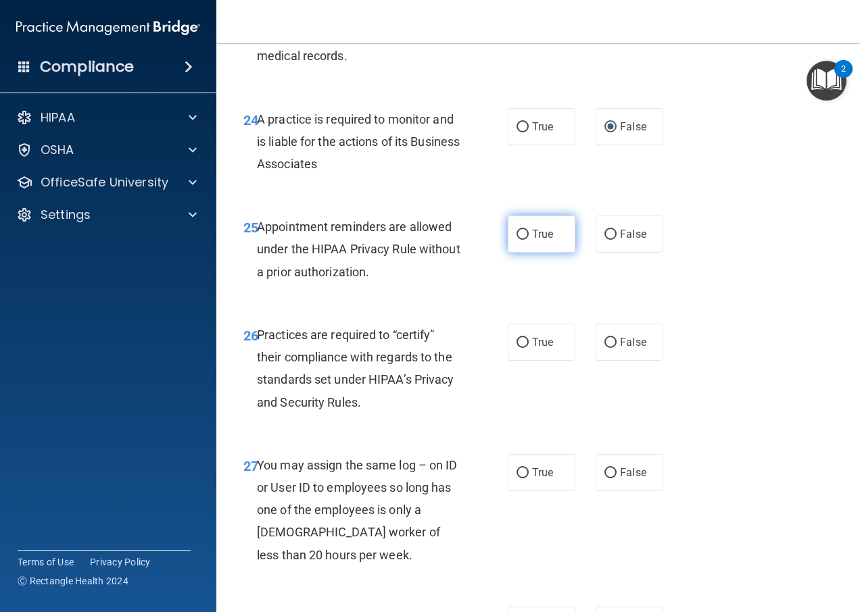
click at [518, 240] on input "True" at bounding box center [522, 235] width 12 height 10
radio input "true"
click at [604, 348] on input "False" at bounding box center [610, 343] width 12 height 10
radio input "true"
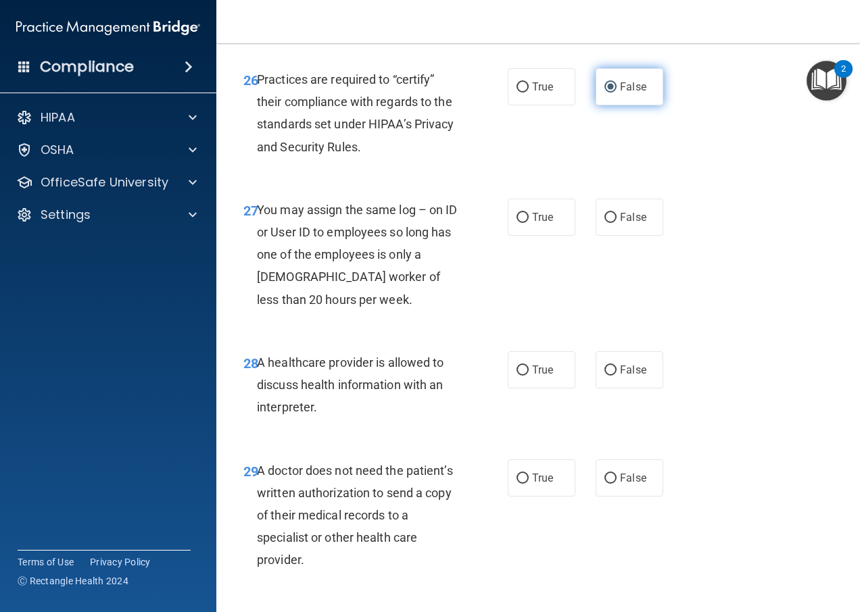
scroll to position [3582, 0]
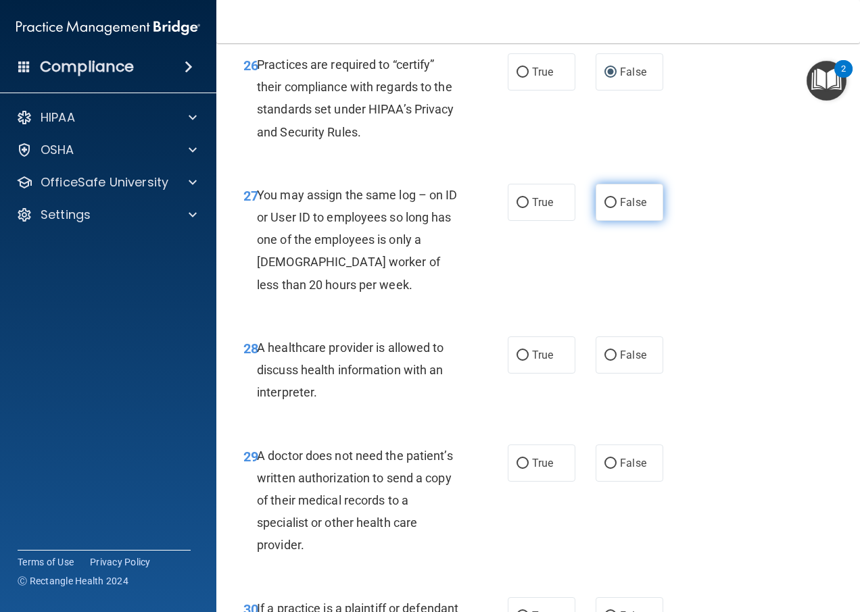
click at [608, 208] on input "False" at bounding box center [610, 203] width 12 height 10
radio input "true"
click at [518, 361] on input "True" at bounding box center [522, 356] width 12 height 10
radio input "true"
click at [517, 469] on input "True" at bounding box center [522, 464] width 12 height 10
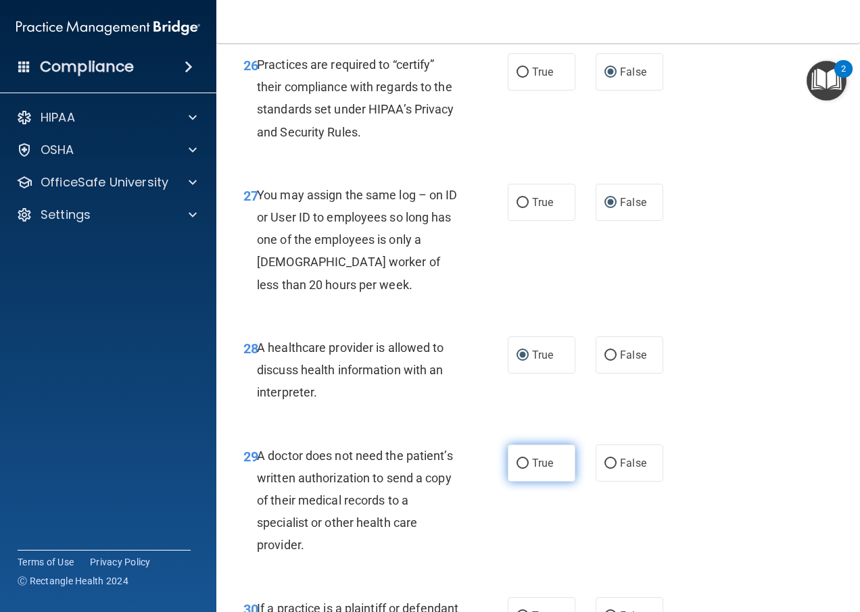
radio input "true"
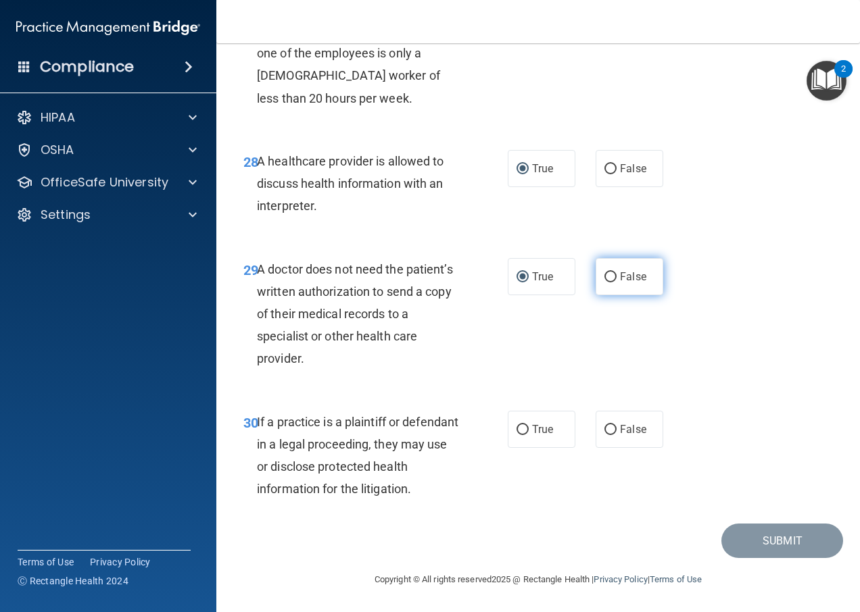
scroll to position [3813, 0]
click at [518, 426] on input "True" at bounding box center [522, 430] width 12 height 10
radio input "true"
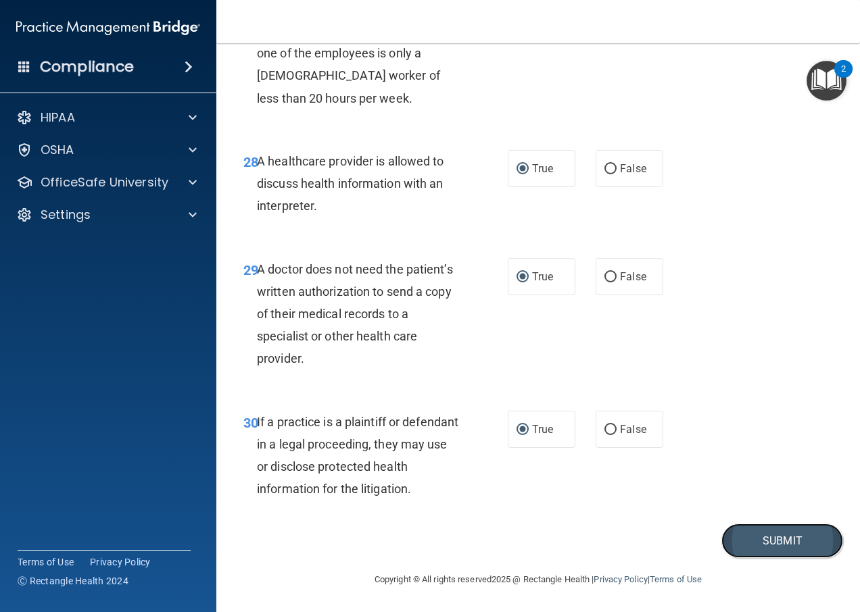
click at [741, 540] on button "Submit" at bounding box center [782, 541] width 122 height 34
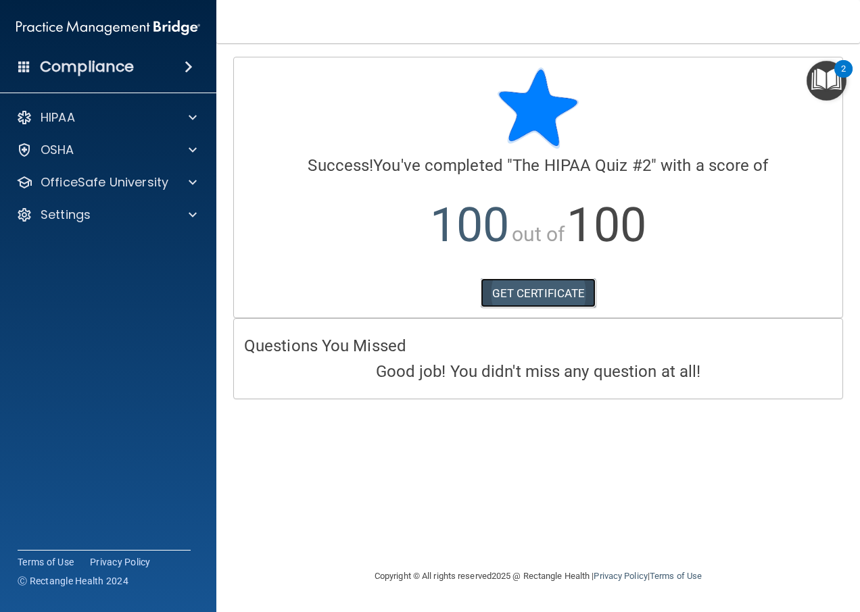
click at [544, 290] on link "GET CERTIFICATE" at bounding box center [539, 293] width 116 height 30
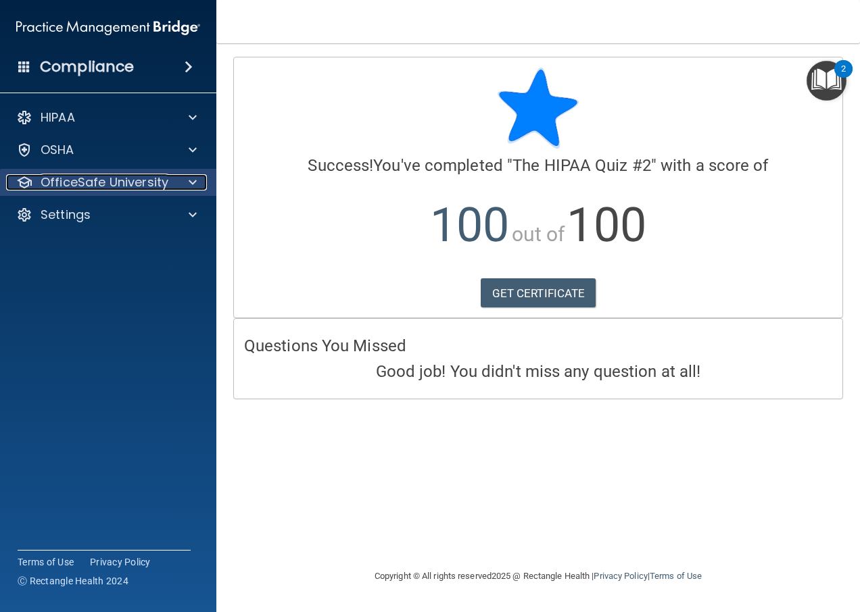
click at [180, 187] on div at bounding box center [191, 182] width 34 height 16
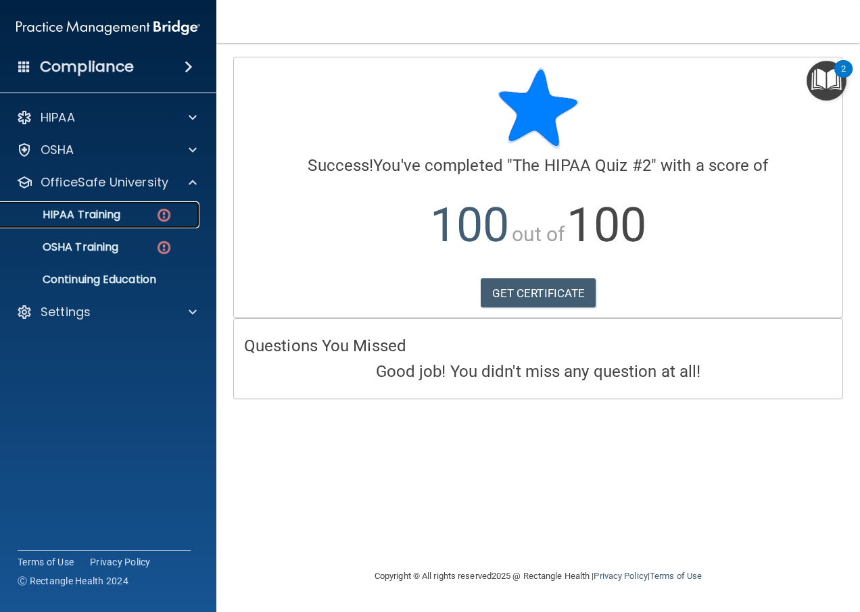
click at [126, 212] on div "HIPAA Training" at bounding box center [101, 215] width 185 height 14
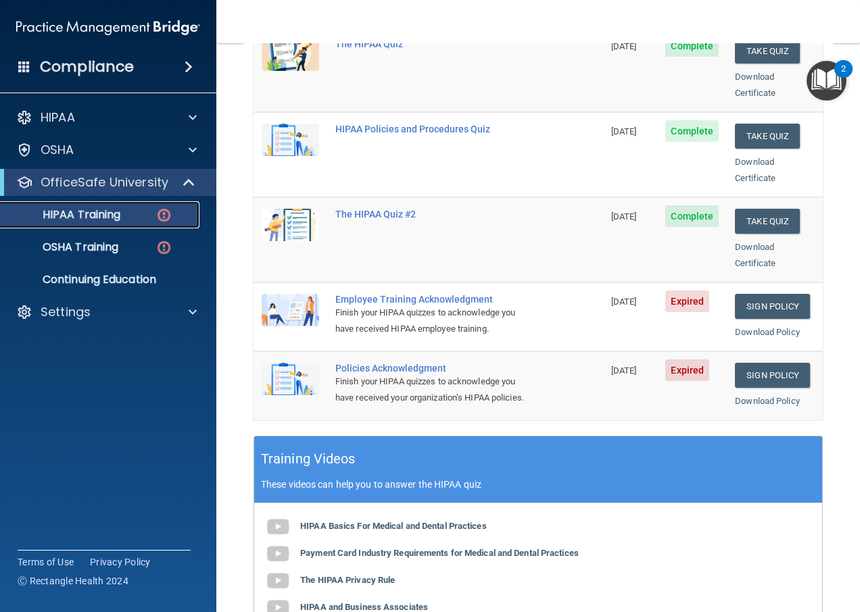
scroll to position [270, 0]
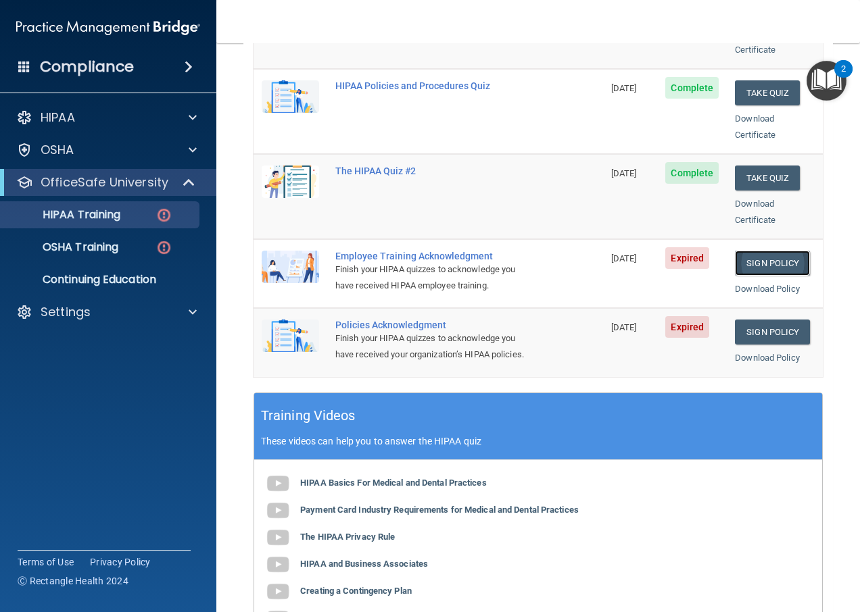
click at [739, 251] on link "Sign Policy" at bounding box center [772, 263] width 75 height 25
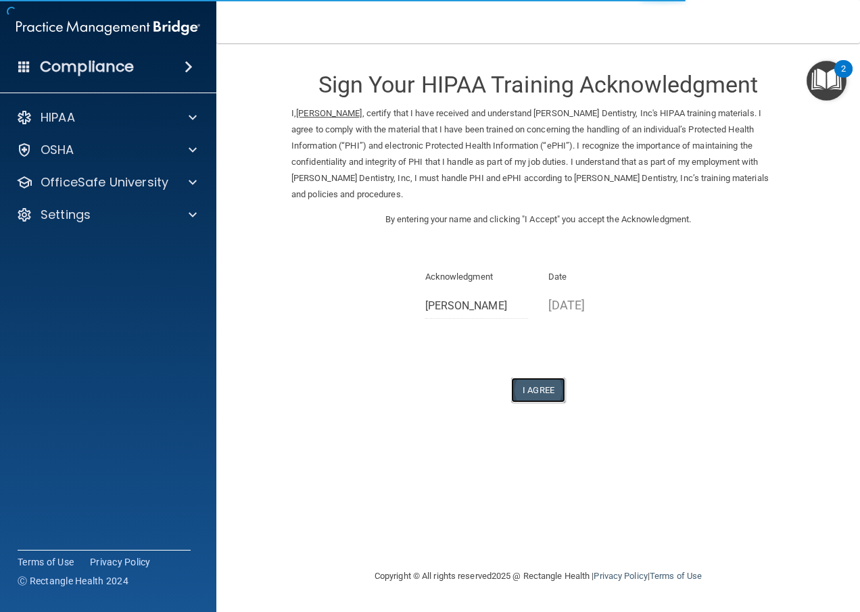
click at [525, 385] on button "I Agree" at bounding box center [538, 390] width 54 height 25
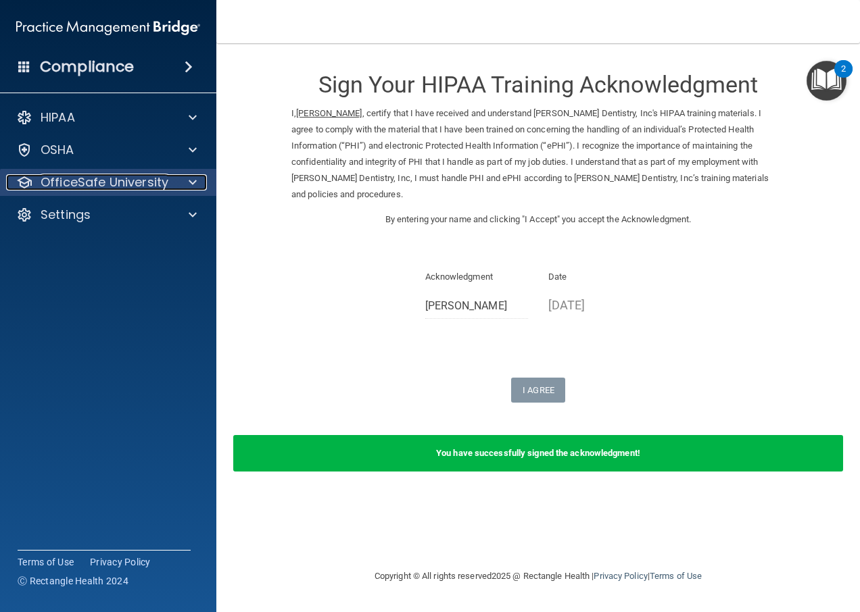
click at [124, 182] on p "OfficeSafe University" at bounding box center [105, 182] width 128 height 16
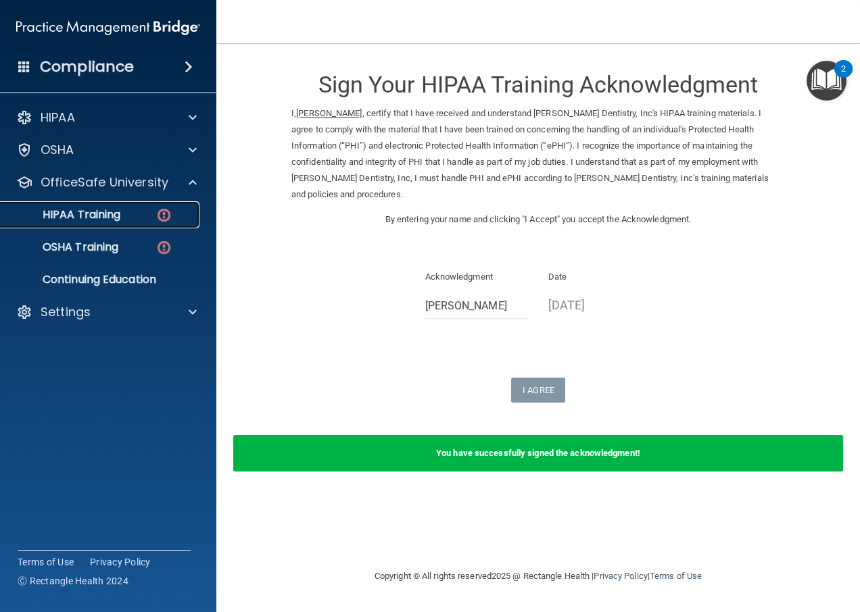
click at [125, 210] on div "HIPAA Training" at bounding box center [101, 215] width 185 height 14
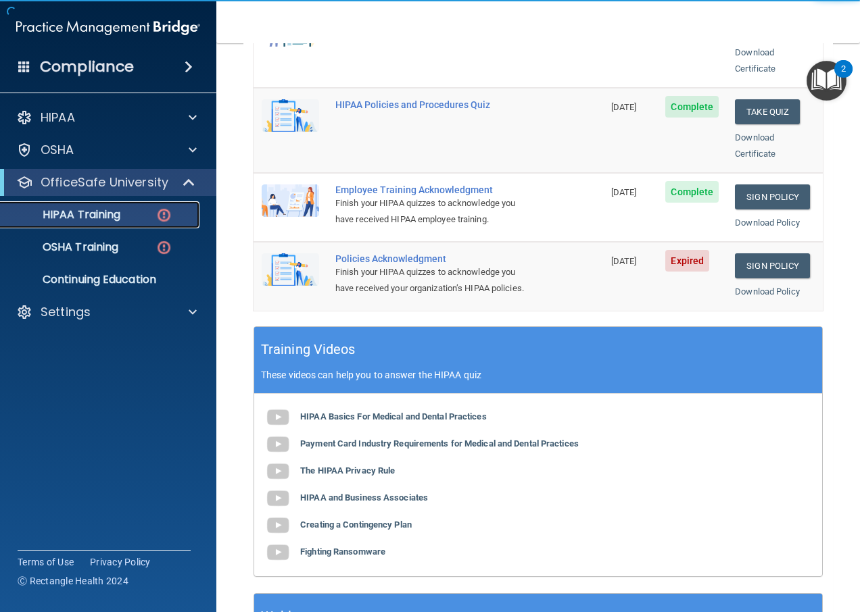
scroll to position [338, 0]
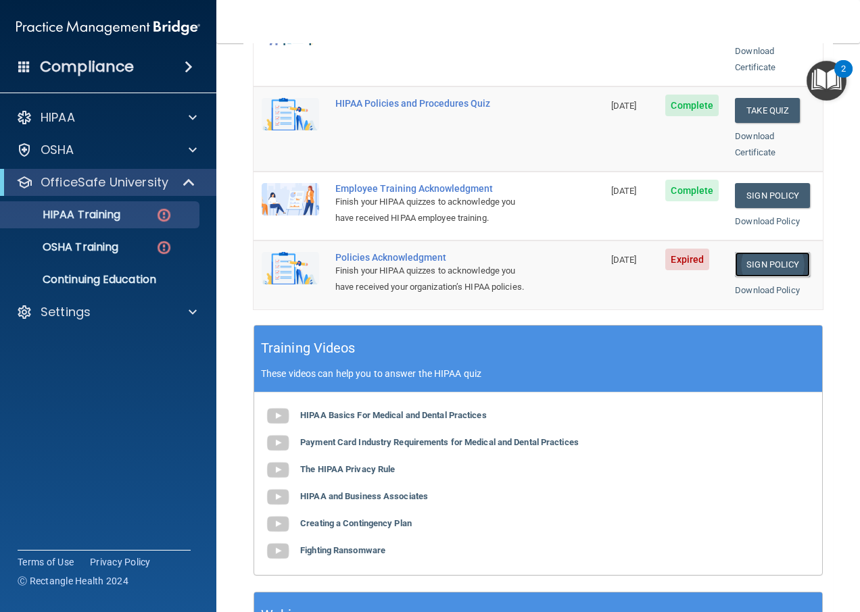
click at [744, 252] on link "Sign Policy" at bounding box center [772, 264] width 75 height 25
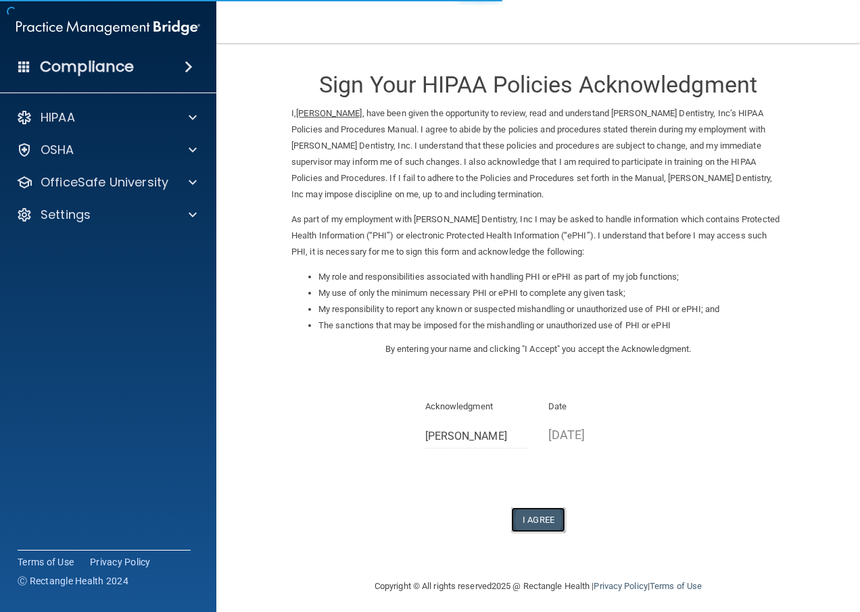
click at [532, 513] on button "I Agree" at bounding box center [538, 520] width 54 height 25
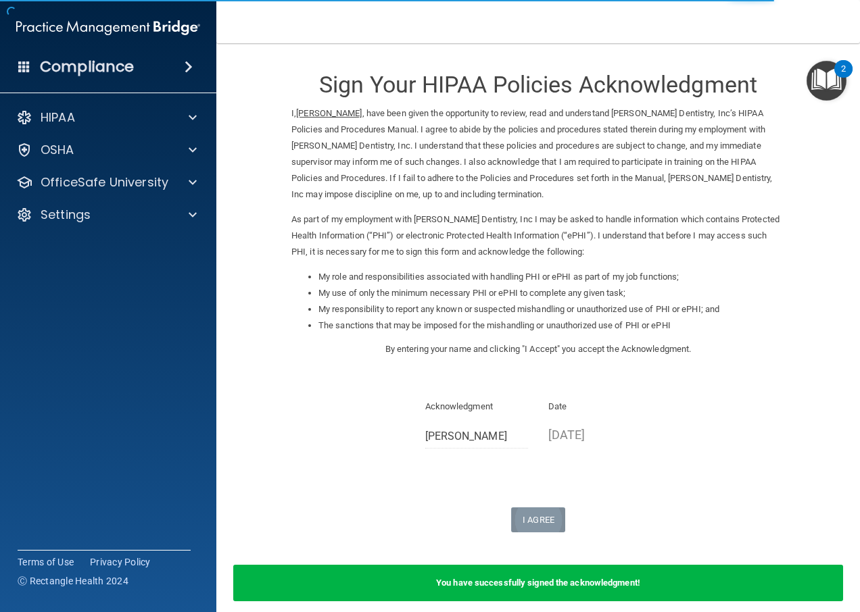
scroll to position [59, 0]
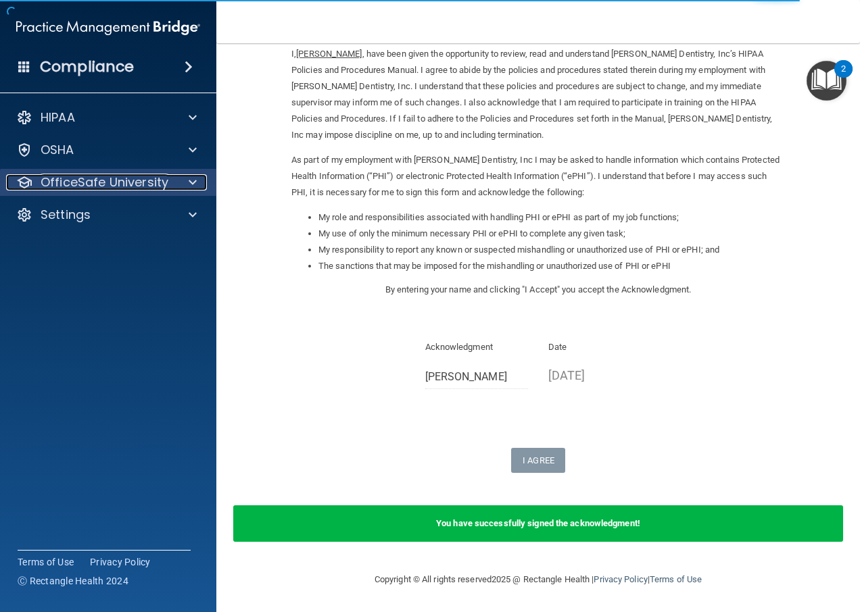
click at [72, 175] on p "OfficeSafe University" at bounding box center [105, 182] width 128 height 16
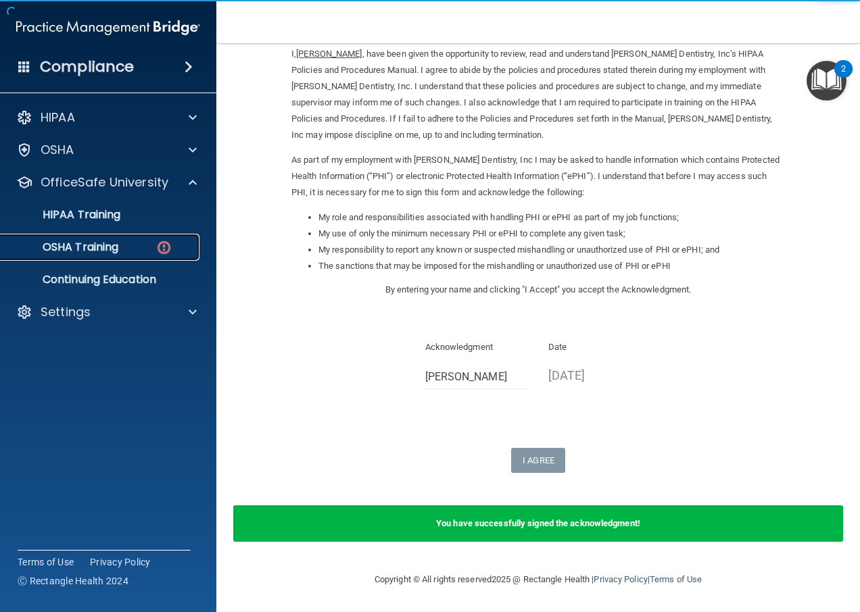
click at [85, 247] on p "OSHA Training" at bounding box center [63, 248] width 109 height 14
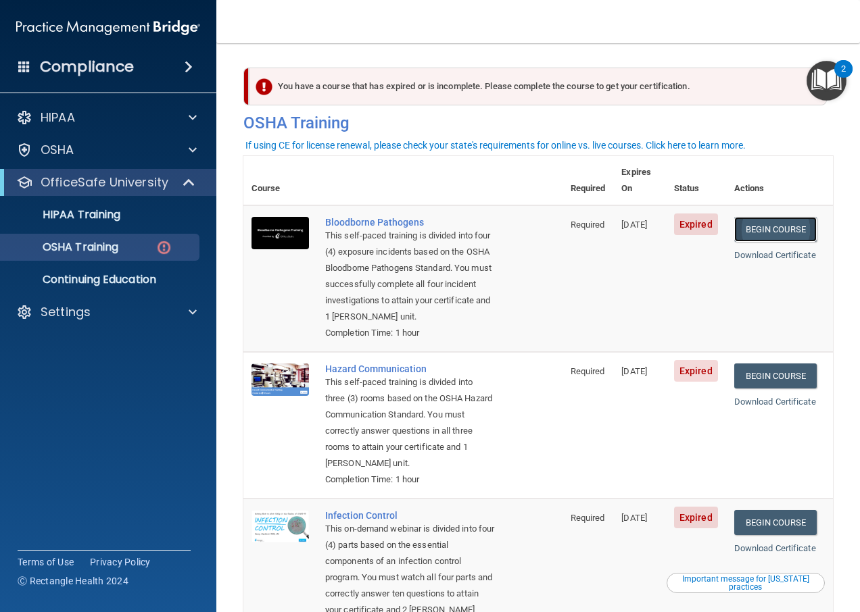
click at [786, 217] on link "Begin Course" at bounding box center [775, 229] width 82 height 25
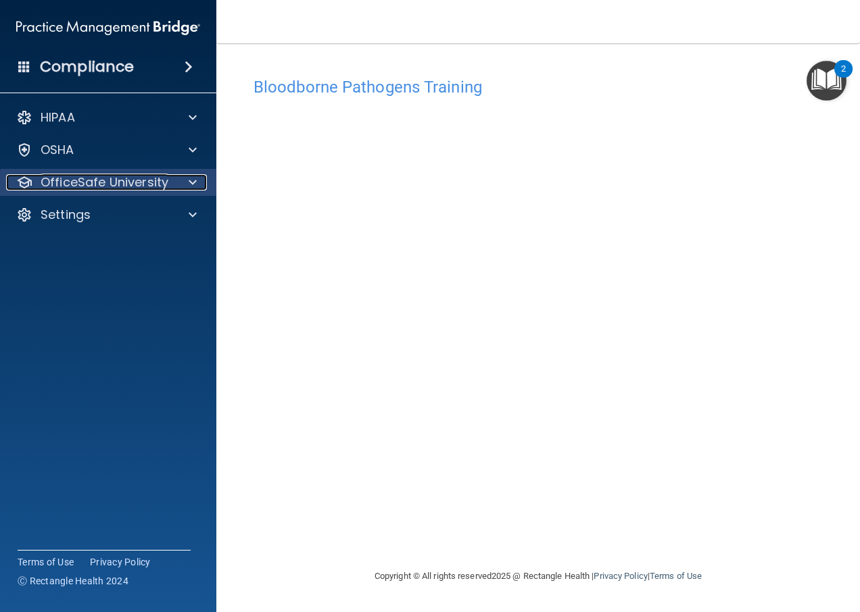
click at [118, 182] on p "OfficeSafe University" at bounding box center [105, 182] width 128 height 16
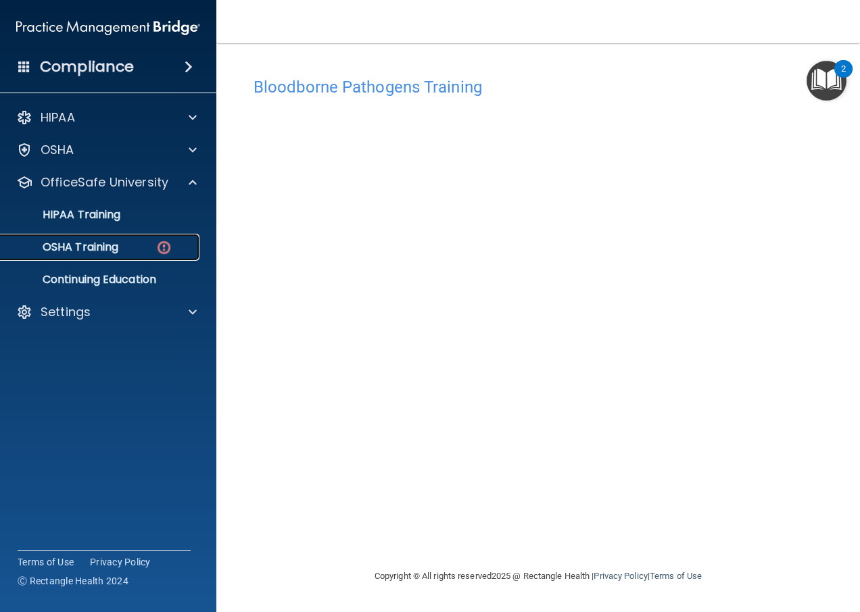
click at [120, 241] on div "OSHA Training" at bounding box center [101, 248] width 185 height 14
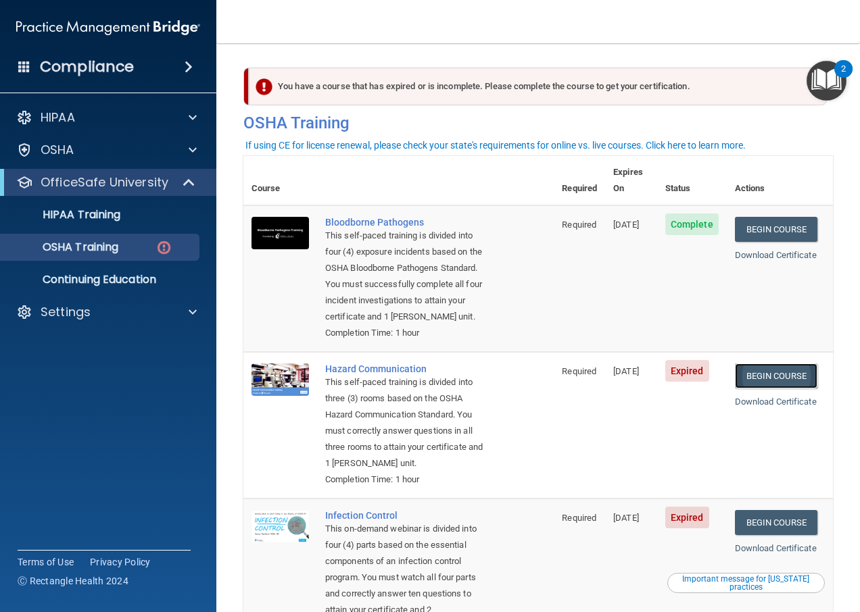
click at [767, 368] on link "Begin Course" at bounding box center [776, 376] width 82 height 25
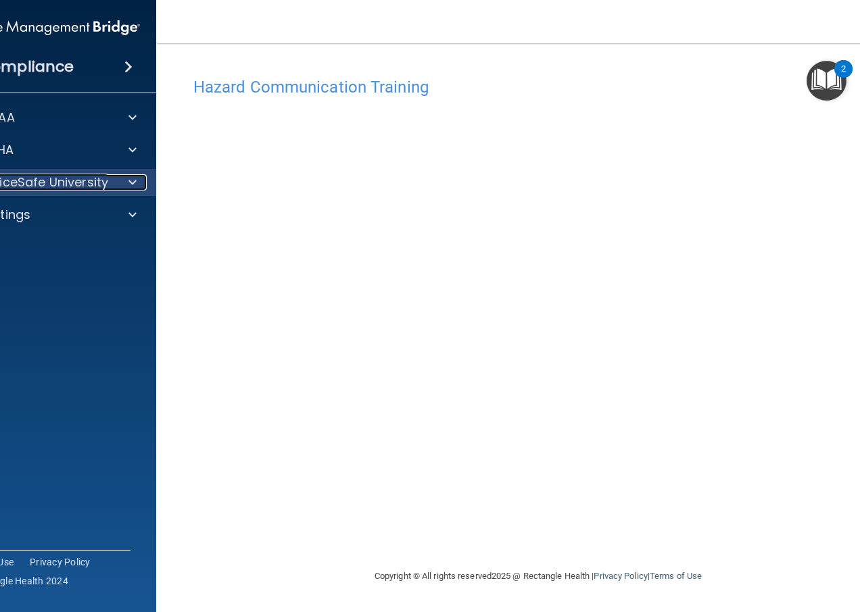
click at [114, 186] on div at bounding box center [131, 182] width 34 height 16
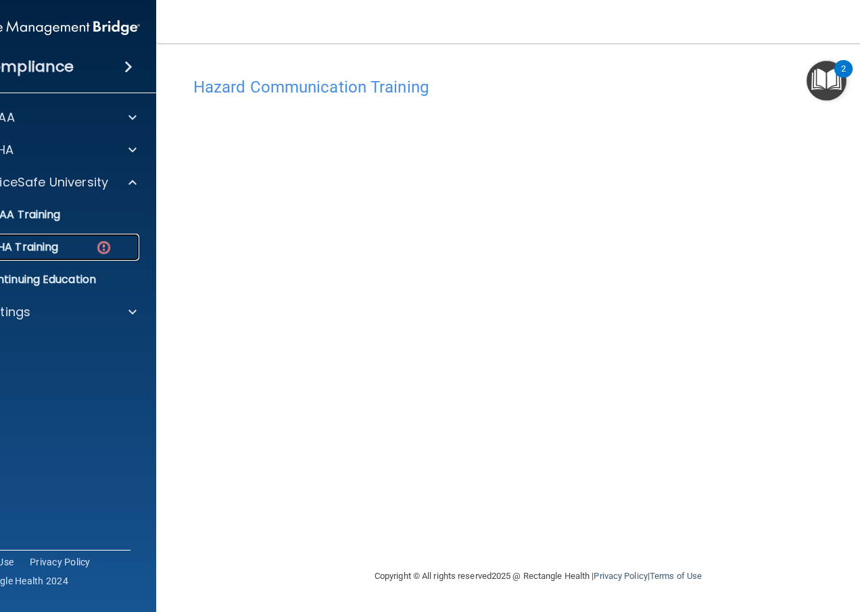
click at [98, 249] on img at bounding box center [103, 247] width 17 height 17
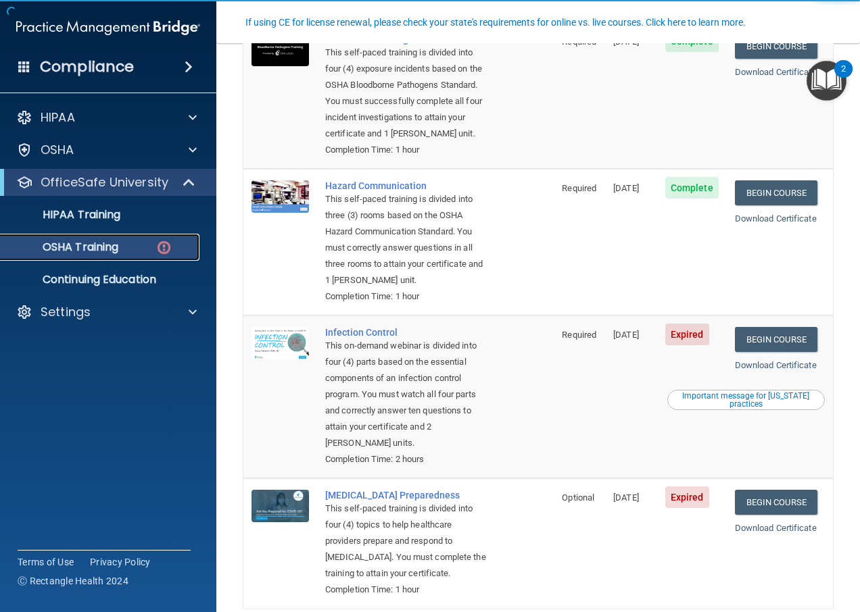
scroll to position [203, 0]
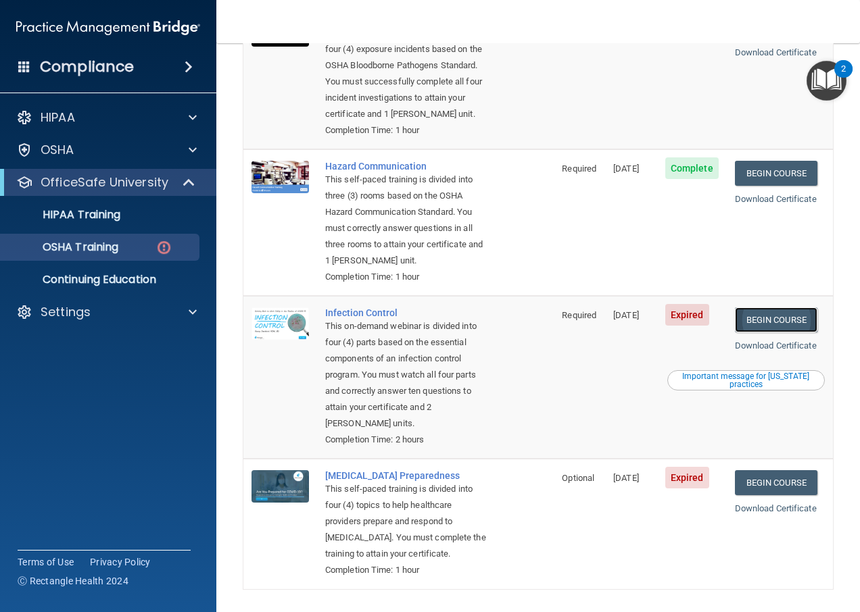
click at [767, 333] on link "Begin Course" at bounding box center [776, 320] width 82 height 25
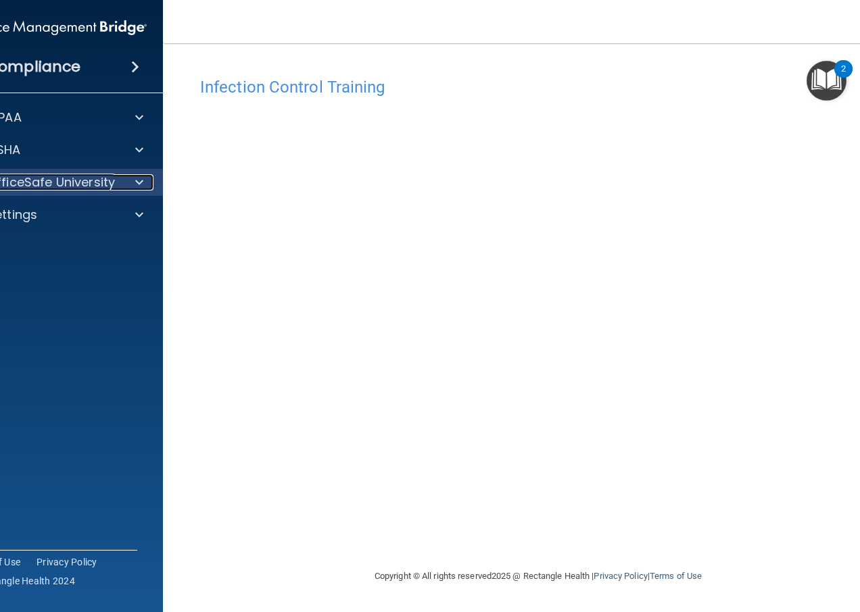
click at [74, 178] on p "OfficeSafe University" at bounding box center [51, 182] width 128 height 16
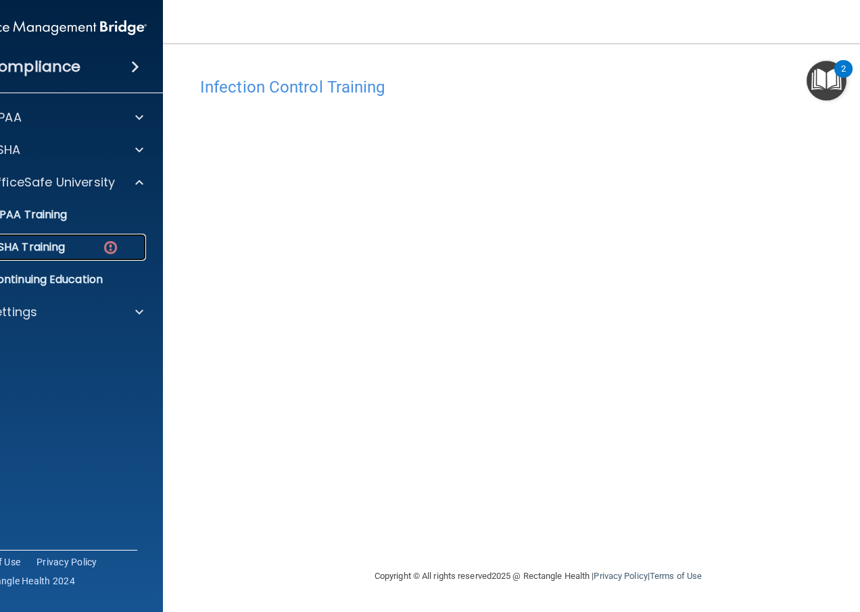
click at [68, 253] on div "OSHA Training" at bounding box center [47, 248] width 185 height 14
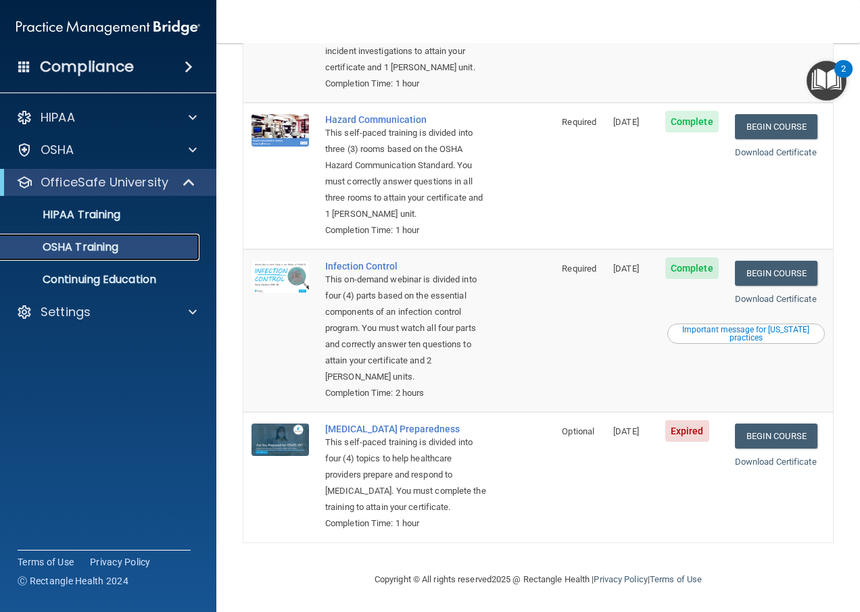
scroll to position [247, 0]
click at [780, 424] on link "Begin Course" at bounding box center [776, 436] width 82 height 25
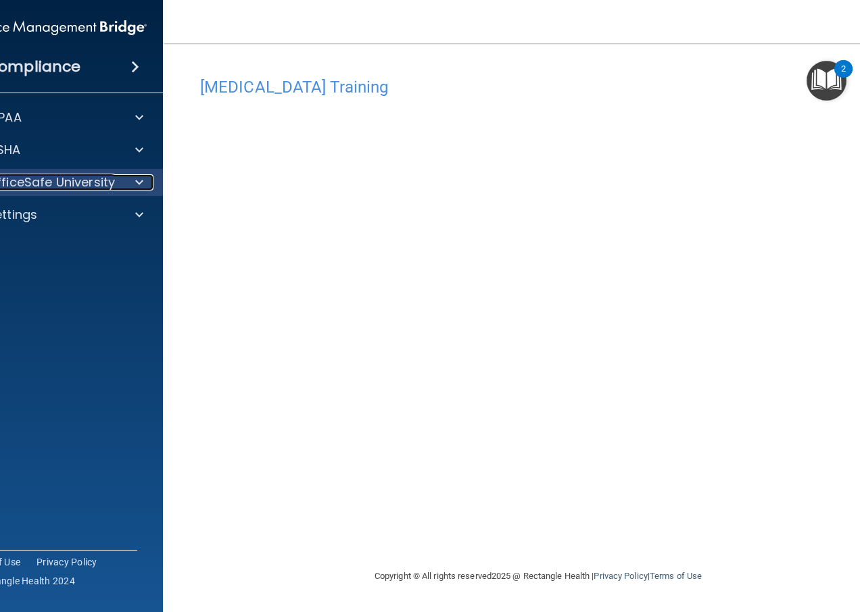
click at [105, 179] on p "OfficeSafe University" at bounding box center [51, 182] width 128 height 16
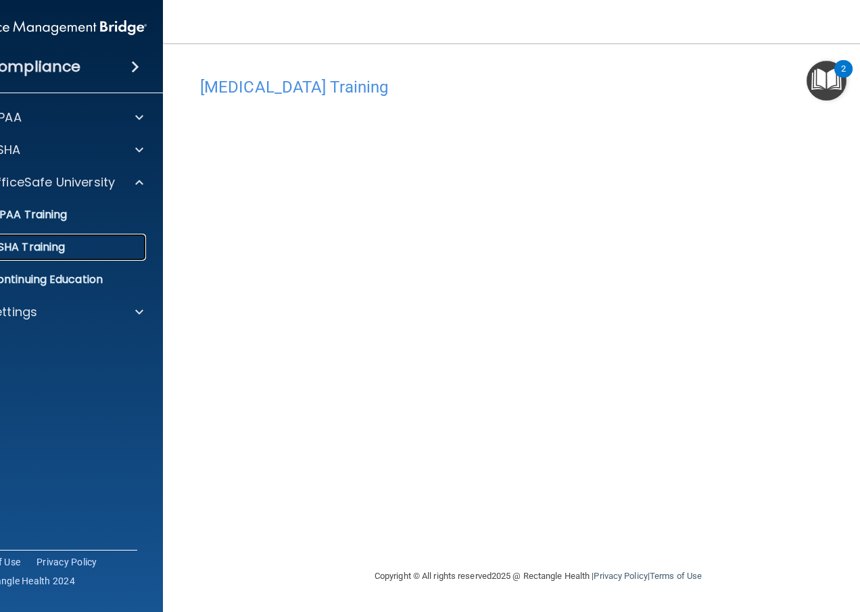
click at [72, 241] on div "OSHA Training" at bounding box center [47, 248] width 185 height 14
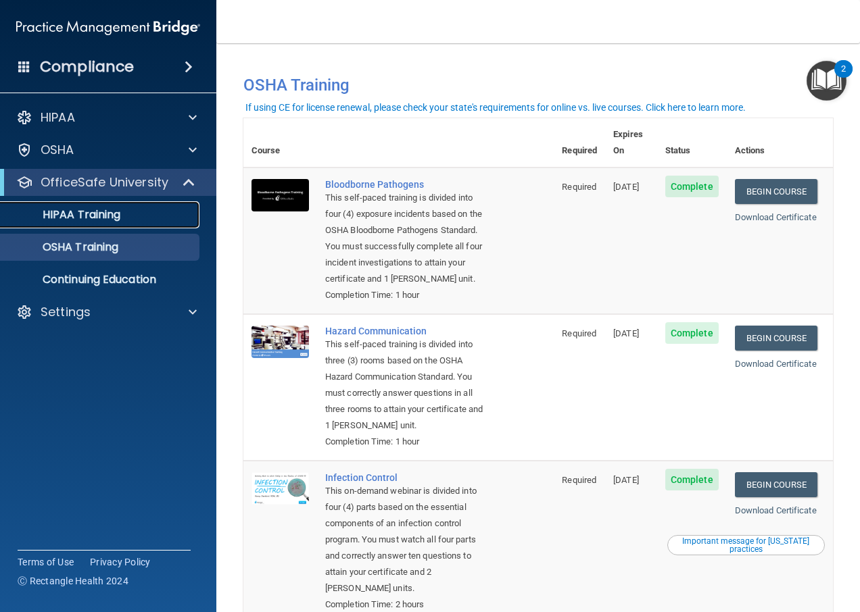
click at [94, 214] on p "HIPAA Training" at bounding box center [65, 215] width 112 height 14
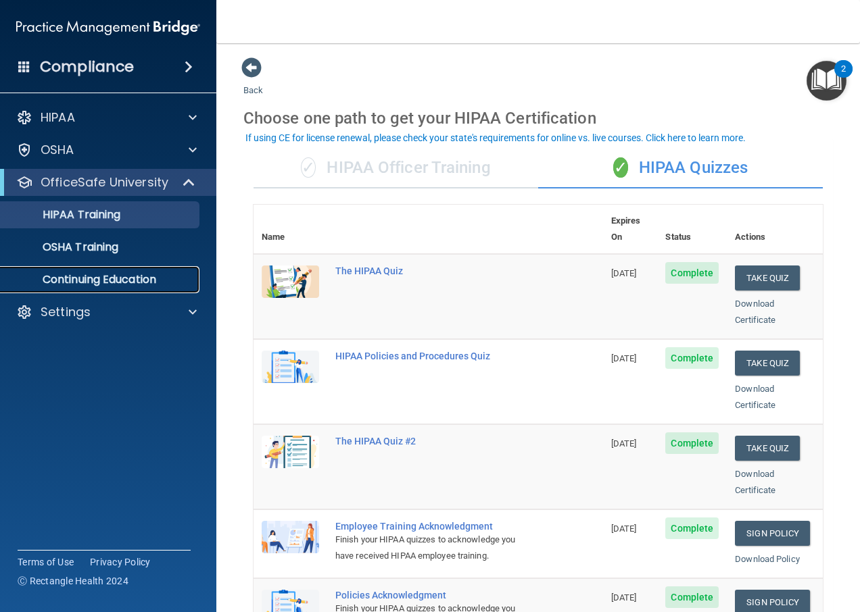
click at [63, 274] on p "Continuing Education" at bounding box center [101, 280] width 185 height 14
